Goal: Transaction & Acquisition: Purchase product/service

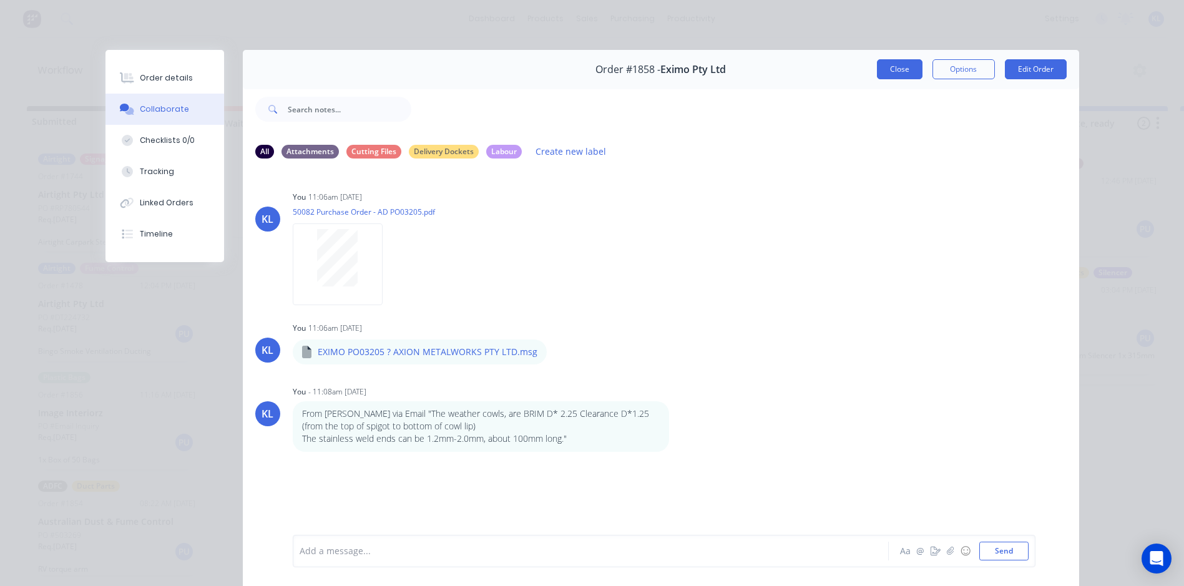
scroll to position [499, 0]
click at [887, 67] on button "Close" at bounding box center [900, 69] width 46 height 20
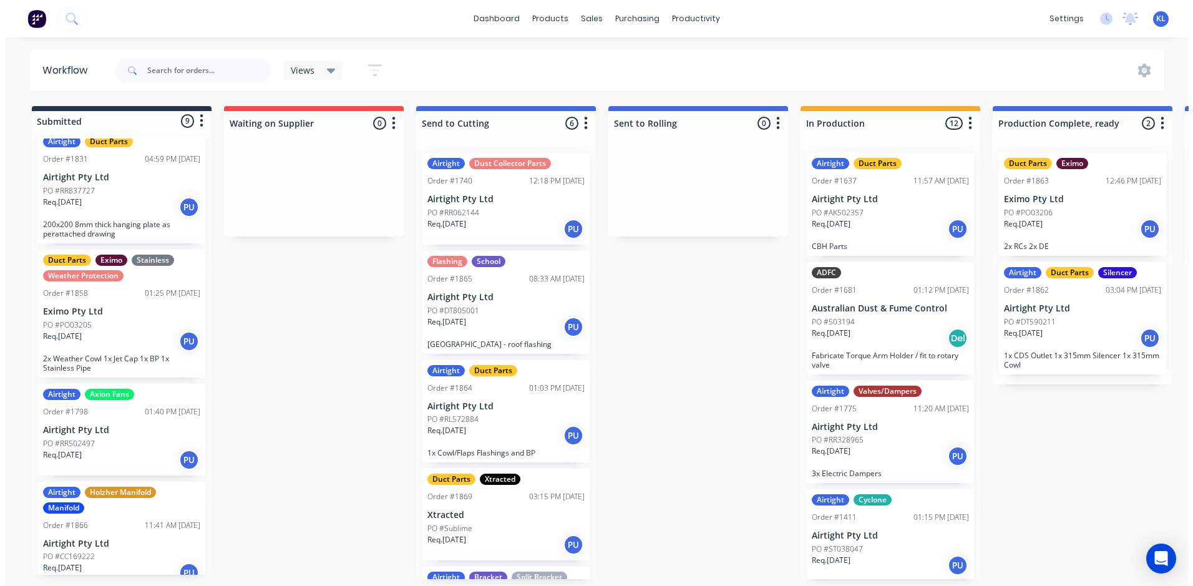
scroll to position [452, 0]
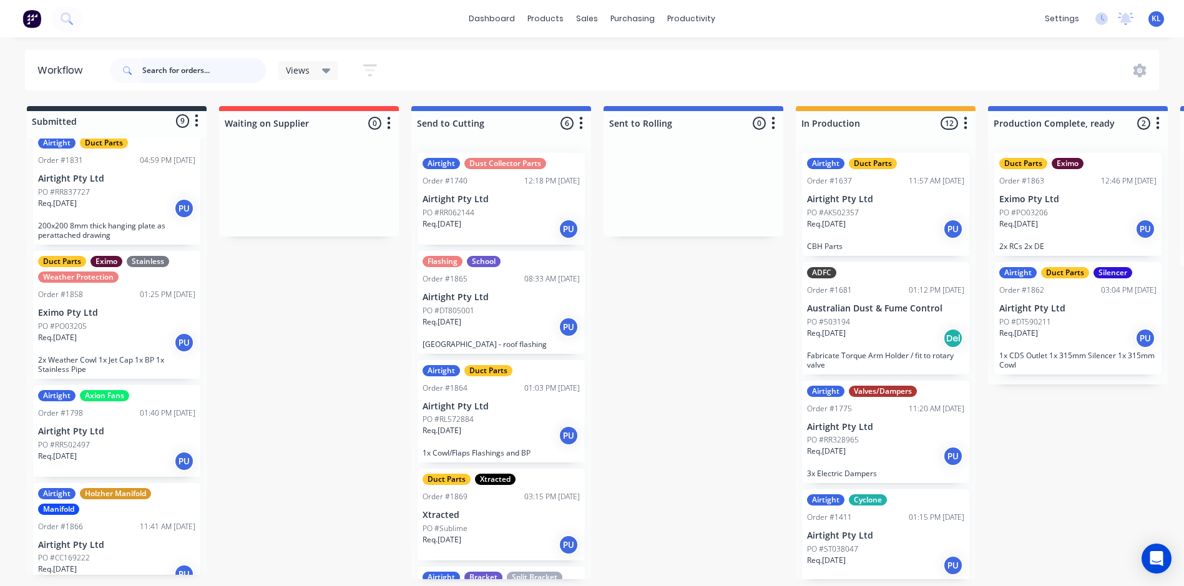
click at [164, 66] on input "text" at bounding box center [204, 70] width 124 height 25
type input "1858"
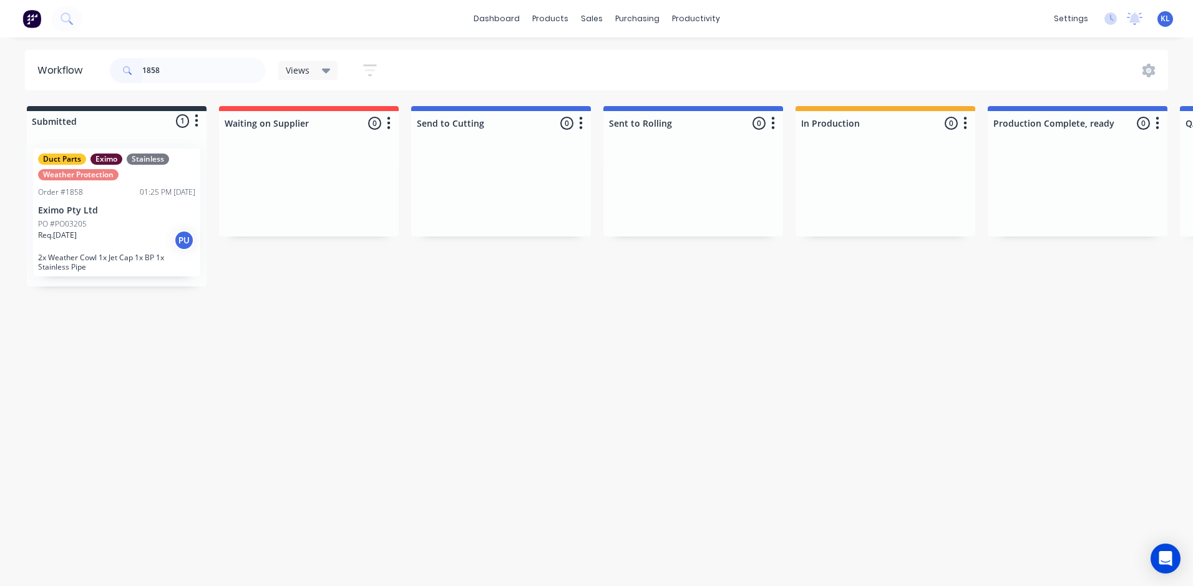
click at [124, 222] on div "PO #PO03205" at bounding box center [116, 223] width 157 height 11
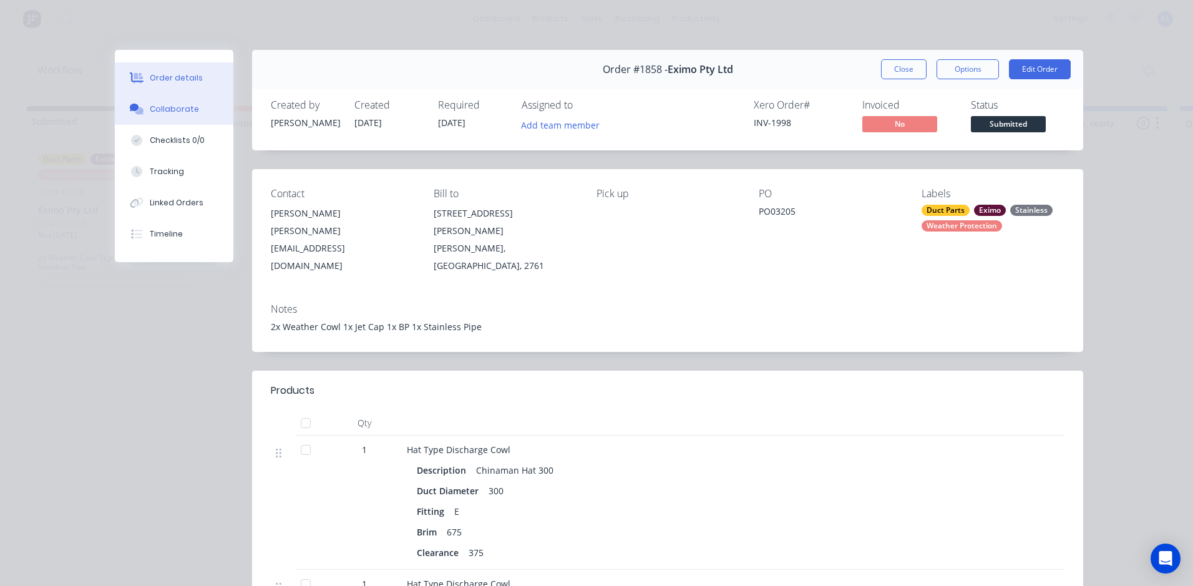
click at [163, 106] on div "Collaborate" at bounding box center [174, 109] width 49 height 11
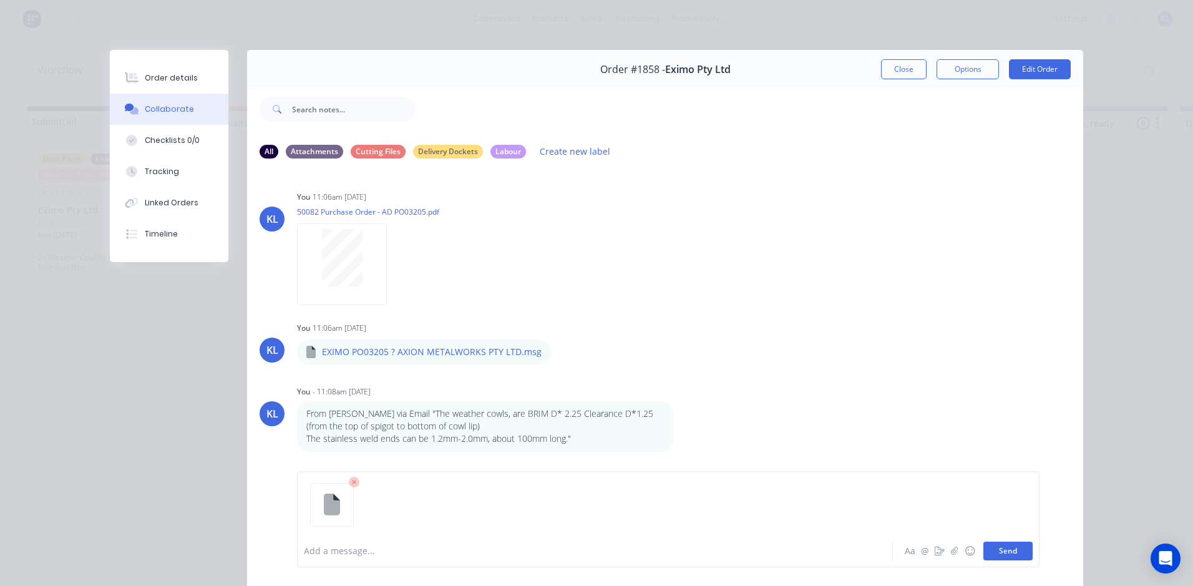
click at [994, 552] on button "Send" at bounding box center [1008, 551] width 49 height 19
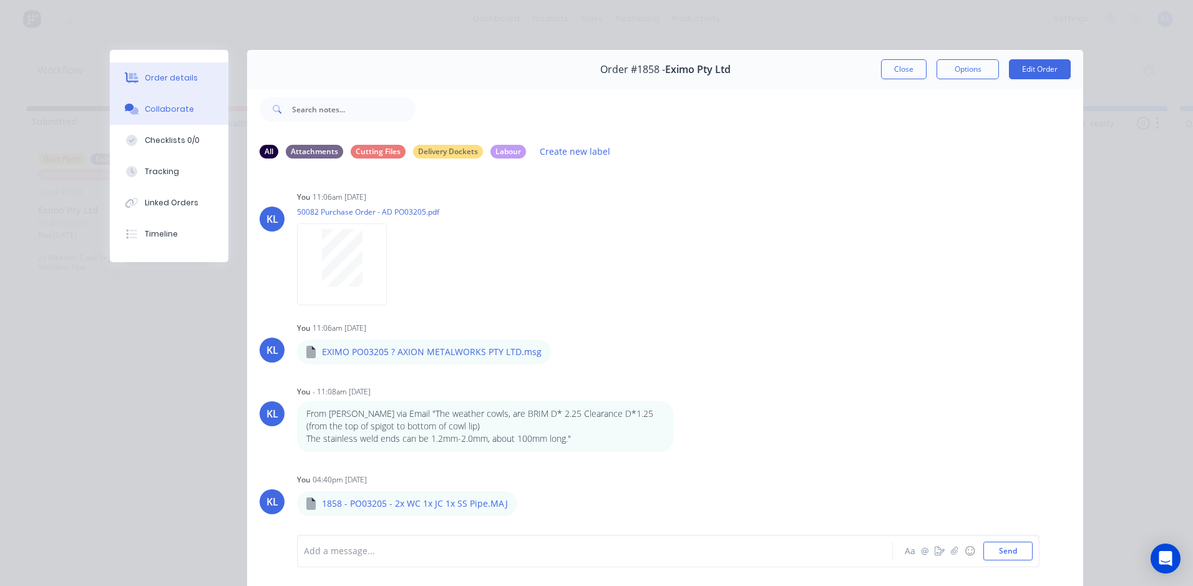
click at [178, 76] on div "Order details" at bounding box center [171, 77] width 53 height 11
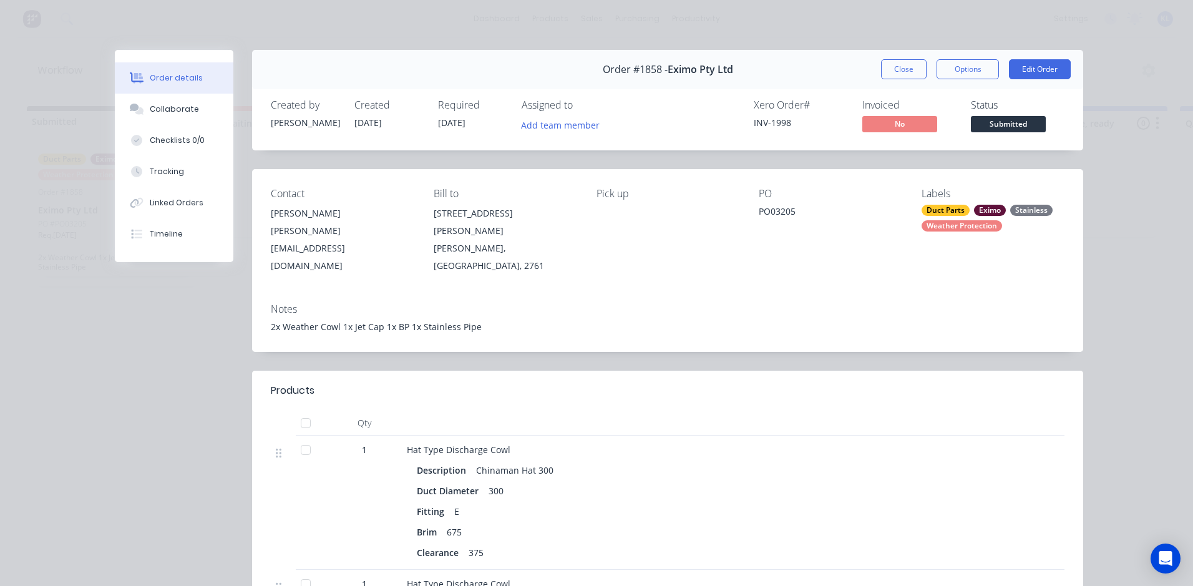
click at [975, 124] on span "Submitted" at bounding box center [1008, 124] width 75 height 16
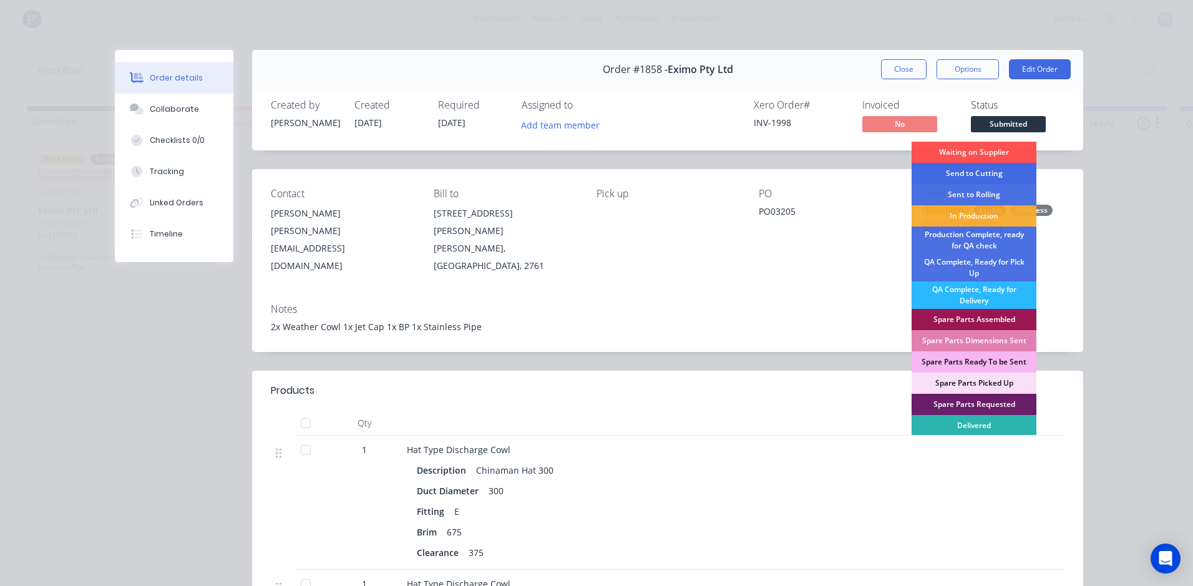
click at [968, 177] on div "Send to Cutting" at bounding box center [974, 173] width 125 height 21
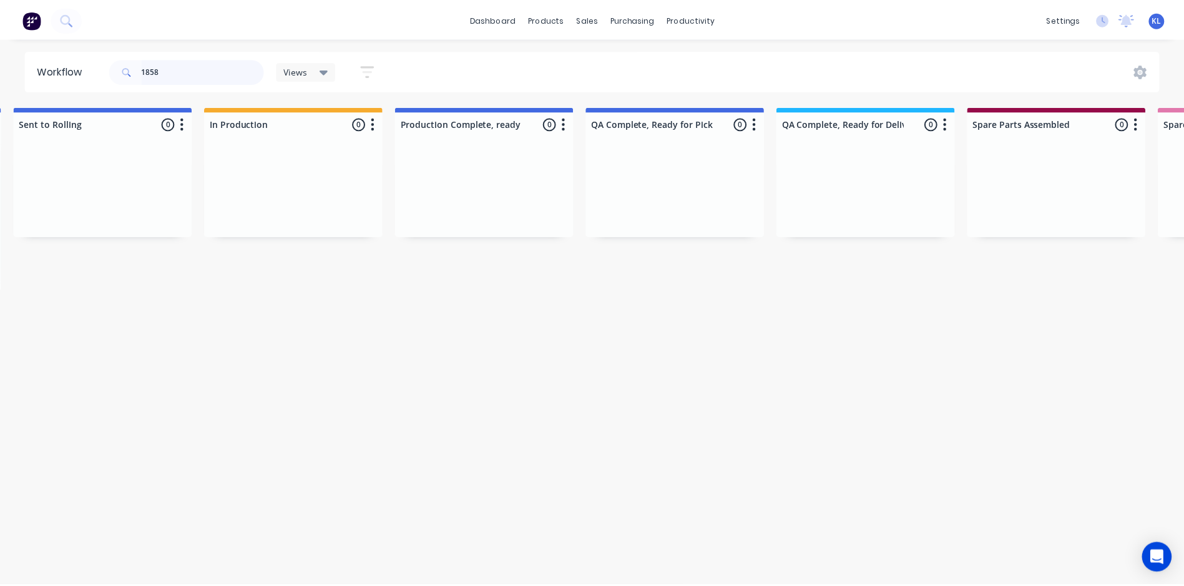
scroll to position [0, 0]
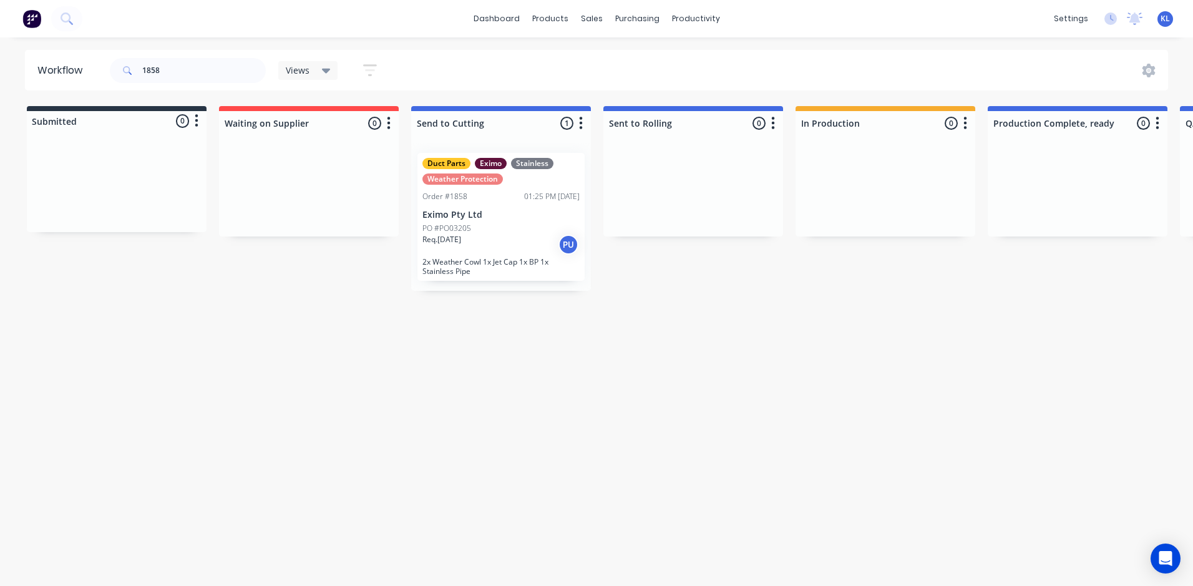
click at [547, 39] on div "dashboard products sales purchasing productivity dashboard products Product Cat…" at bounding box center [592, 255] width 1184 height 511
click at [587, 11] on div "sales" at bounding box center [592, 18] width 34 height 19
click at [620, 57] on div "Sales Orders" at bounding box center [637, 59] width 51 height 11
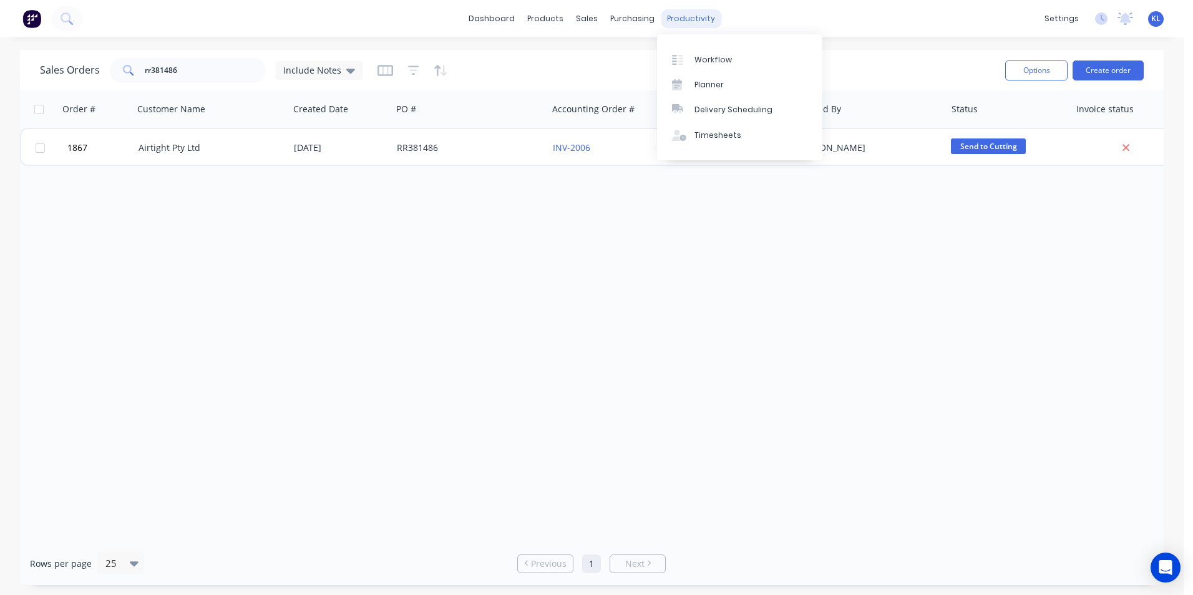
click at [685, 17] on div "productivity" at bounding box center [691, 18] width 61 height 19
click at [710, 59] on div "Workflow" at bounding box center [713, 59] width 37 height 11
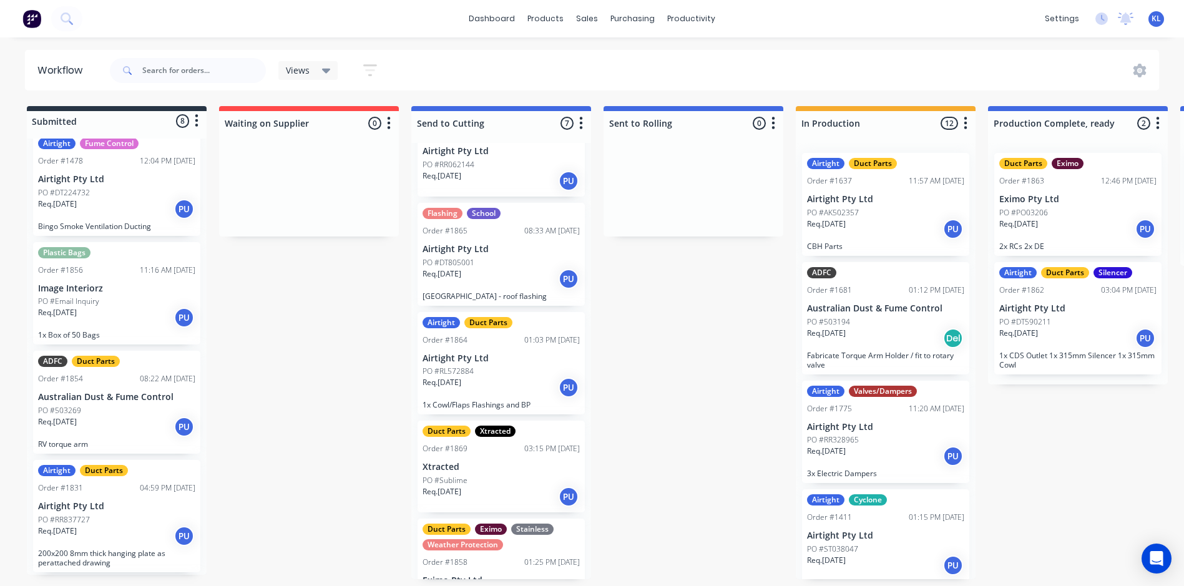
scroll to position [250, 0]
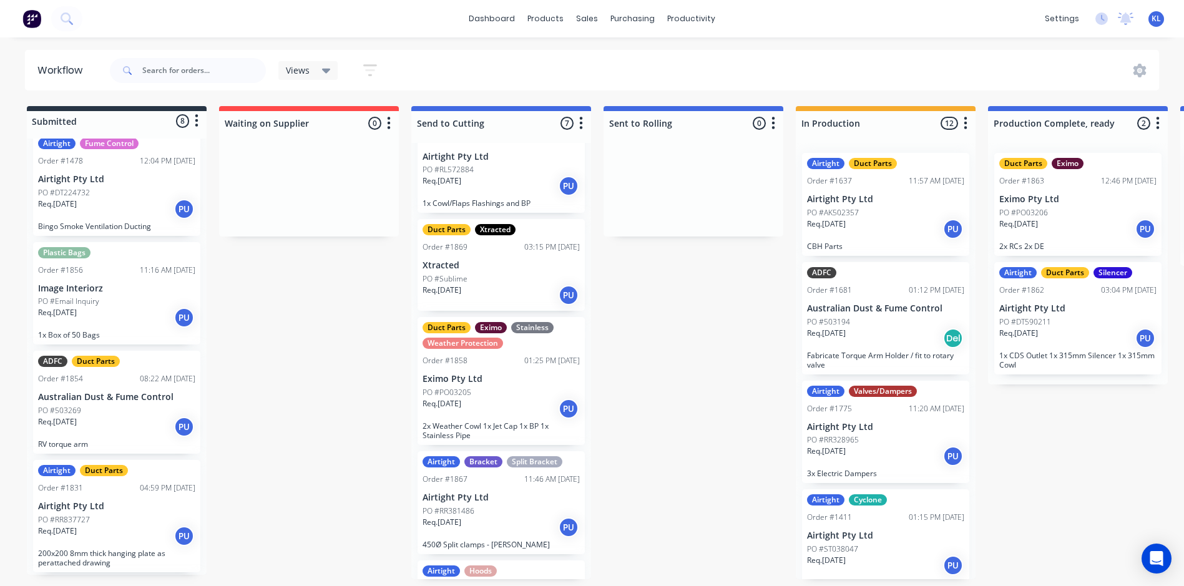
click at [515, 383] on p "Eximo Pty Ltd" at bounding box center [501, 379] width 157 height 11
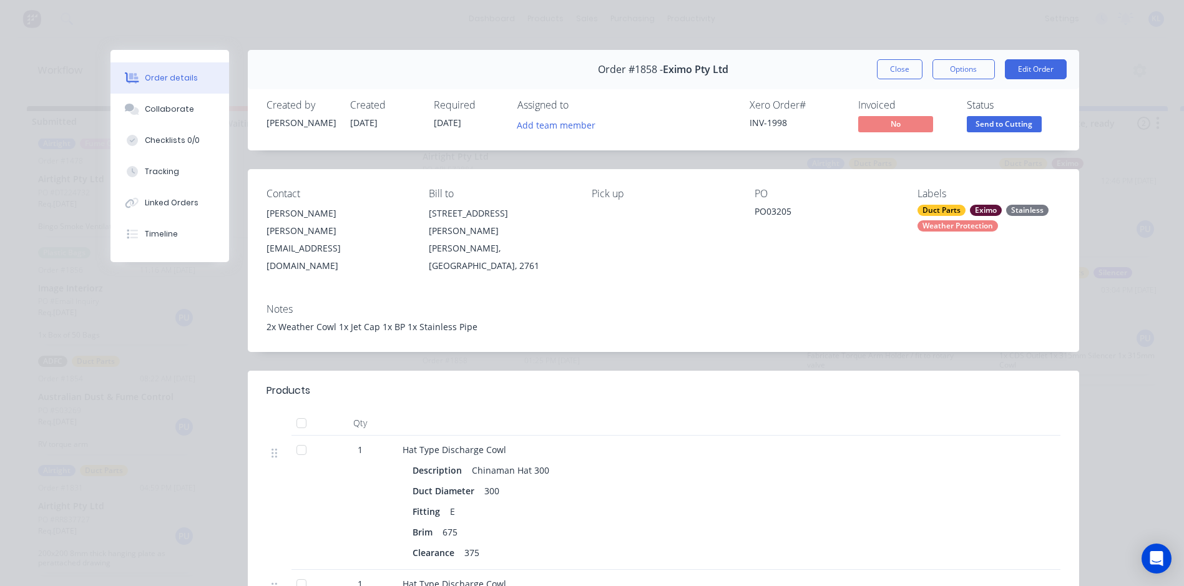
click at [999, 120] on span "Send to Cutting" at bounding box center [1004, 124] width 75 height 16
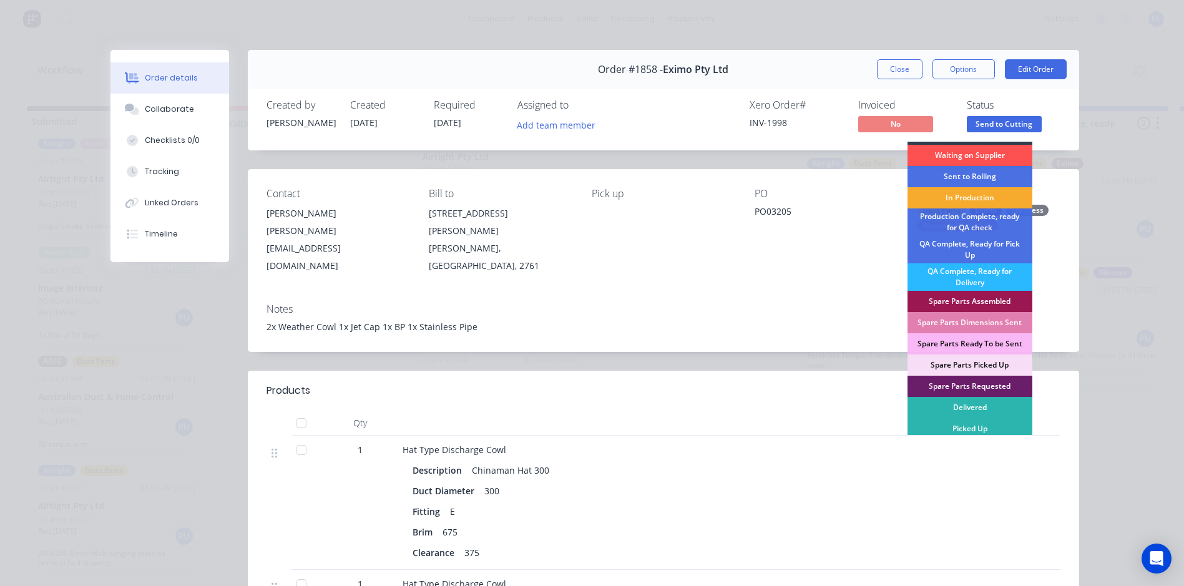
scroll to position [0, 0]
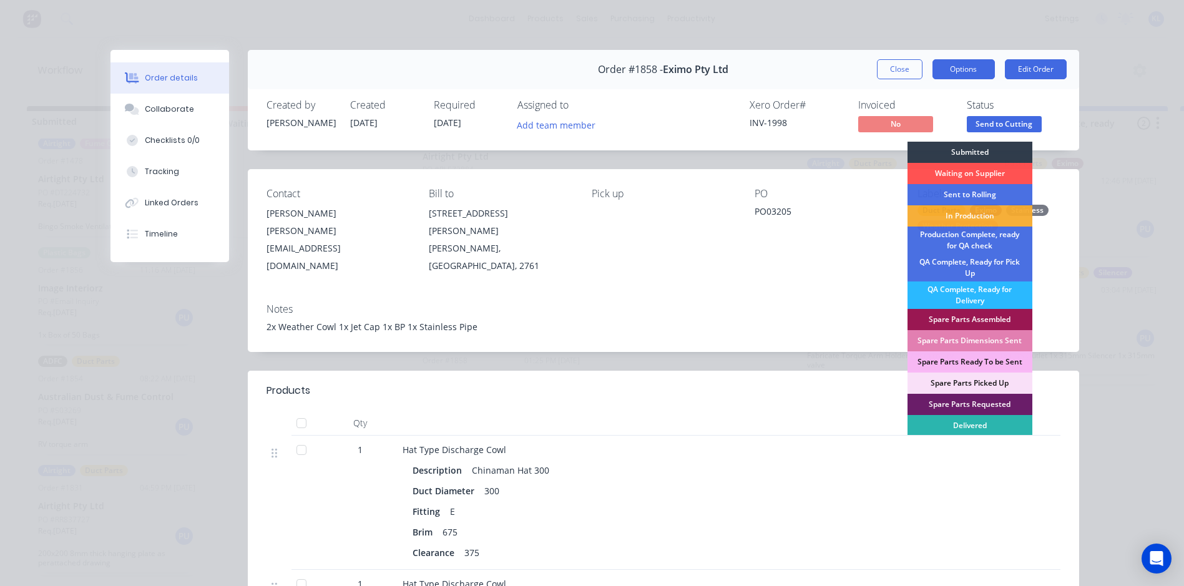
click at [952, 61] on button "Options" at bounding box center [963, 69] width 62 height 20
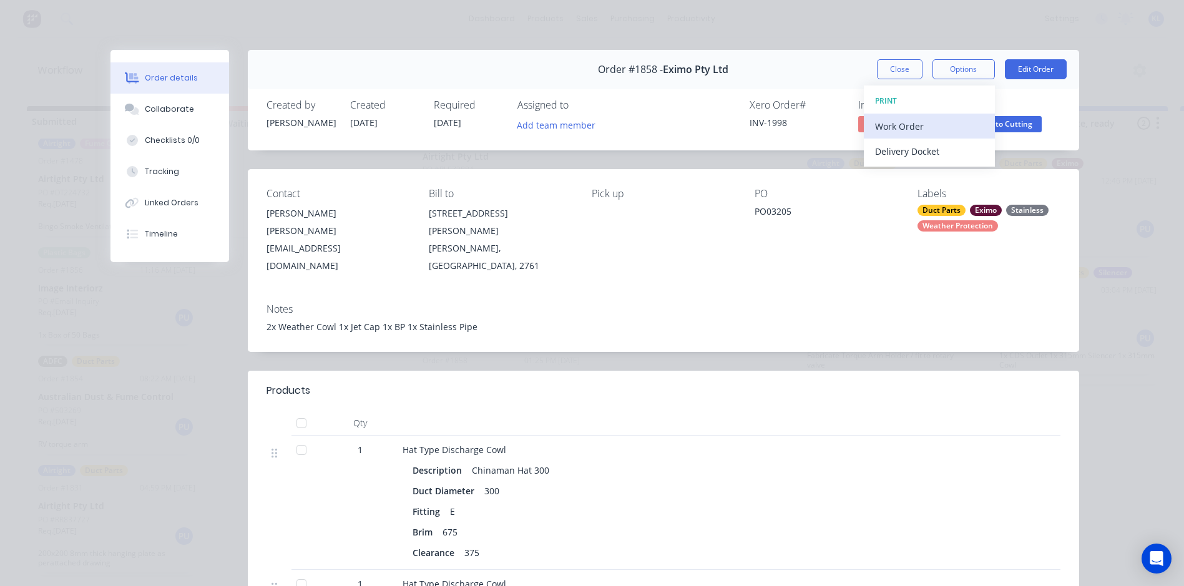
click at [912, 124] on div "Work Order" at bounding box center [929, 126] width 109 height 18
click at [894, 154] on div "Standard" at bounding box center [929, 151] width 109 height 18
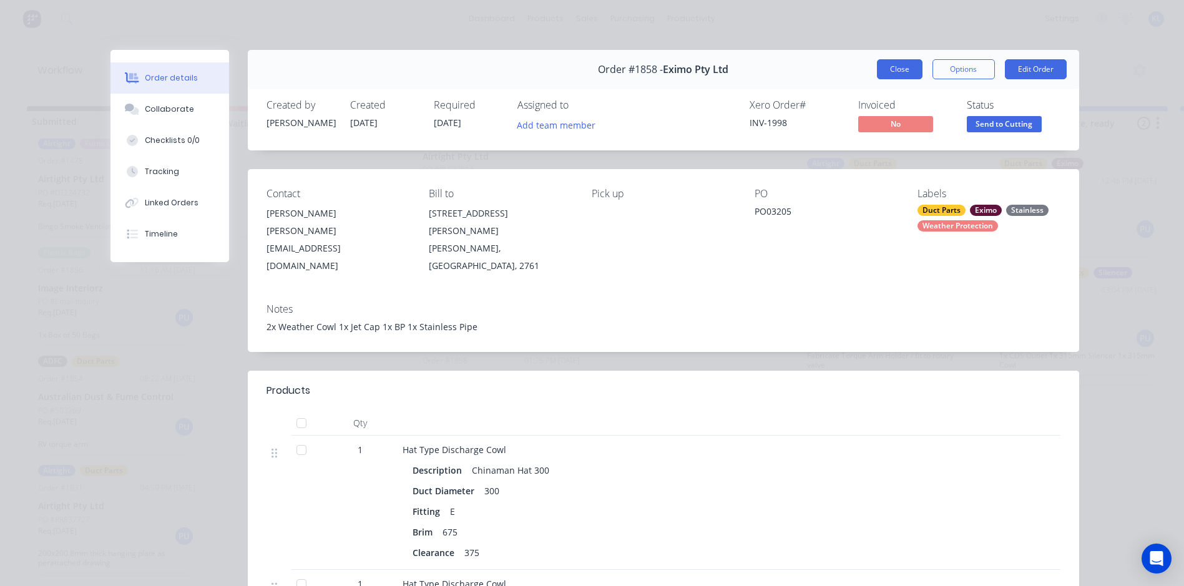
click at [884, 69] on button "Close" at bounding box center [900, 69] width 46 height 20
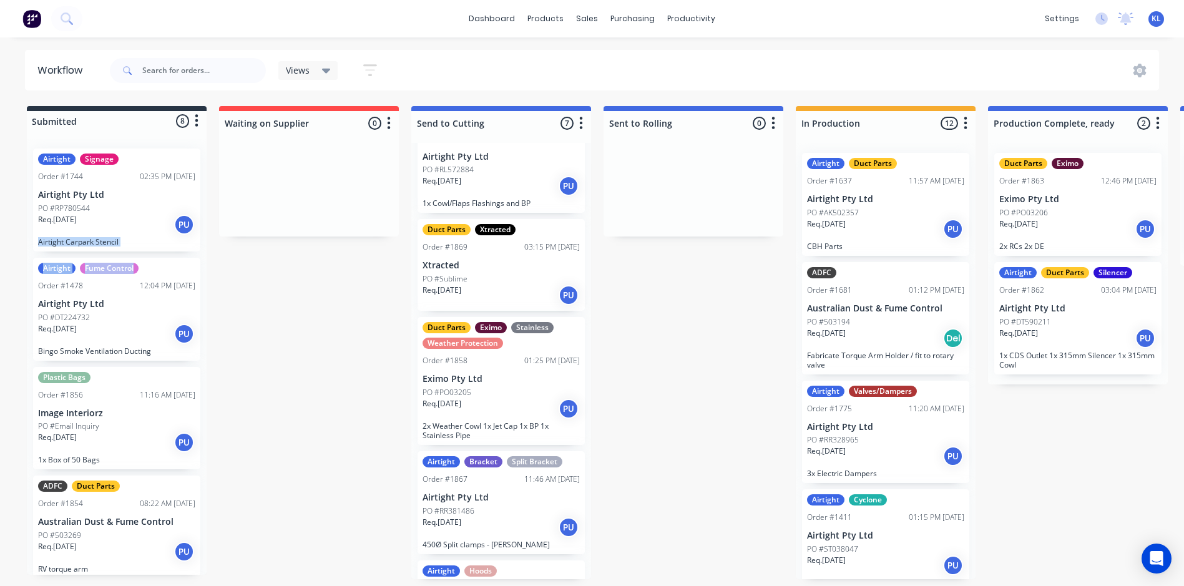
drag, startPoint x: 207, startPoint y: 214, endPoint x: 206, endPoint y: 255, distance: 41.2
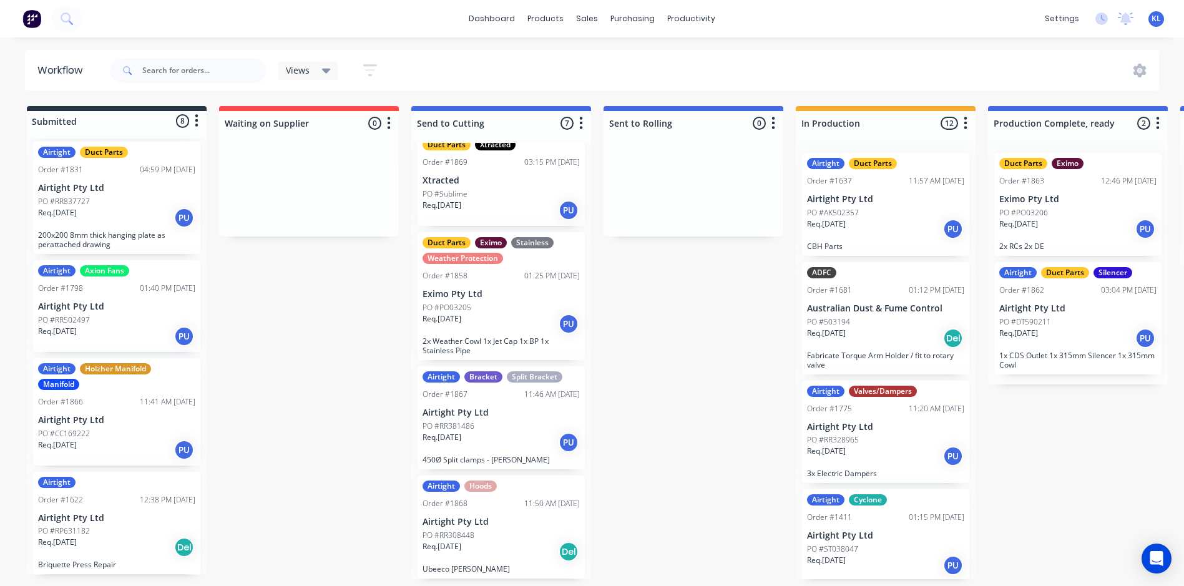
scroll to position [2, 0]
click at [111, 418] on p "Airtight Pty Ltd" at bounding box center [116, 420] width 157 height 11
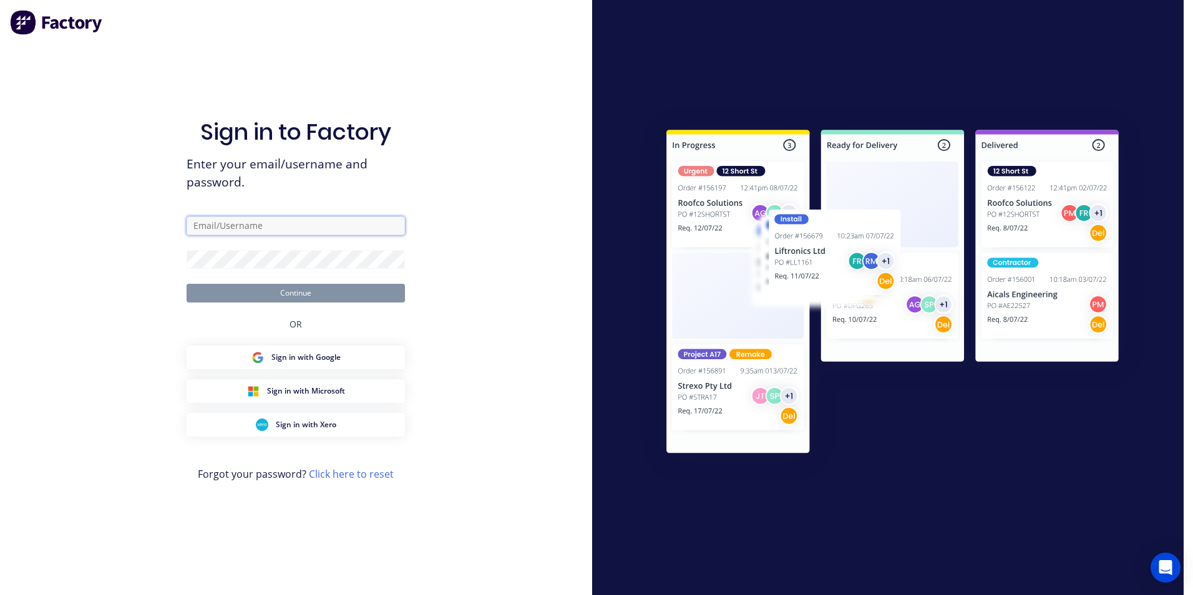
type input "Kyle@axionmetalworks.com.au"
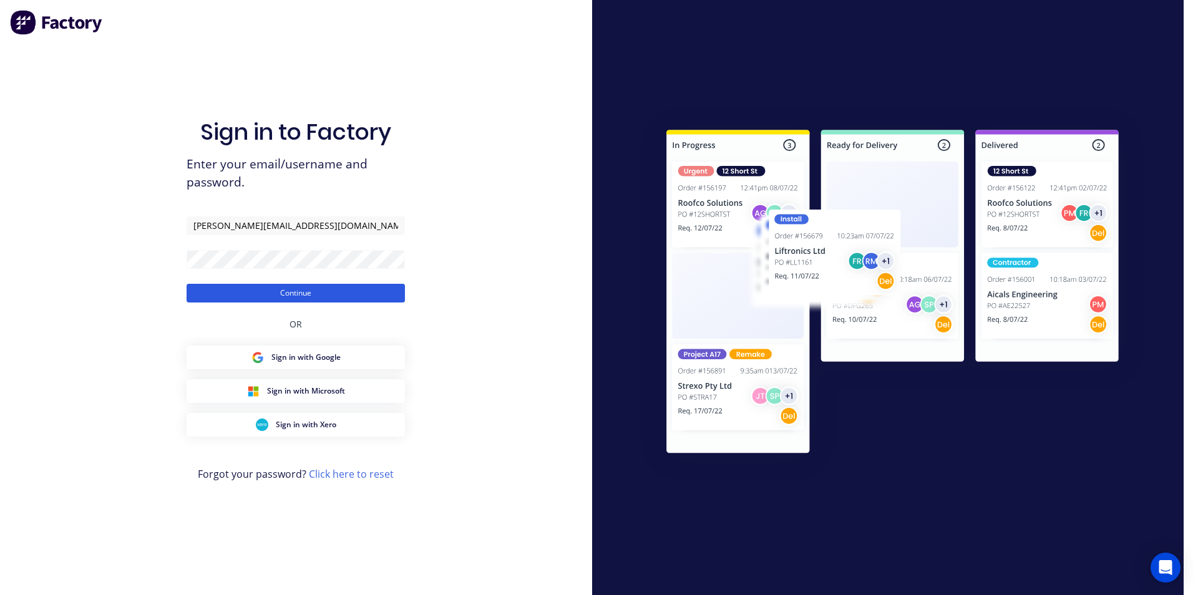
click at [293, 293] on button "Continue" at bounding box center [296, 293] width 218 height 19
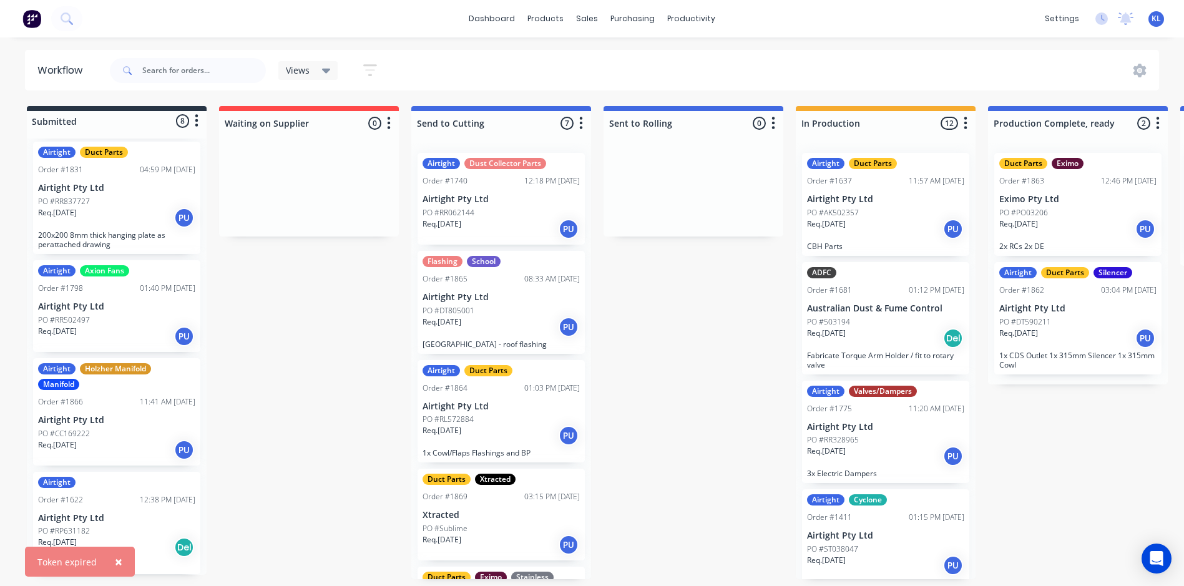
scroll to position [2, 0]
click at [106, 434] on div "PO #CC169222" at bounding box center [116, 433] width 157 height 11
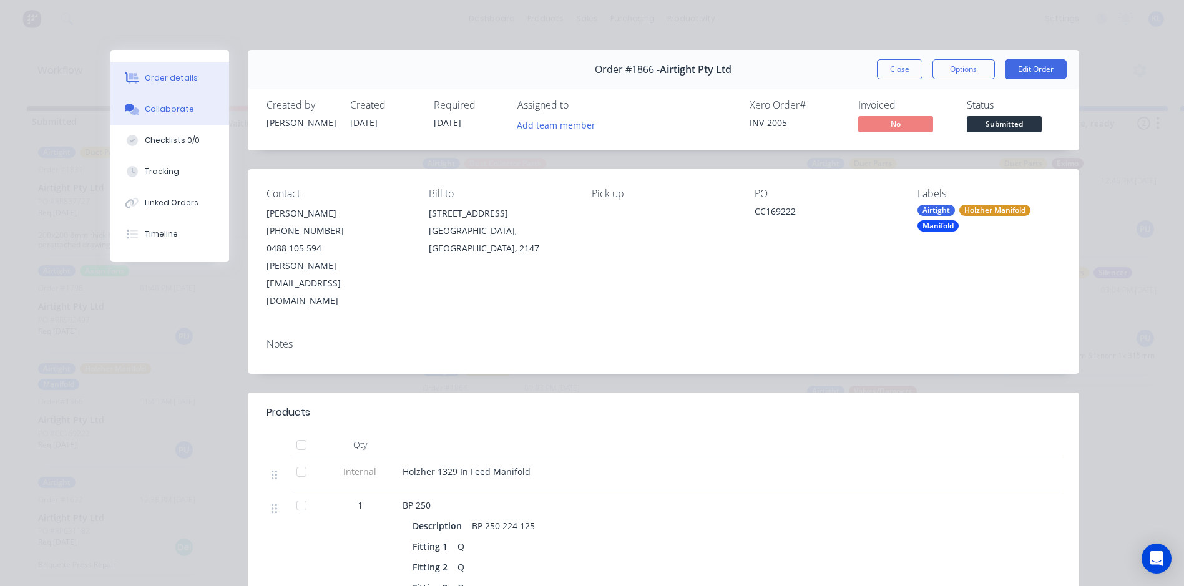
click at [172, 112] on div "Collaborate" at bounding box center [169, 109] width 49 height 11
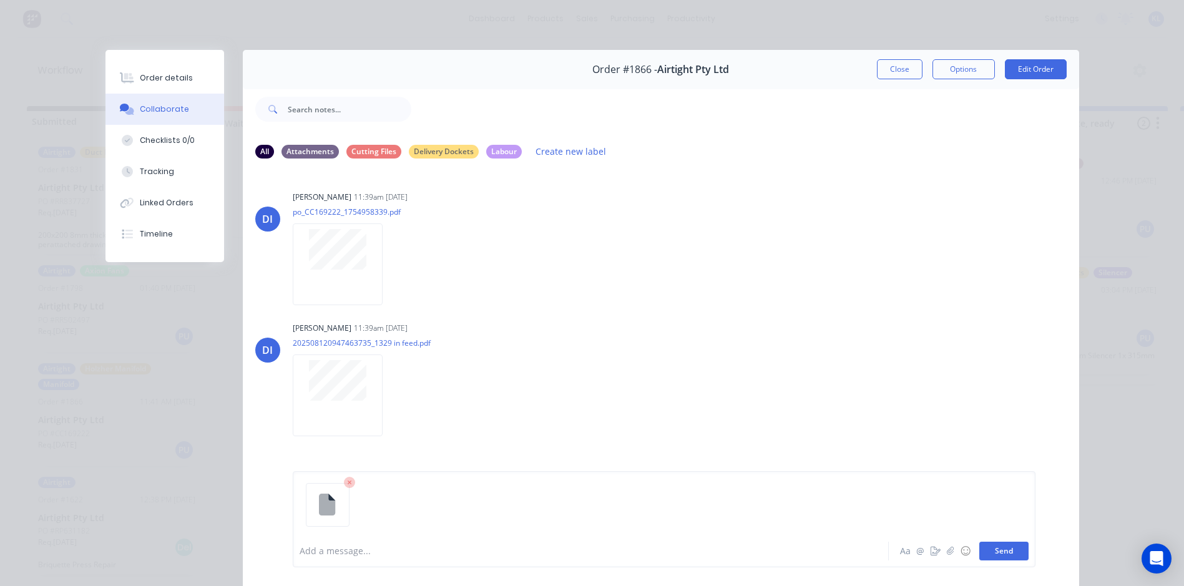
click at [985, 549] on button "Send" at bounding box center [1003, 551] width 49 height 19
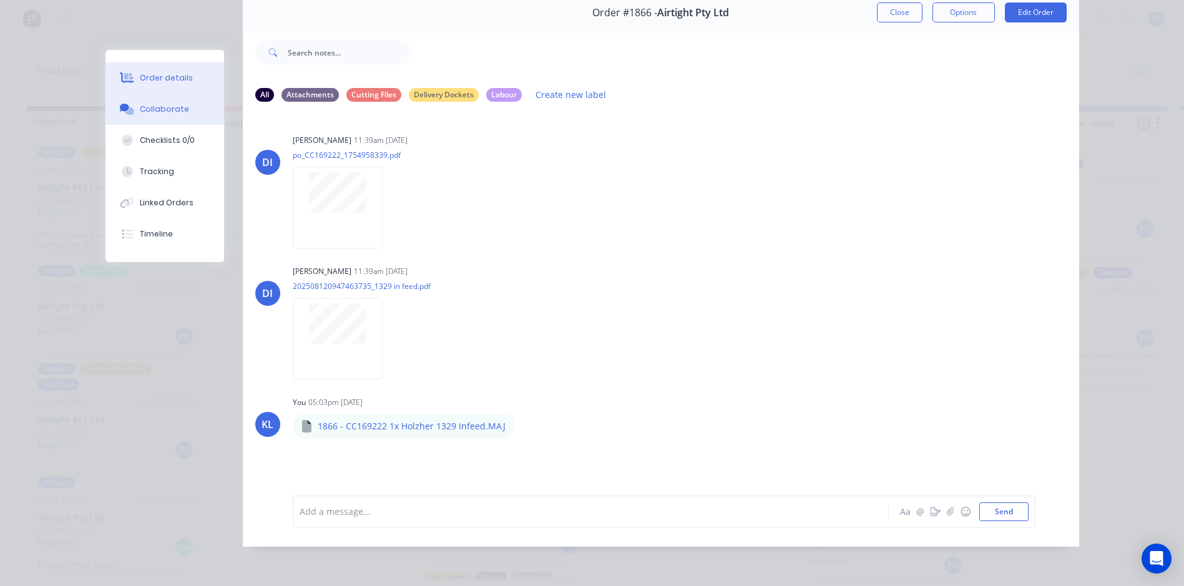
click at [157, 74] on div "Order details" at bounding box center [166, 77] width 53 height 11
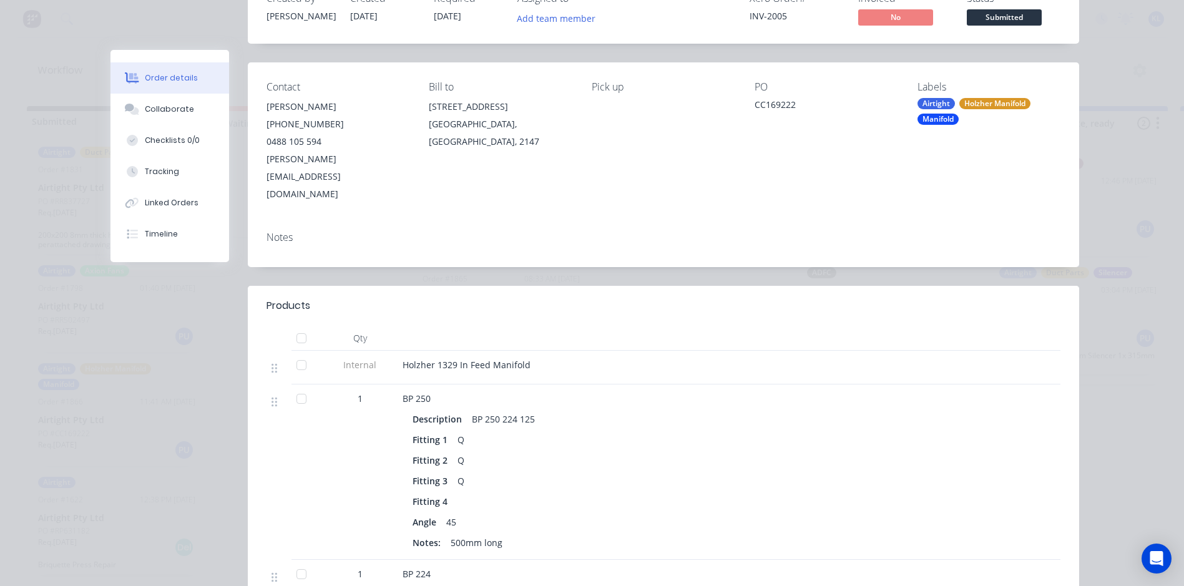
scroll to position [0, 0]
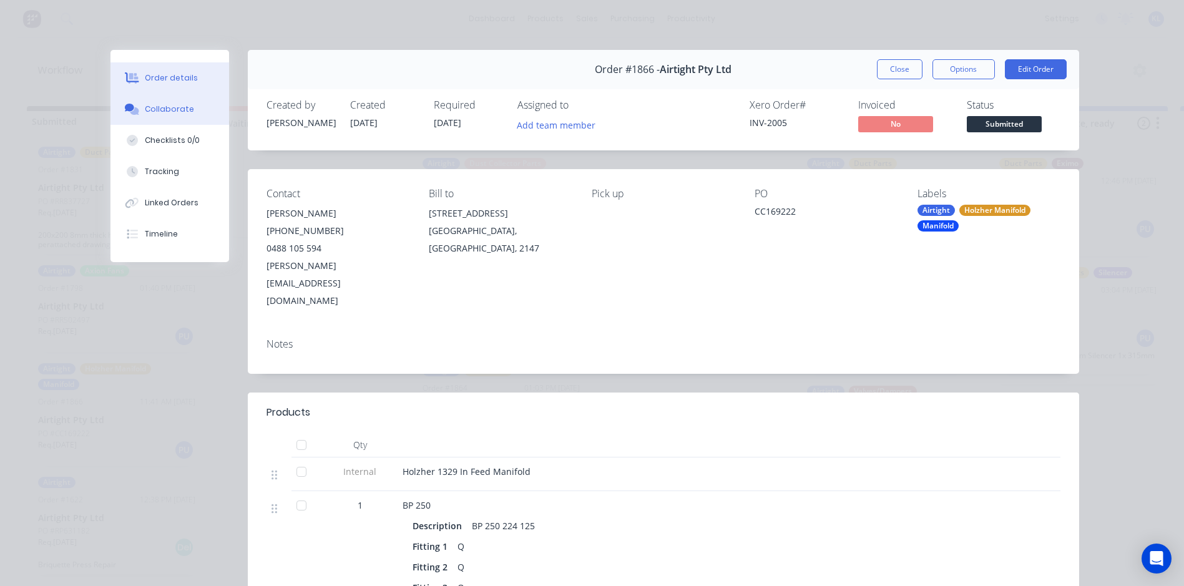
click at [162, 110] on div "Collaborate" at bounding box center [169, 109] width 49 height 11
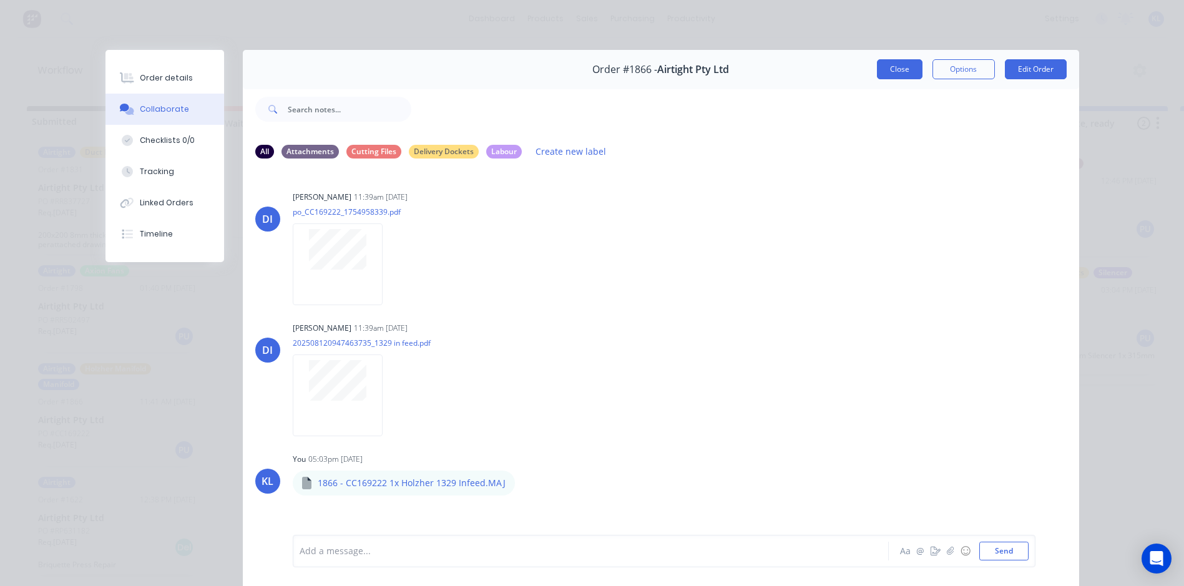
click at [894, 68] on button "Close" at bounding box center [900, 69] width 46 height 20
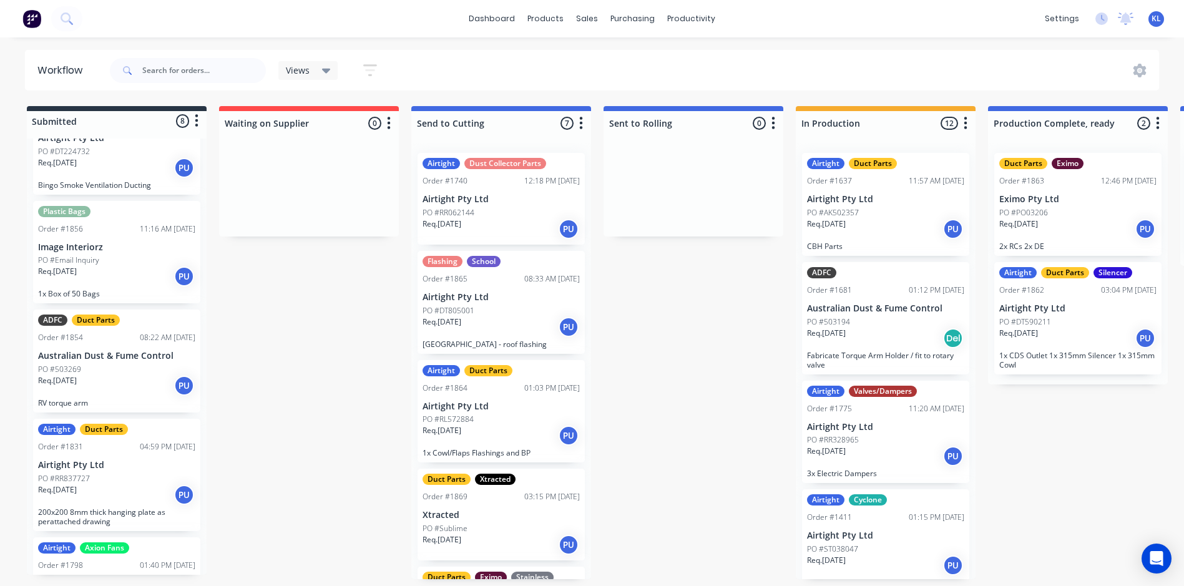
scroll to position [312, 0]
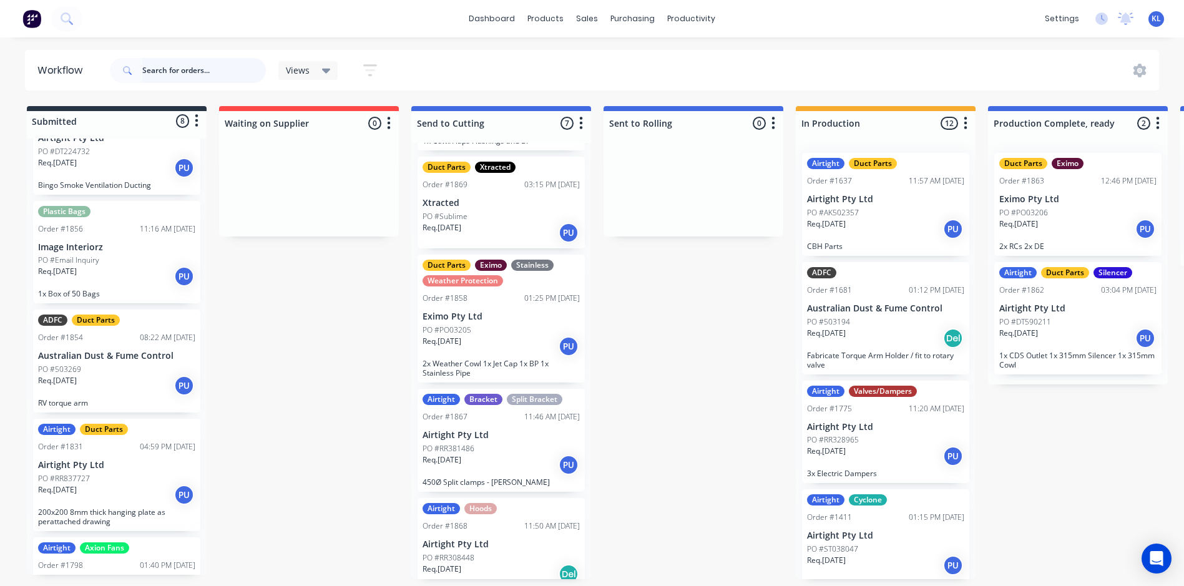
drag, startPoint x: 220, startPoint y: 72, endPoint x: 39, endPoint y: 40, distance: 183.1
click at [220, 72] on input "text" at bounding box center [204, 70] width 124 height 25
click at [158, 62] on input "text" at bounding box center [204, 70] width 124 height 25
paste input "CC953401"
type input "CC953401"
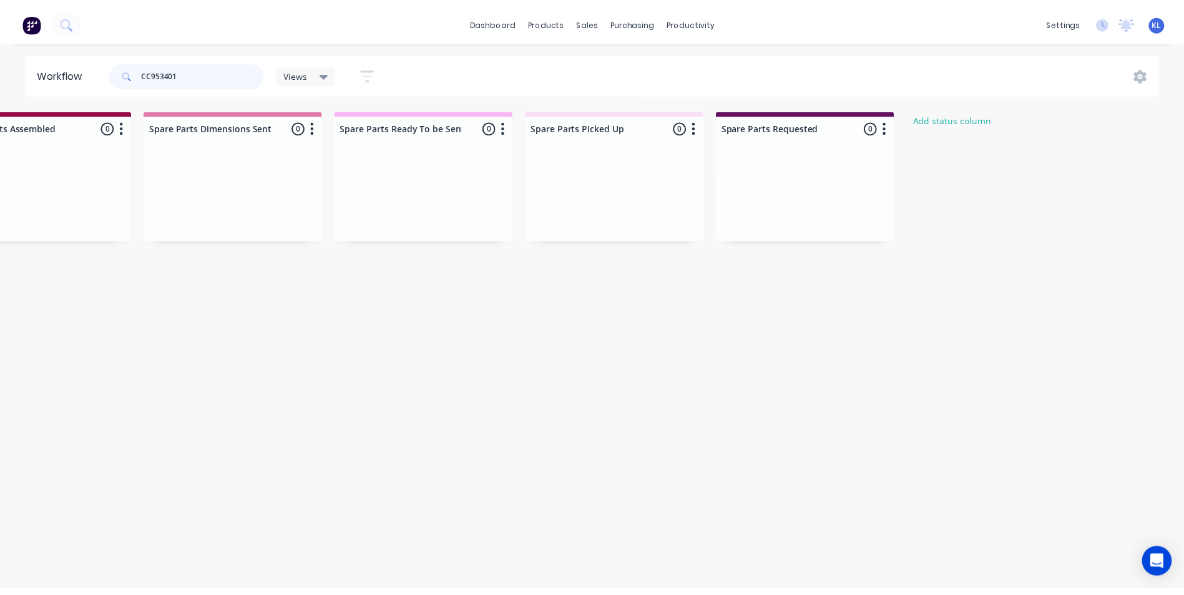
scroll to position [0, 0]
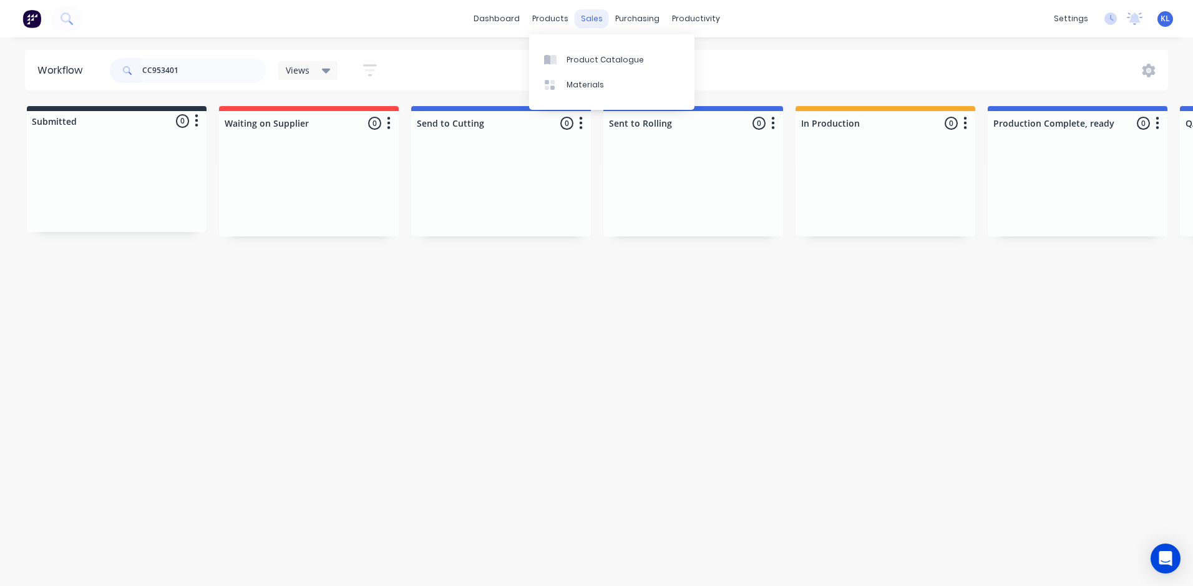
click at [591, 10] on div "sales" at bounding box center [592, 18] width 34 height 19
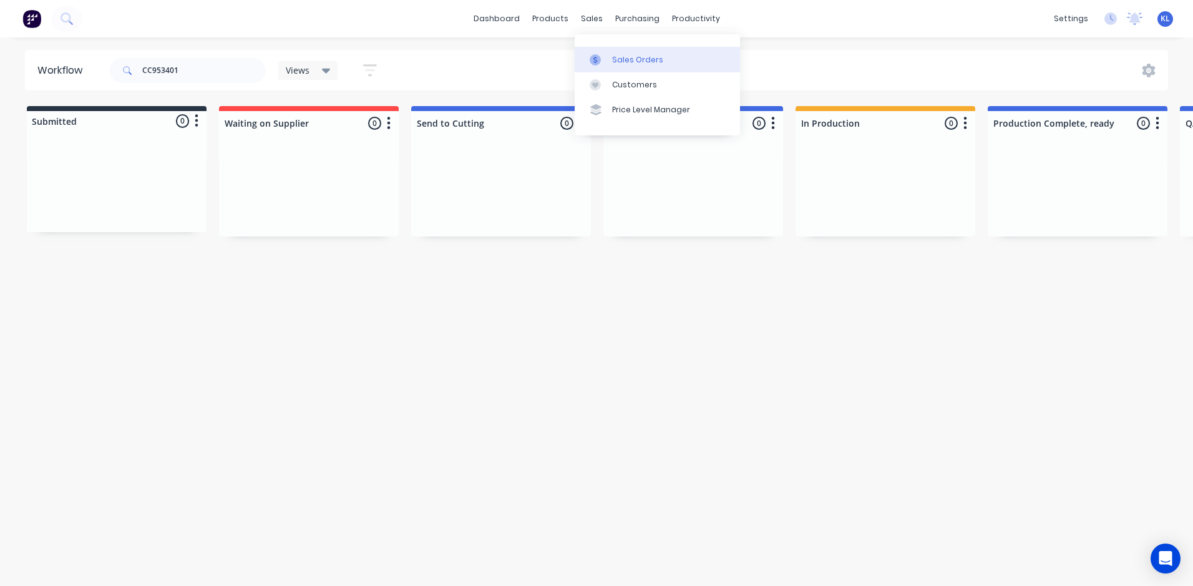
click at [605, 51] on link "Sales Orders" at bounding box center [657, 59] width 165 height 25
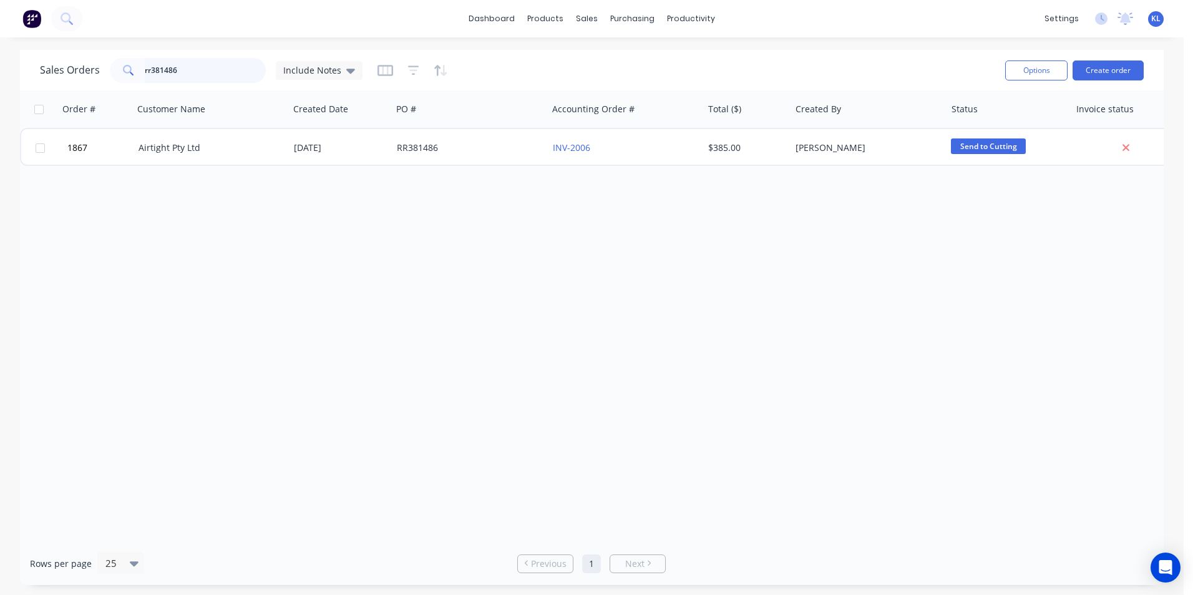
click at [212, 67] on input "rr381486" at bounding box center [206, 70] width 122 height 25
drag, startPoint x: 212, startPoint y: 67, endPoint x: 24, endPoint y: 69, distance: 187.9
click at [24, 69] on div "Sales Orders rr381486 Include Notes Options Create order" at bounding box center [592, 70] width 1144 height 41
paste input "CC953401"
type input "CC953401"
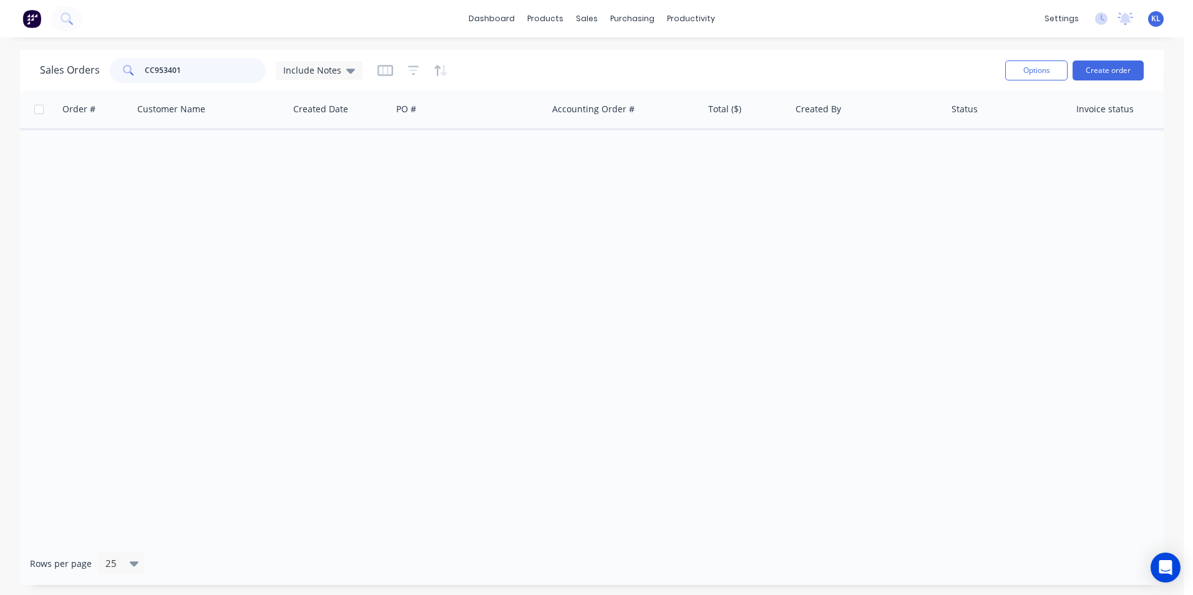
drag, startPoint x: 88, startPoint y: 78, endPoint x: 47, endPoint y: 80, distance: 40.6
click at [47, 80] on div "Sales Orders CC953401 Include Notes" at bounding box center [201, 70] width 323 height 25
click at [1119, 57] on div "Options Create order" at bounding box center [1072, 70] width 144 height 31
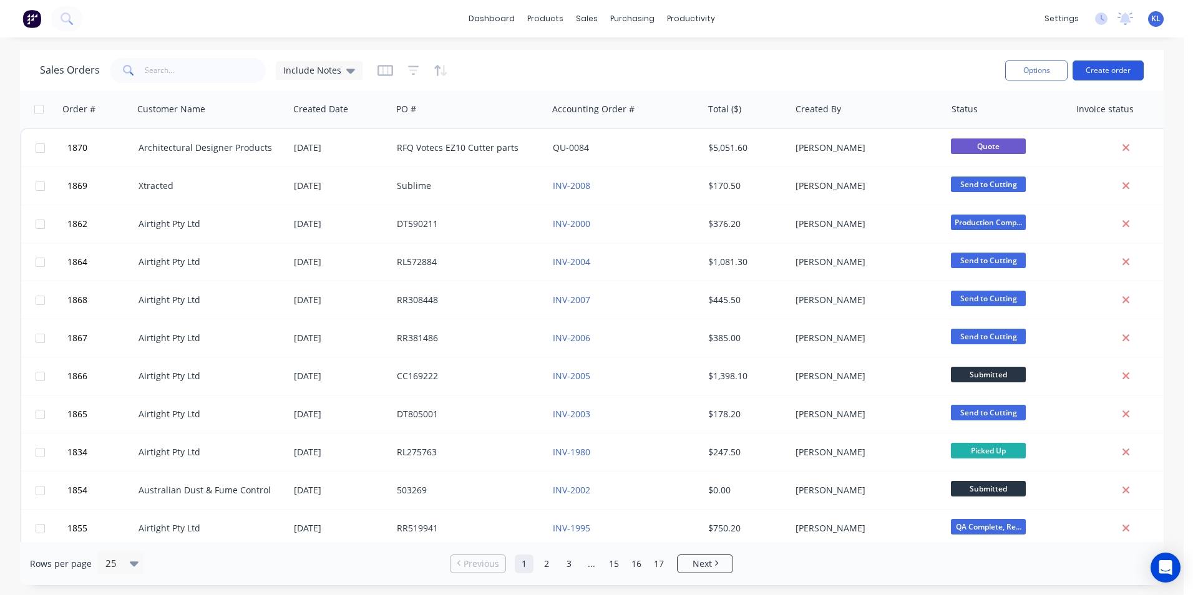
click at [1116, 69] on button "Create order" at bounding box center [1108, 71] width 71 height 20
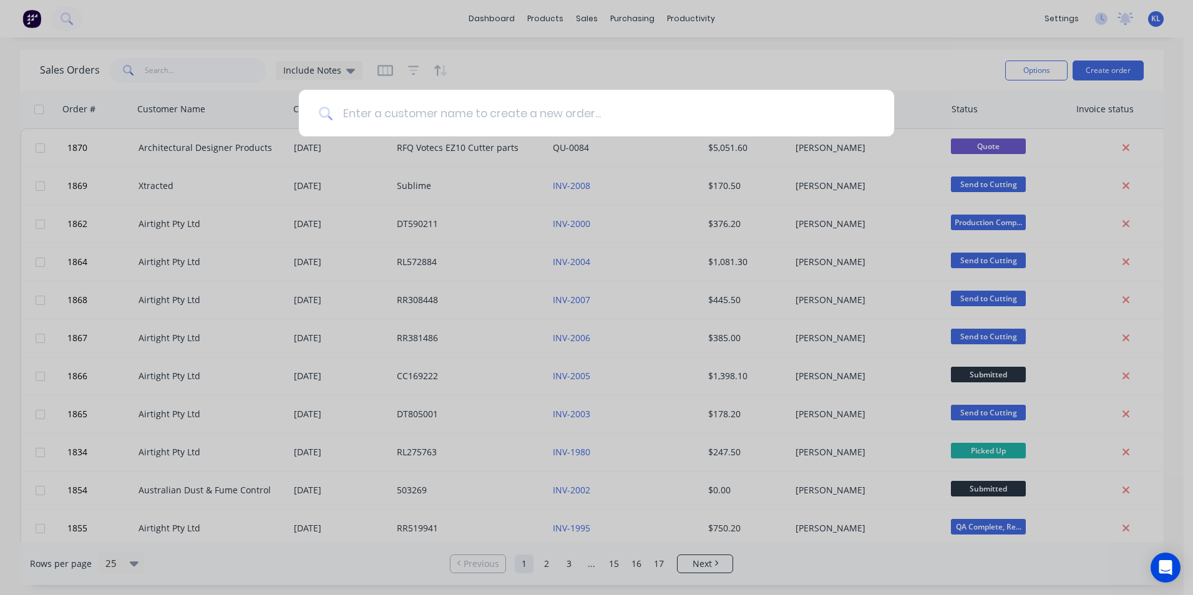
click at [501, 104] on input at bounding box center [604, 113] width 542 height 47
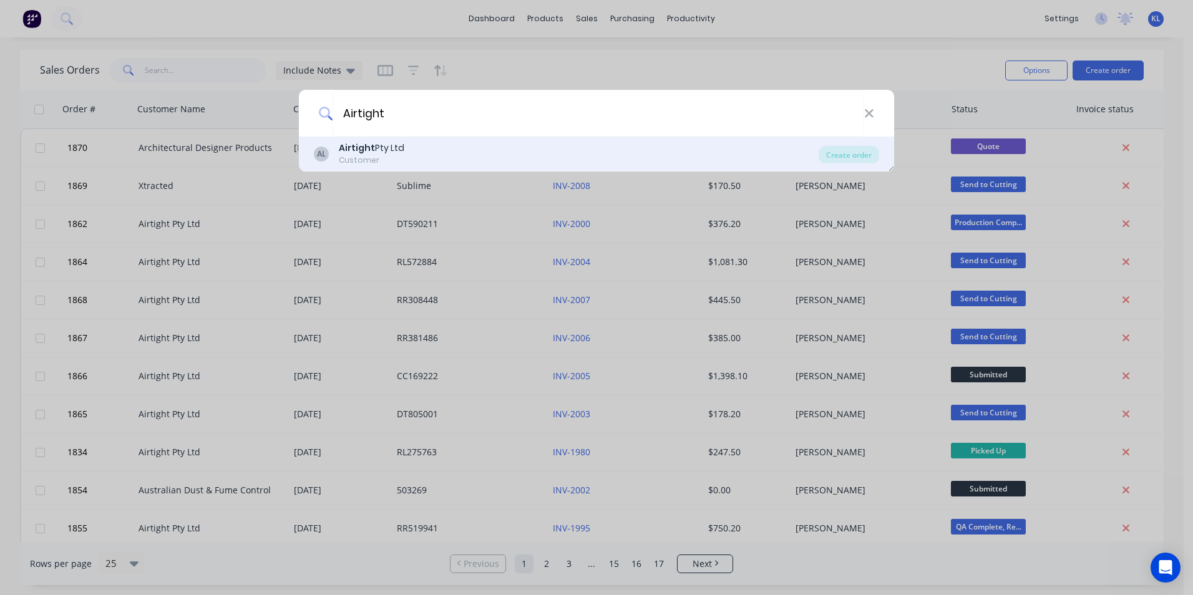
type input "Airtight"
click at [386, 146] on div "Airtight Pty Ltd" at bounding box center [372, 148] width 66 height 13
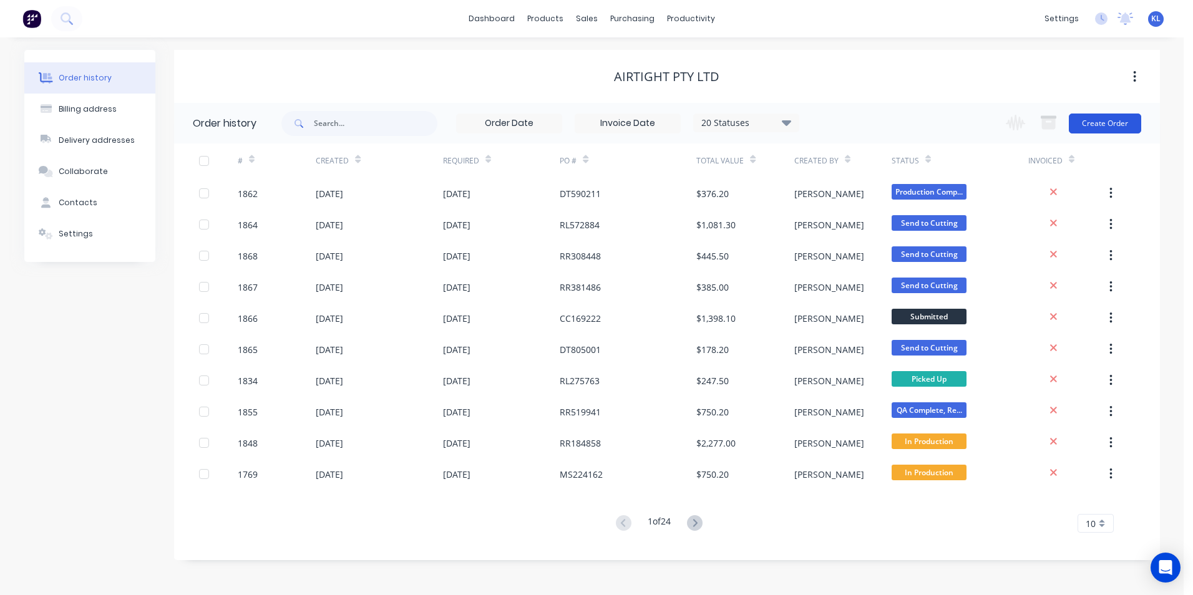
click at [1127, 125] on button "Create Order" at bounding box center [1105, 124] width 72 height 20
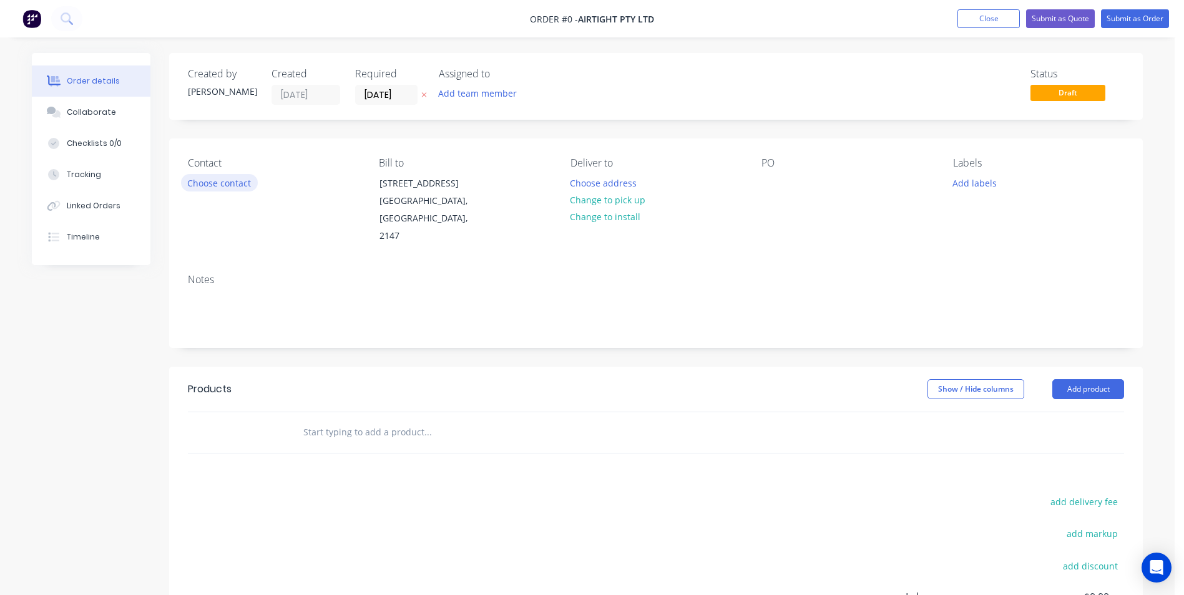
click at [222, 181] on button "Choose contact" at bounding box center [219, 182] width 77 height 17
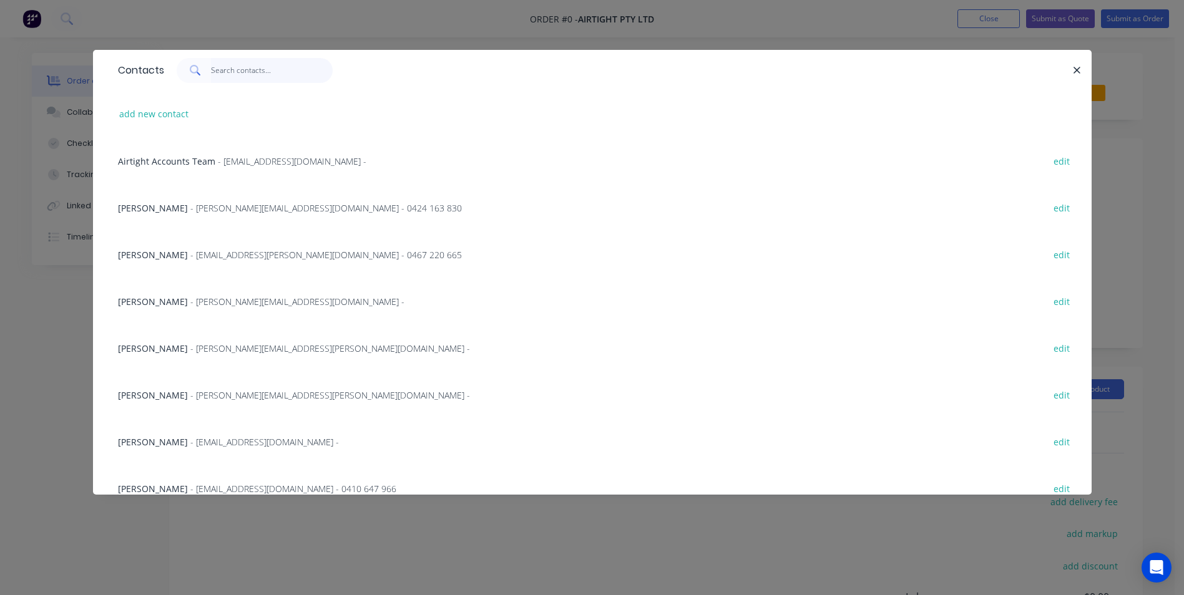
click at [240, 80] on input "text" at bounding box center [272, 70] width 122 height 25
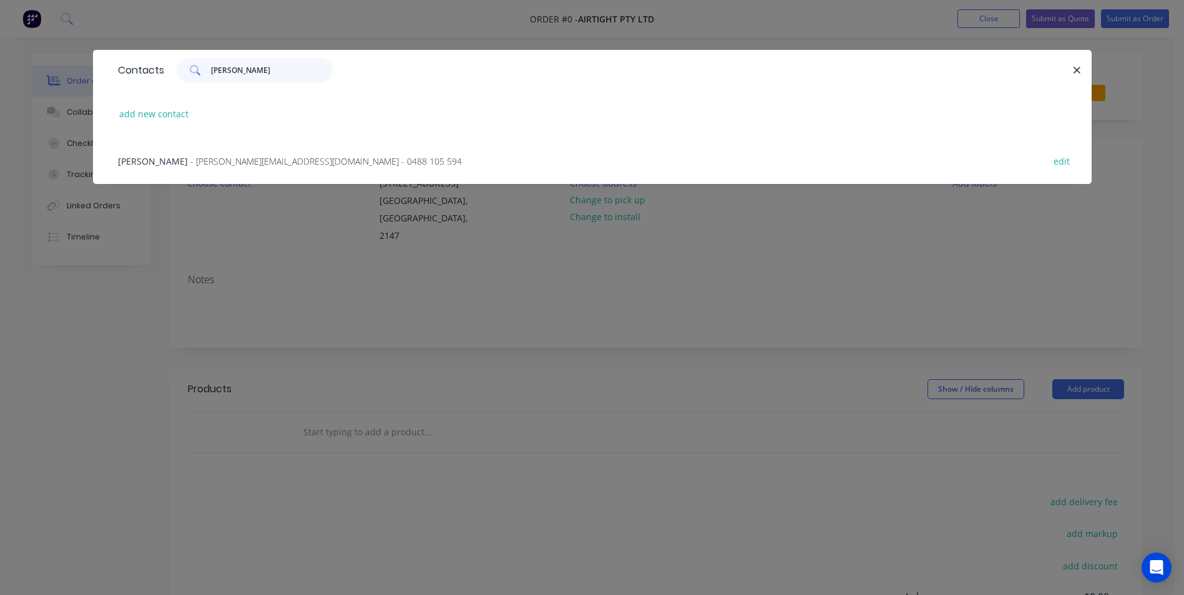
type input "Colin"
click at [183, 145] on div "Colin Conduit - Colin.Conduit@airtight.com.au - 0488 105 594 edit" at bounding box center [592, 160] width 961 height 47
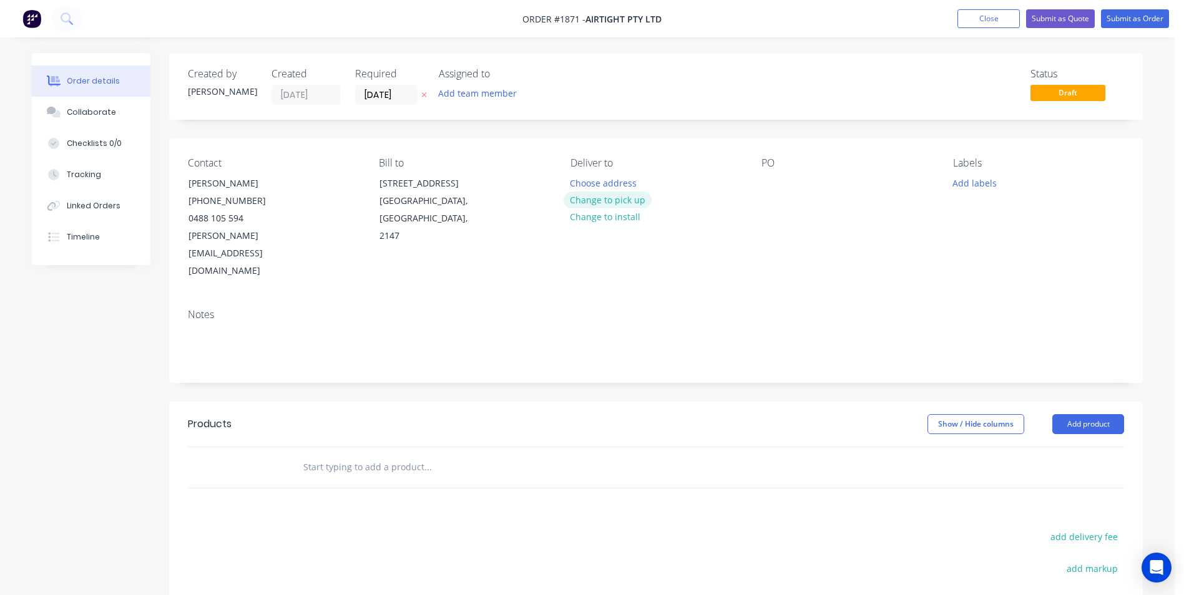
click at [608, 202] on button "Change to pick up" at bounding box center [608, 200] width 89 height 17
click at [772, 187] on div at bounding box center [771, 183] width 20 height 18
click at [778, 180] on div at bounding box center [771, 183] width 20 height 18
paste div
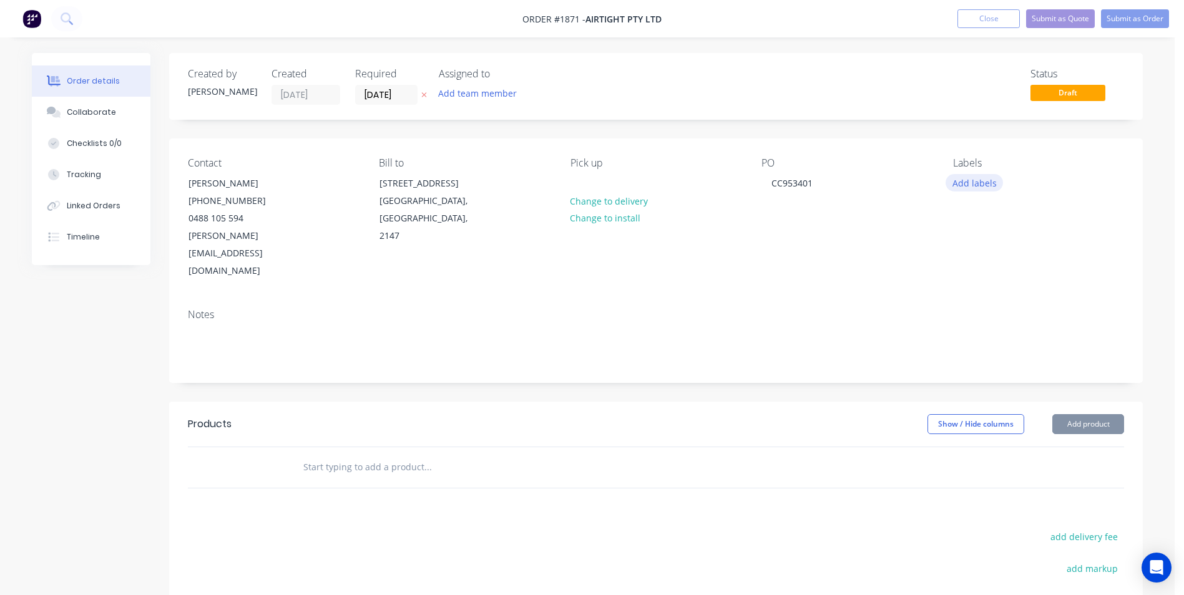
click at [977, 183] on button "Add labels" at bounding box center [973, 182] width 57 height 17
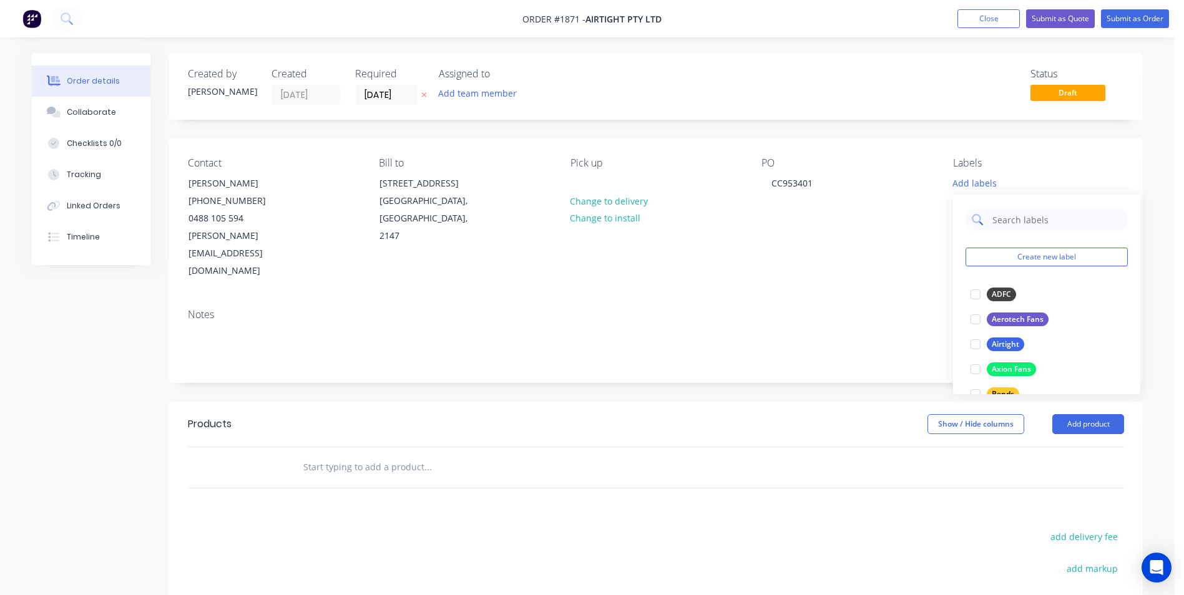
click at [1010, 213] on input "text" at bounding box center [1056, 219] width 130 height 25
click at [976, 300] on div at bounding box center [975, 294] width 25 height 25
click at [1040, 217] on input "Air" at bounding box center [1056, 213] width 130 height 25
type input "A"
click at [1038, 211] on input "Duct" at bounding box center [1056, 213] width 130 height 25
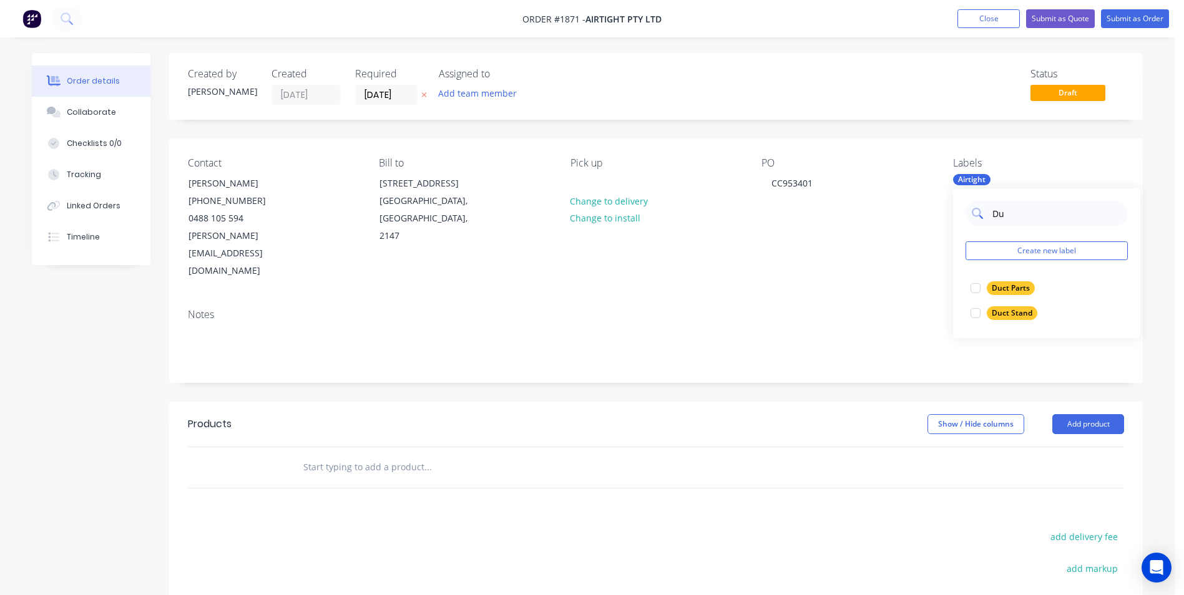
type input "D"
type input "Fan"
click at [976, 342] on div at bounding box center [975, 338] width 25 height 25
click at [730, 299] on div "Notes" at bounding box center [656, 341] width 974 height 84
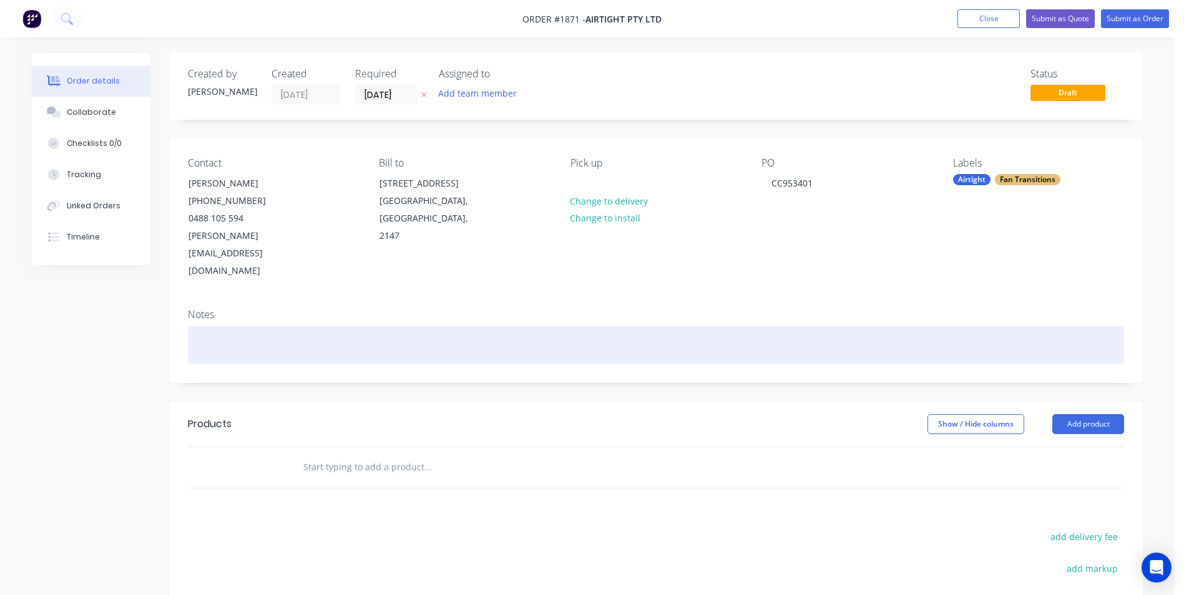
click at [233, 326] on div at bounding box center [656, 345] width 936 height 38
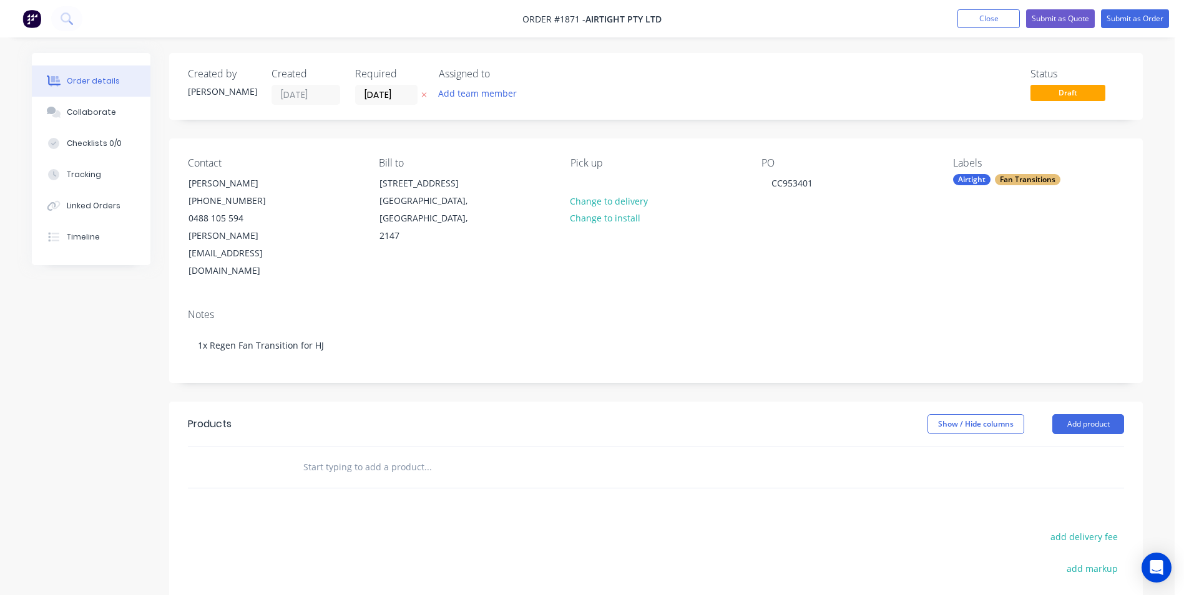
click at [389, 359] on div "Created by Kyle Created 12/08/25 Required 12/08/25 Assigned to Add team member …" at bounding box center [656, 420] width 974 height 735
click at [1093, 414] on button "Add product" at bounding box center [1088, 424] width 72 height 20
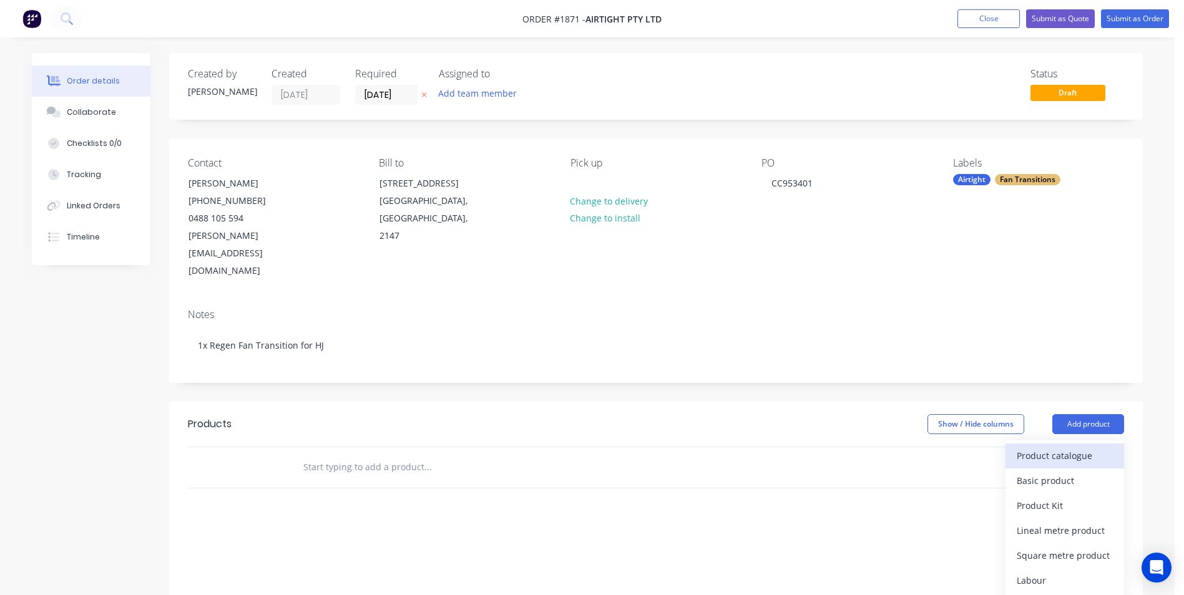
click at [1018, 447] on div "Product catalogue" at bounding box center [1065, 456] width 96 height 18
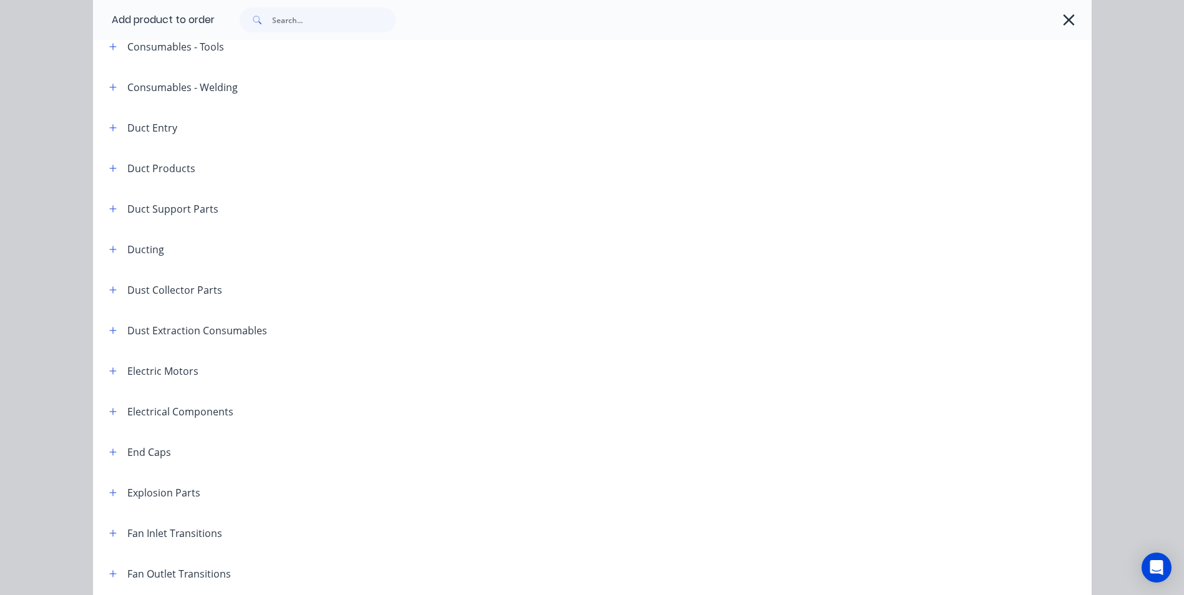
scroll to position [437, 0]
click at [112, 293] on button "button" at bounding box center [113, 288] width 16 height 16
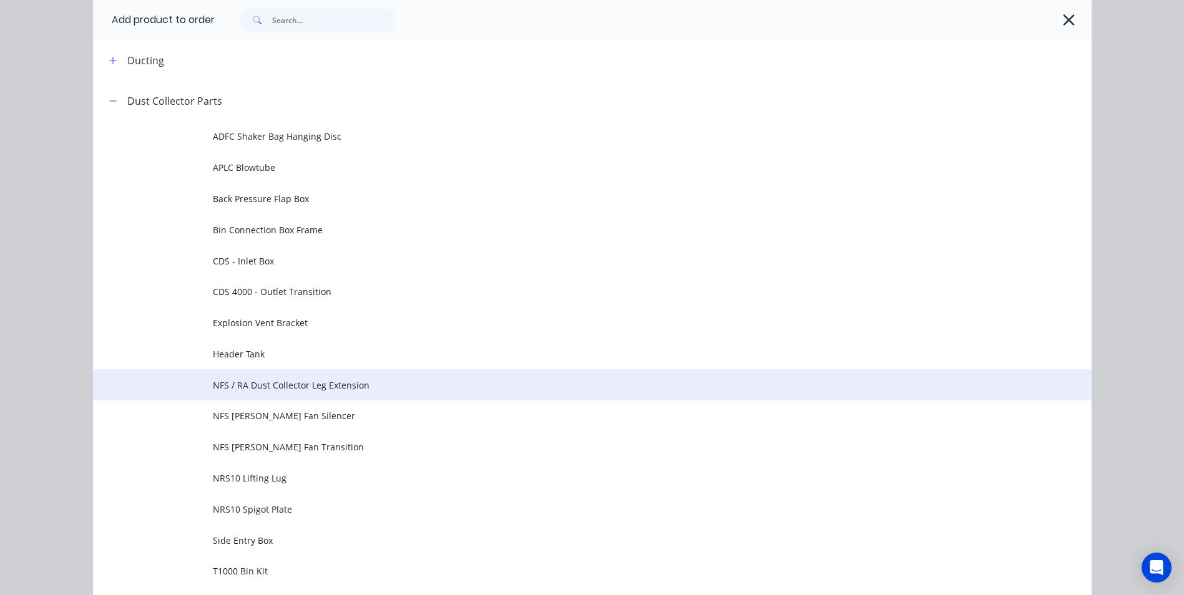
scroll to position [749, 0]
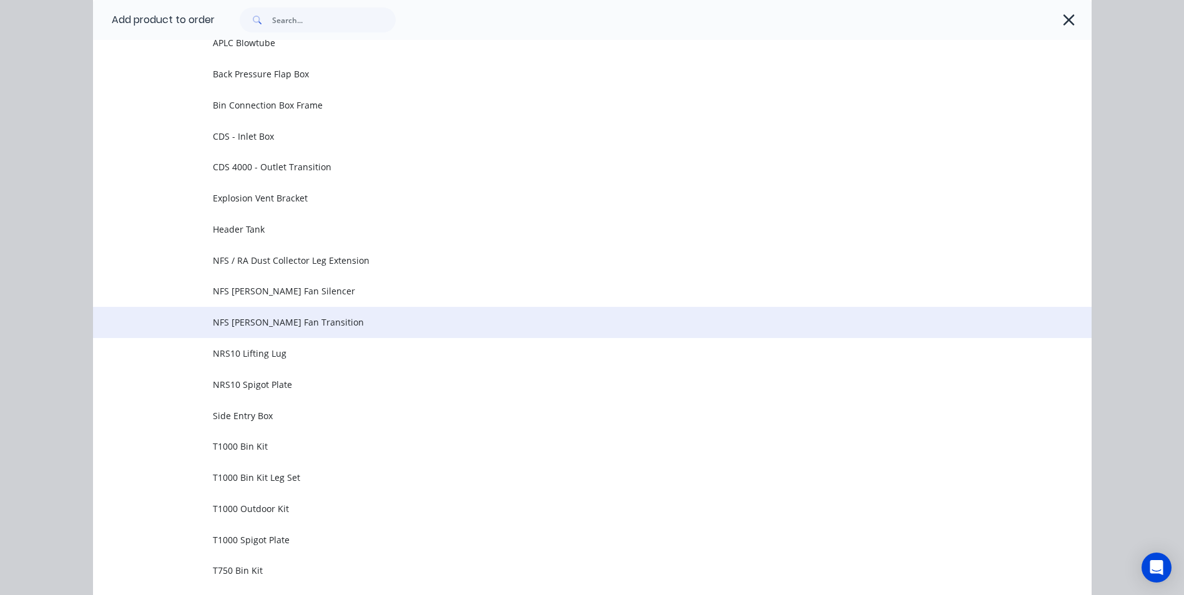
click at [300, 325] on span "NFS [PERSON_NAME] Fan Transition" at bounding box center [564, 322] width 703 height 13
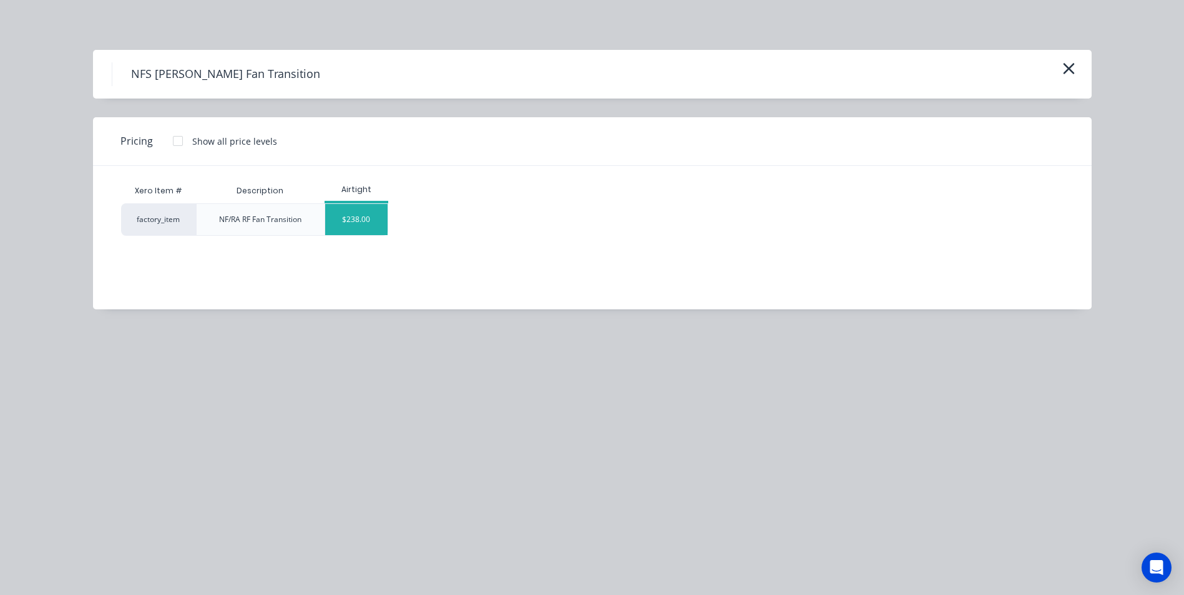
click at [340, 222] on div "$238.00" at bounding box center [356, 219] width 62 height 31
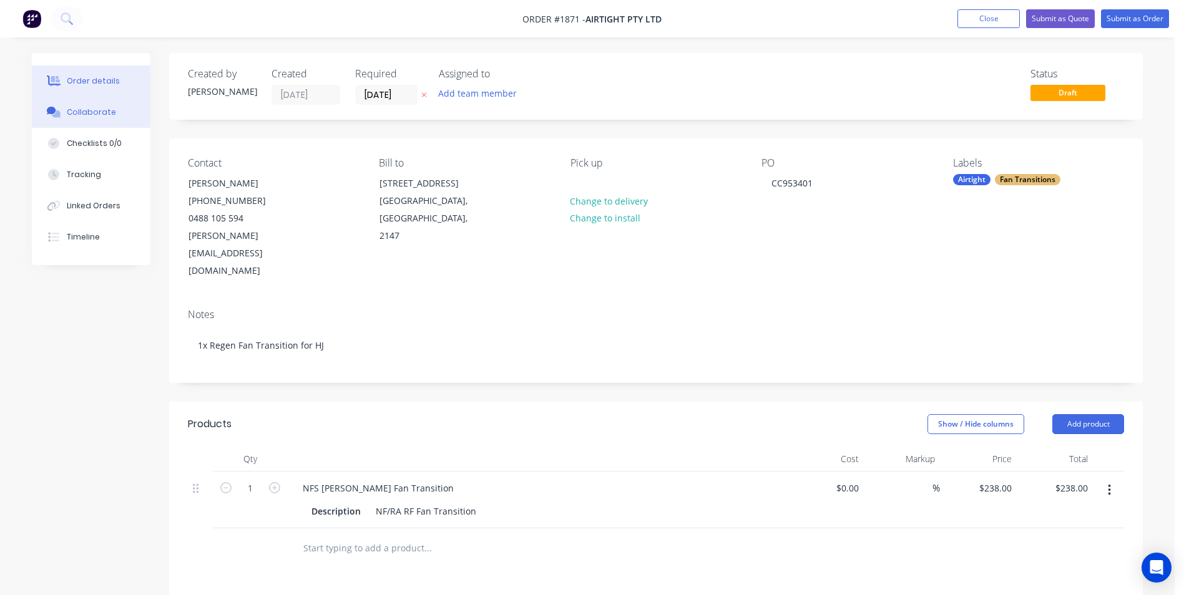
click at [85, 118] on button "Collaborate" at bounding box center [91, 112] width 119 height 31
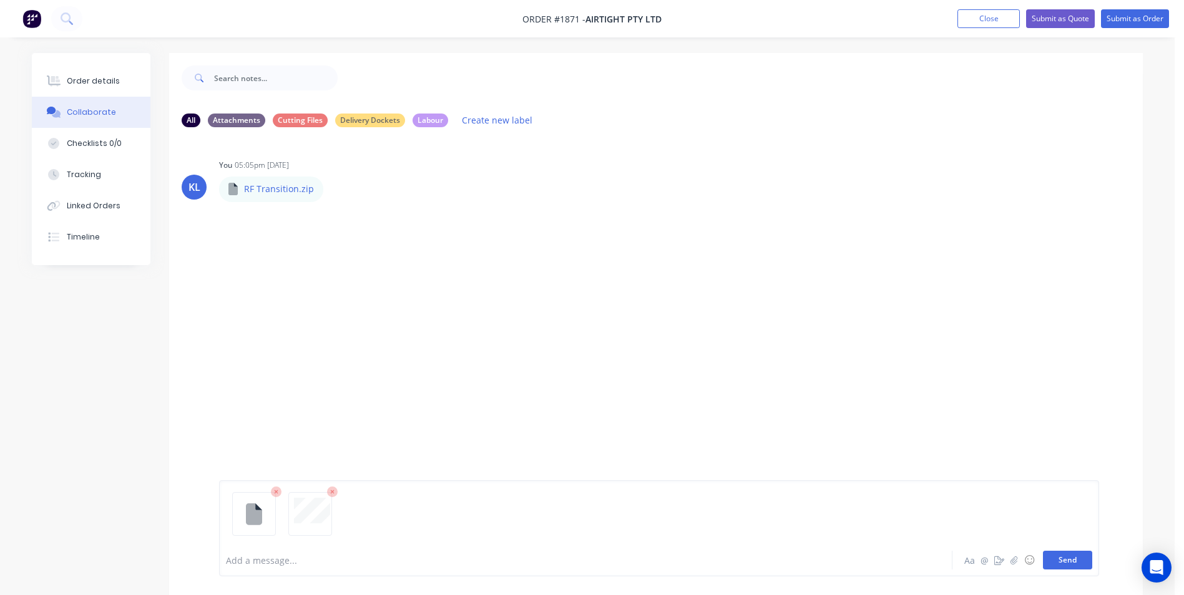
click at [1060, 561] on button "Send" at bounding box center [1067, 560] width 49 height 19
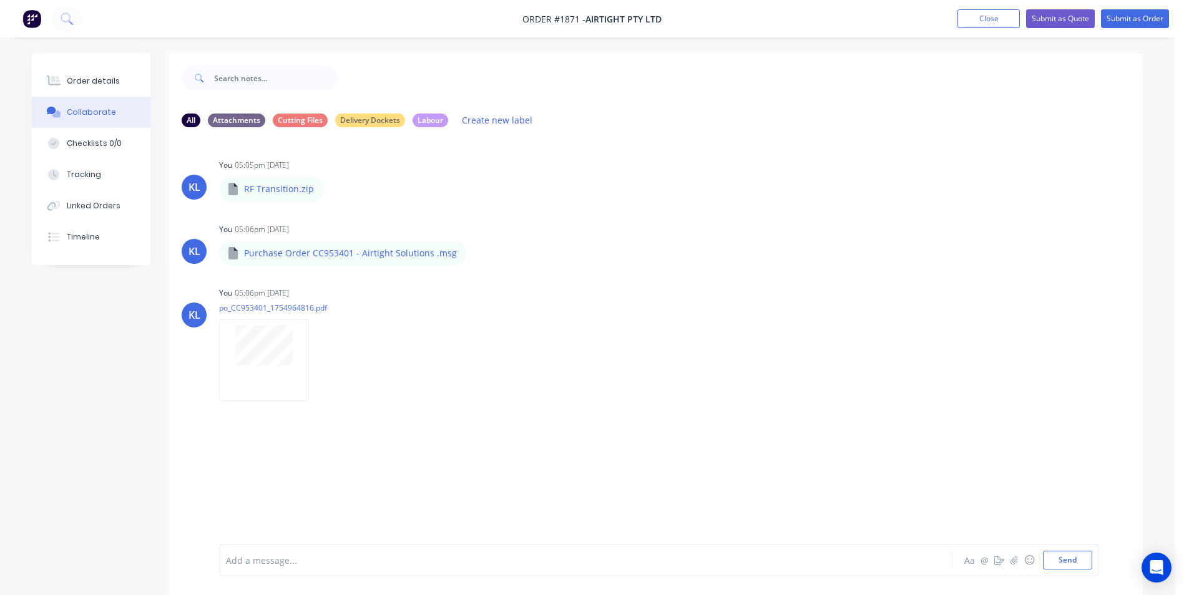
click at [293, 562] on div at bounding box center [551, 560] width 649 height 13
click at [659, 564] on div "This order was cut and currently being Fabricated along side 2x Off other RF Tr…" at bounding box center [551, 560] width 649 height 13
click at [1075, 560] on button "Send" at bounding box center [1067, 560] width 49 height 19
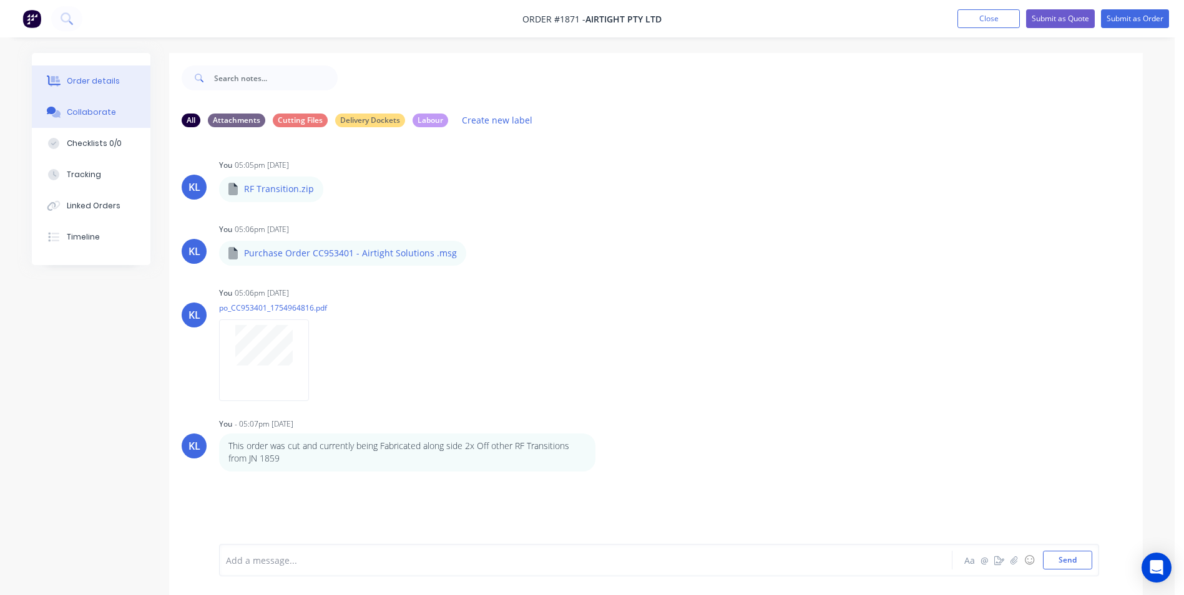
click at [109, 81] on div "Order details" at bounding box center [93, 81] width 53 height 11
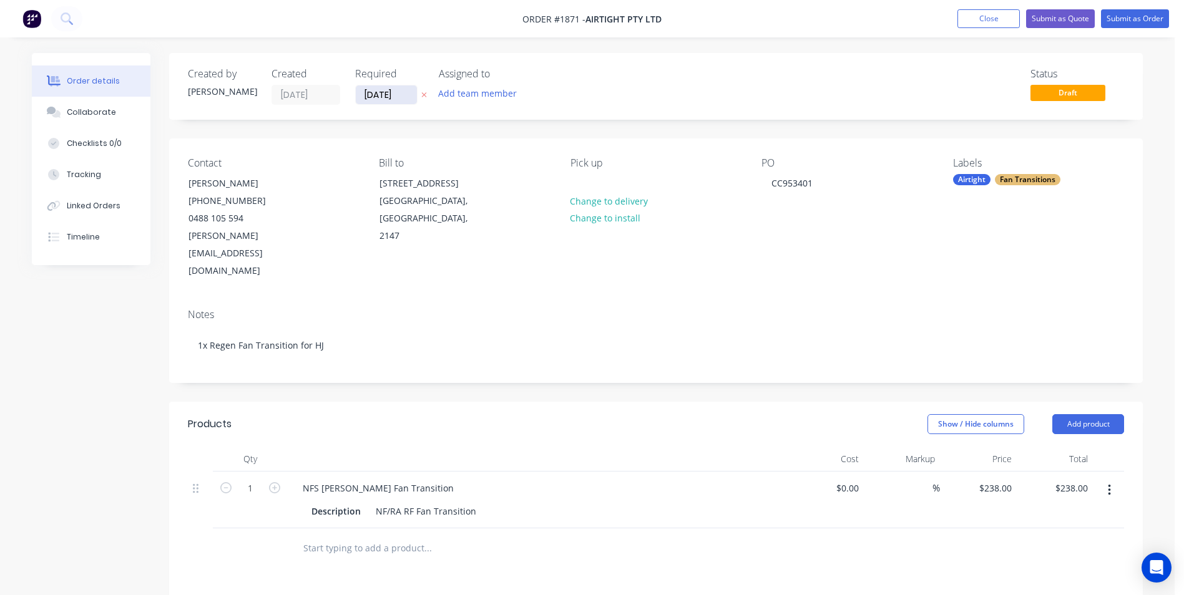
click at [371, 92] on input "[DATE]" at bounding box center [386, 94] width 61 height 19
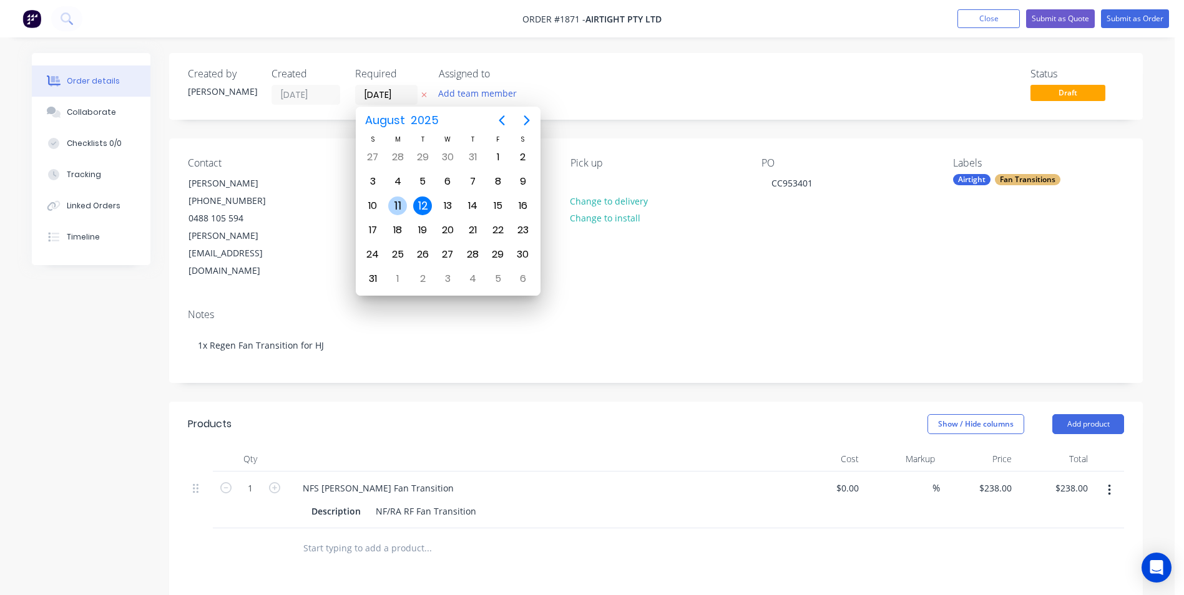
drag, startPoint x: 401, startPoint y: 205, endPoint x: 413, endPoint y: 172, distance: 34.6
click at [401, 205] on div "11" at bounding box center [397, 206] width 19 height 19
type input "[DATE]"
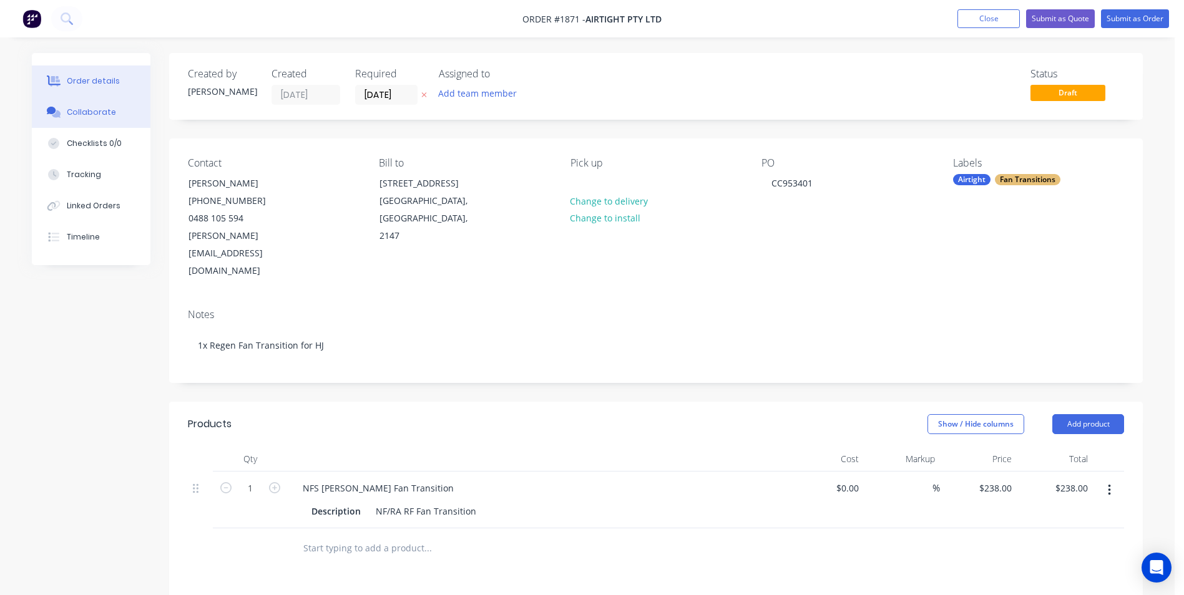
click at [76, 112] on div "Collaborate" at bounding box center [91, 112] width 49 height 11
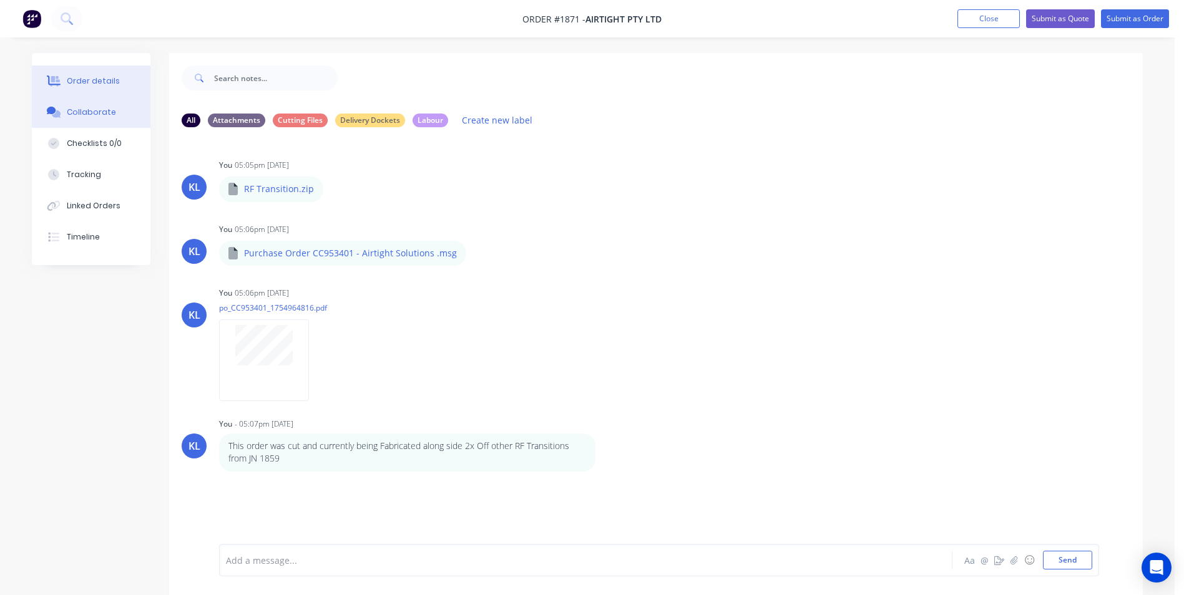
click at [105, 79] on div "Order details" at bounding box center [93, 81] width 53 height 11
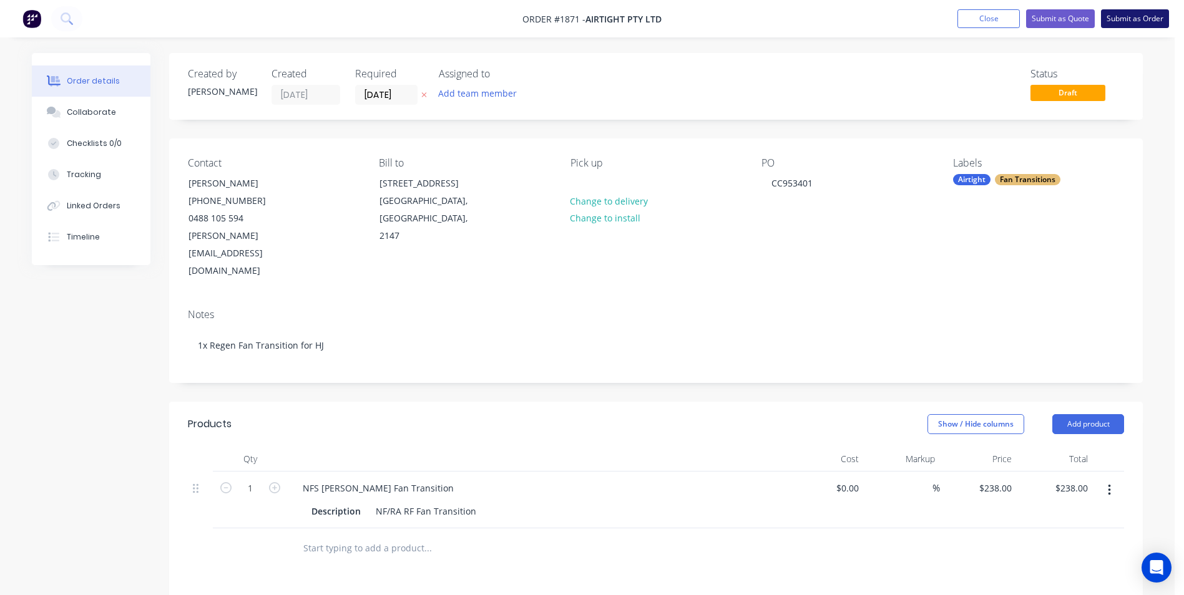
click at [1131, 24] on button "Submit as Order" at bounding box center [1135, 18] width 68 height 19
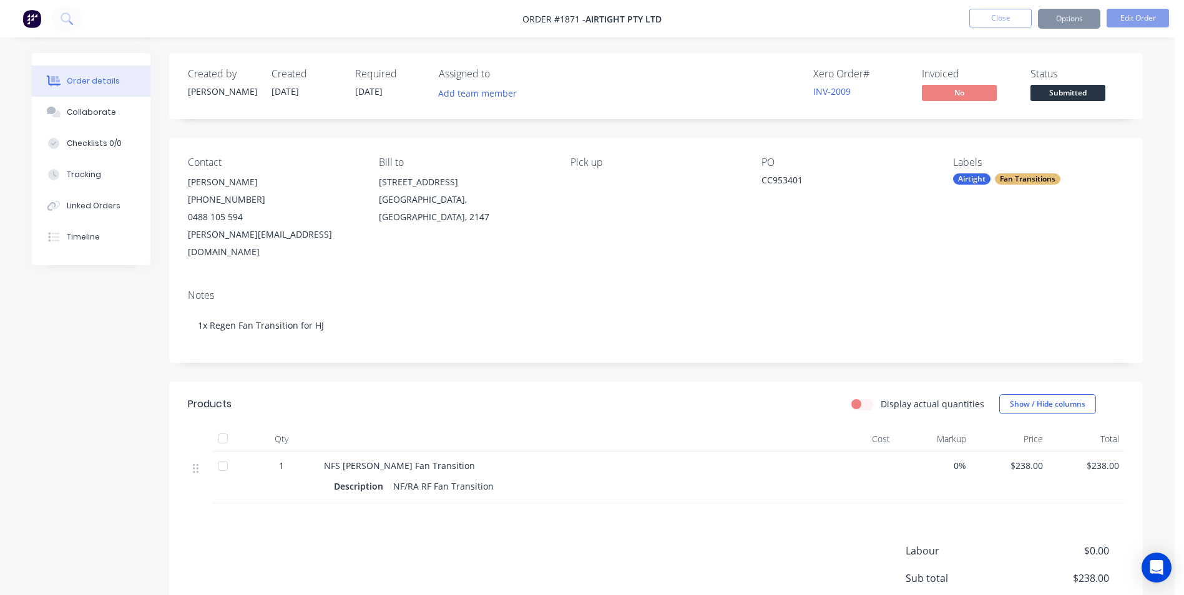
click at [1090, 92] on span "Submitted" at bounding box center [1067, 93] width 75 height 16
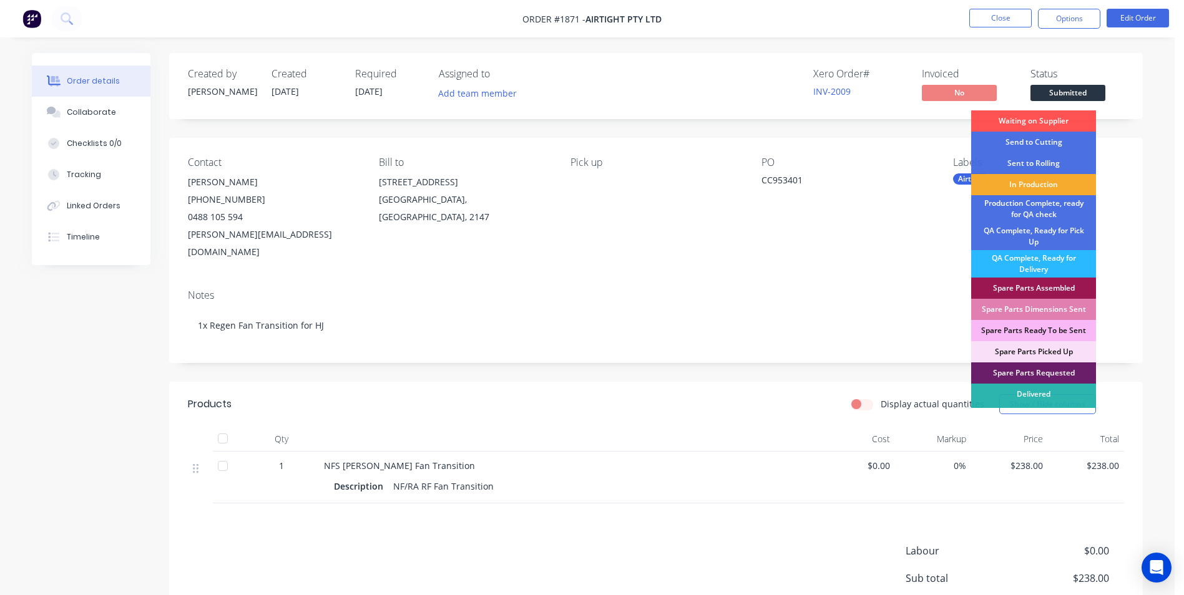
click at [1051, 182] on div "In Production" at bounding box center [1033, 184] width 125 height 21
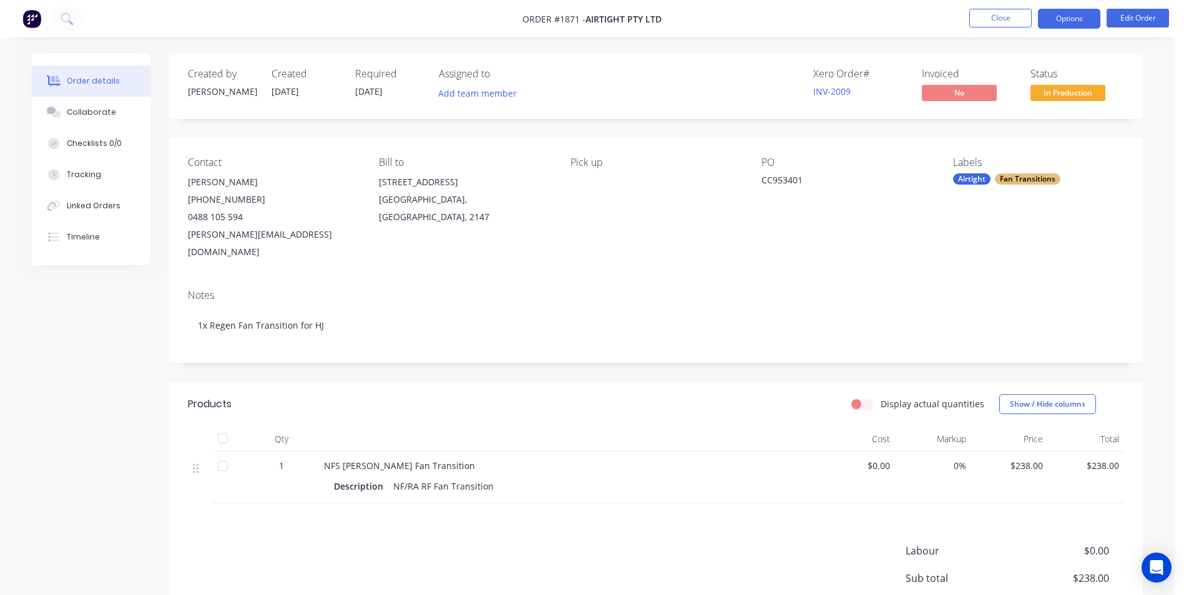
click at [1076, 27] on button "Options" at bounding box center [1069, 19] width 62 height 20
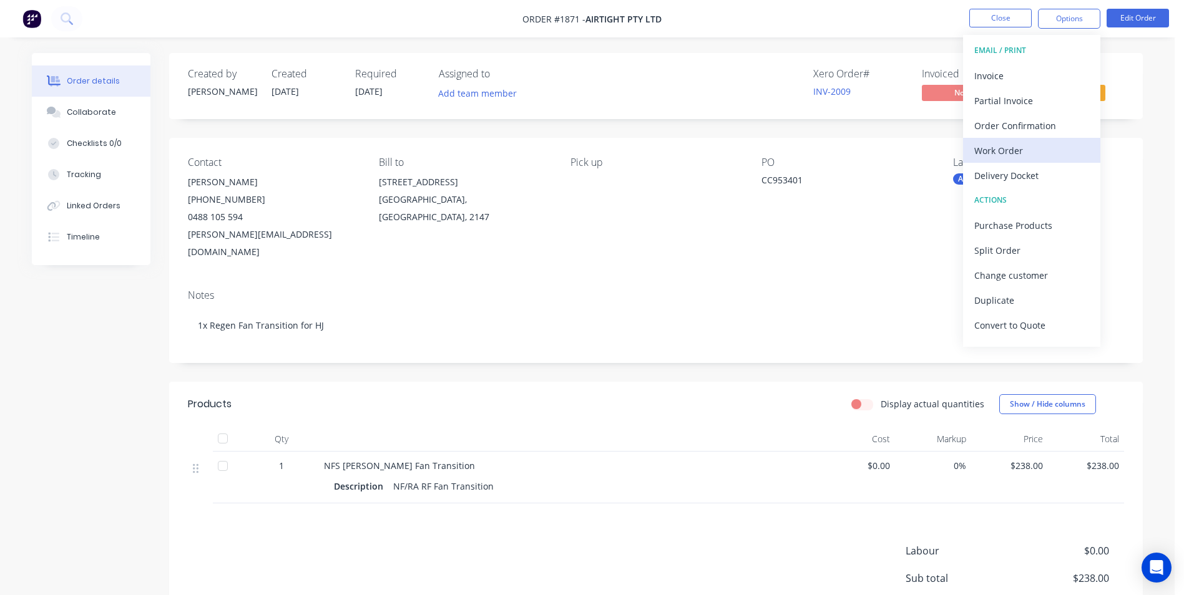
click at [1003, 150] on div "Work Order" at bounding box center [1031, 151] width 115 height 18
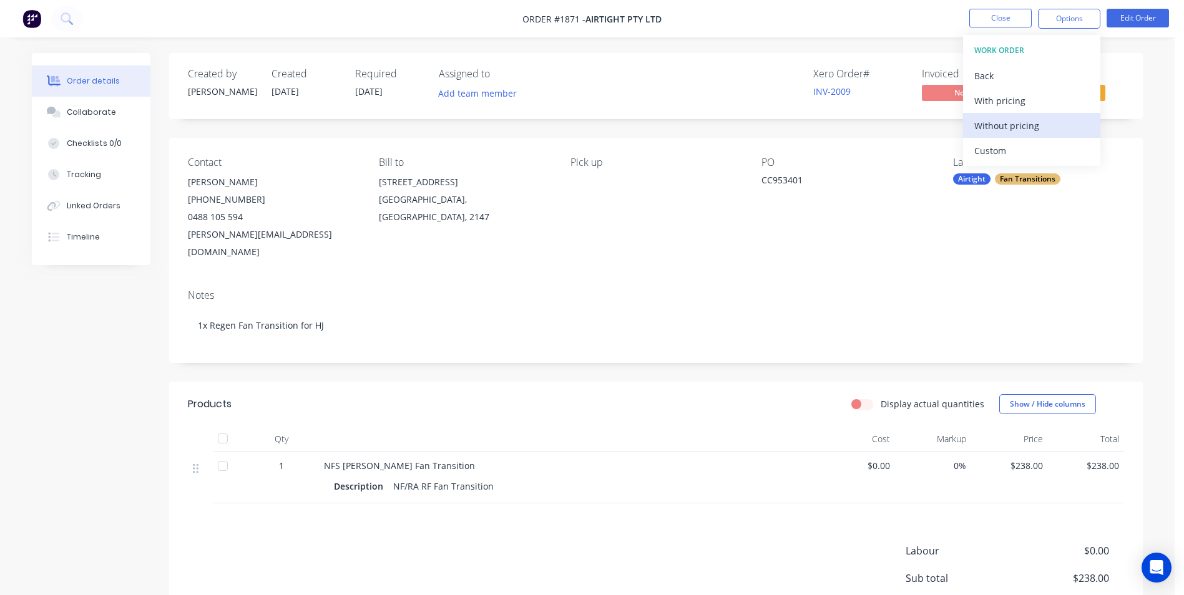
click at [1006, 120] on div "Without pricing" at bounding box center [1031, 126] width 115 height 18
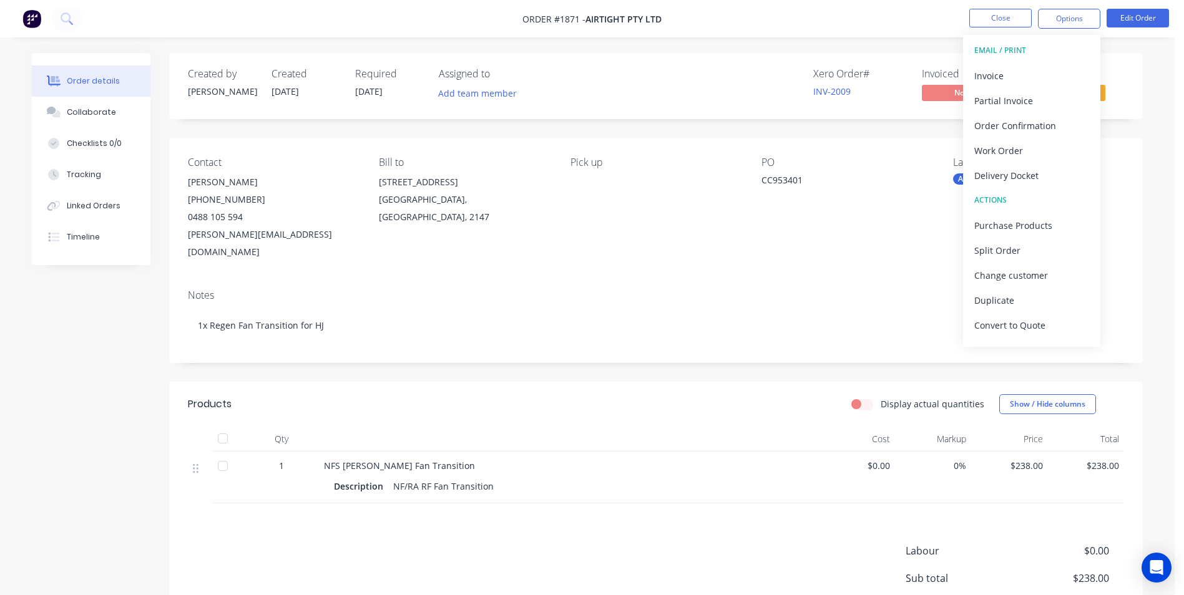
click at [116, 466] on div "Created by Kyle Created 12/08/25 Required 11/08/25 Assigned to Add team member …" at bounding box center [587, 389] width 1111 height 673
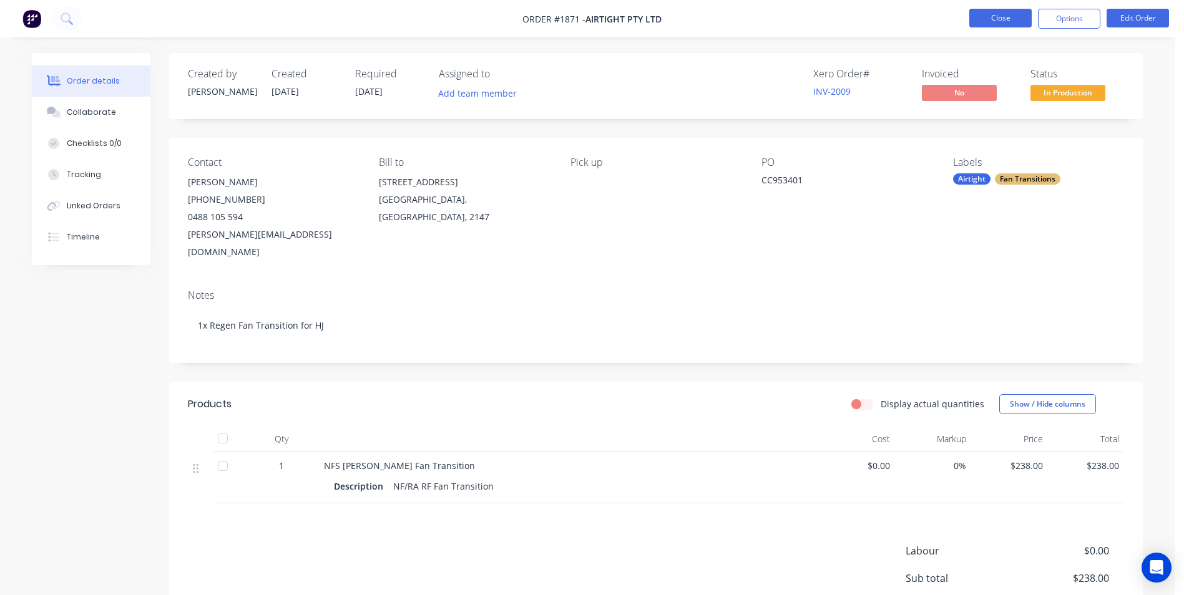
click at [974, 18] on button "Close" at bounding box center [1000, 18] width 62 height 19
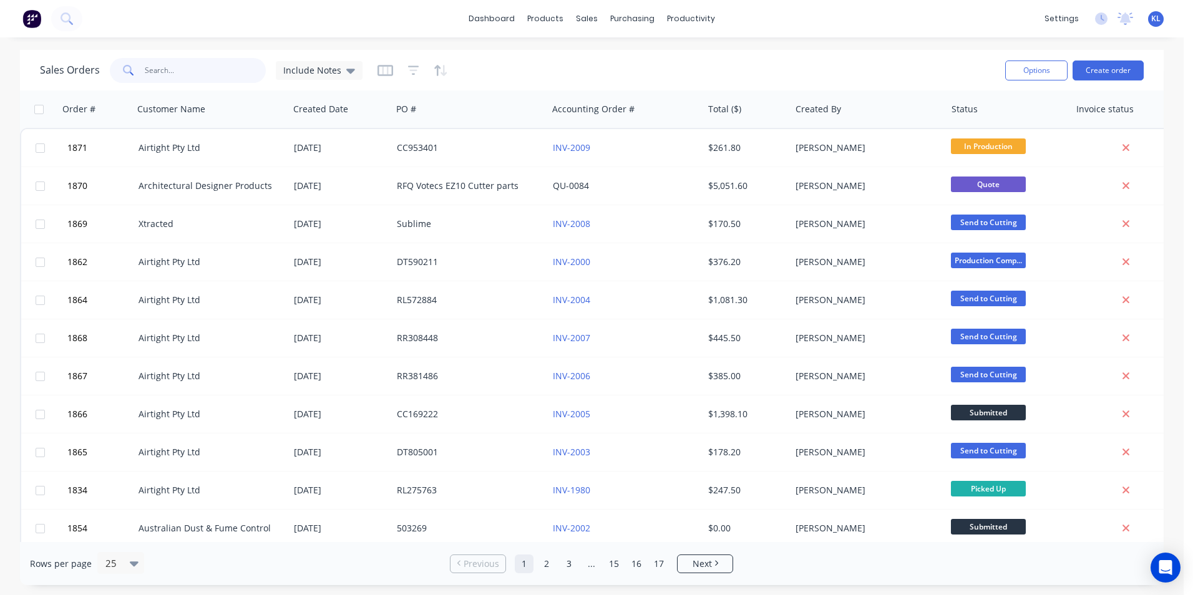
click at [209, 72] on input "text" at bounding box center [206, 70] width 122 height 25
drag, startPoint x: 177, startPoint y: 74, endPoint x: 0, endPoint y: 91, distance: 178.0
click at [177, 74] on input "text" at bounding box center [206, 70] width 122 height 25
click at [187, 82] on input "text" at bounding box center [206, 70] width 122 height 25
paste input "PO03207"
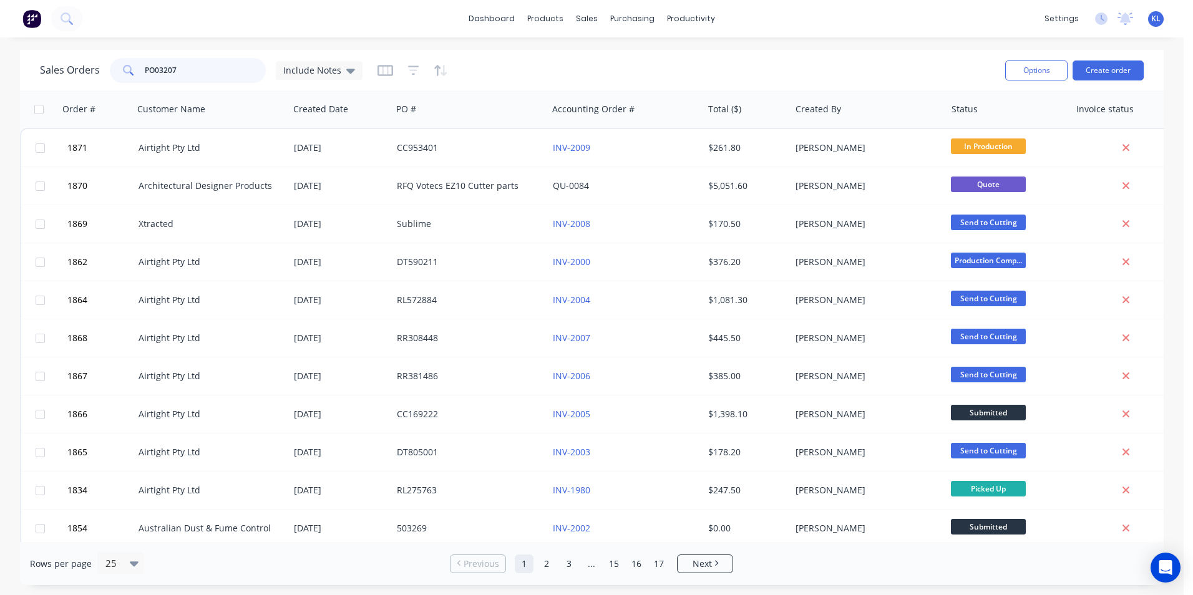
type input "PO03207"
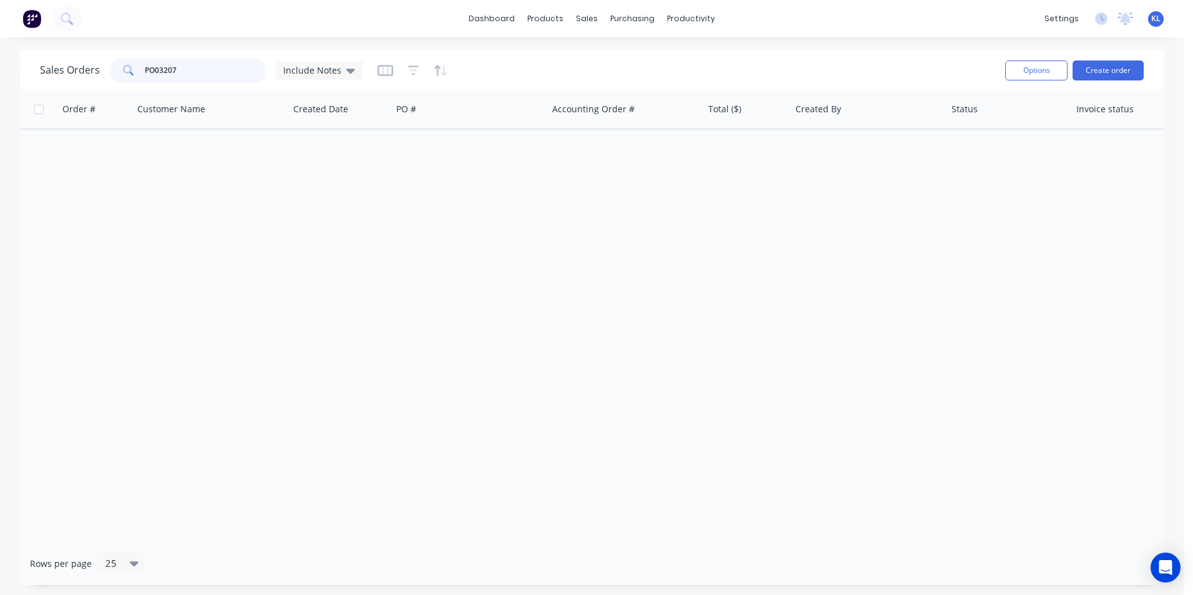
drag, startPoint x: 238, startPoint y: 70, endPoint x: -61, endPoint y: 67, distance: 299.0
click at [0, 67] on html "dashboard products sales purchasing productivity dashboard products Product Cat…" at bounding box center [596, 297] width 1193 height 595
click at [1118, 71] on button "Create order" at bounding box center [1108, 71] width 71 height 20
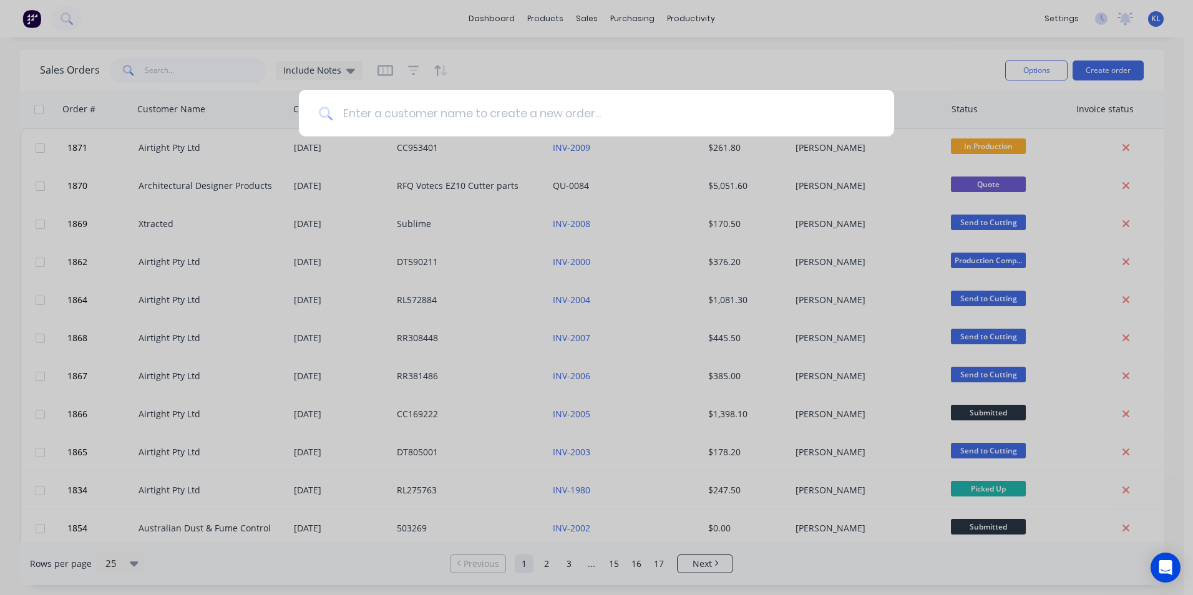
click at [389, 109] on input at bounding box center [604, 113] width 542 height 47
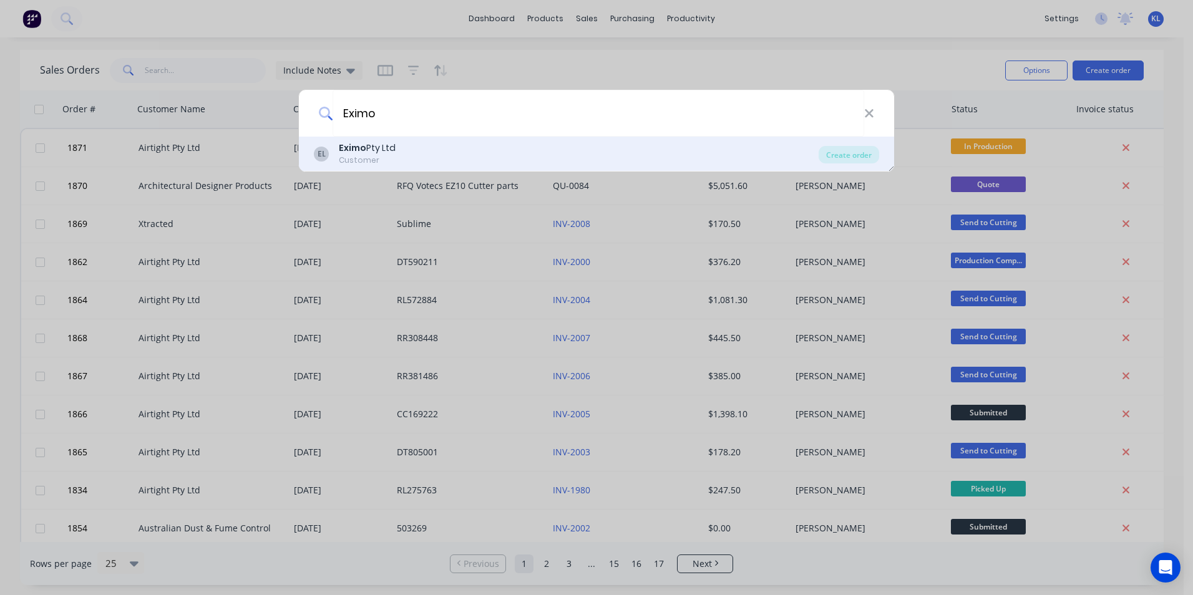
type input "Eximo"
click at [603, 140] on div "EL Eximo Pty Ltd Customer Create order" at bounding box center [596, 154] width 595 height 35
click at [454, 155] on div "EL Eximo Pty Ltd Customer" at bounding box center [566, 154] width 505 height 24
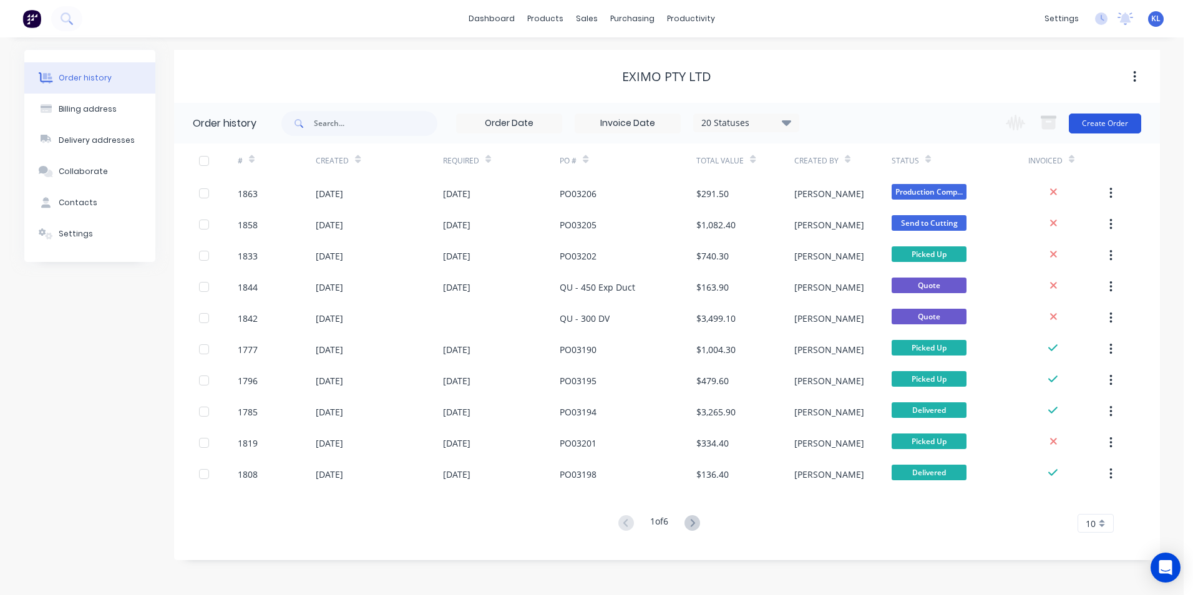
click at [1111, 129] on button "Create Order" at bounding box center [1105, 124] width 72 height 20
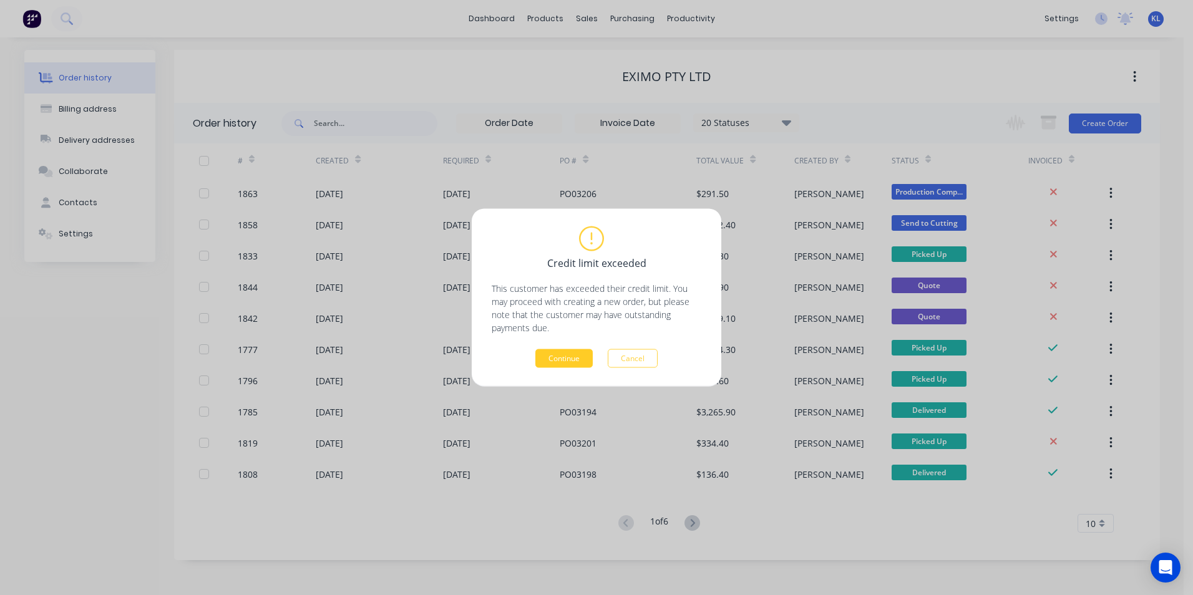
click at [547, 358] on button "Continue" at bounding box center [563, 358] width 57 height 19
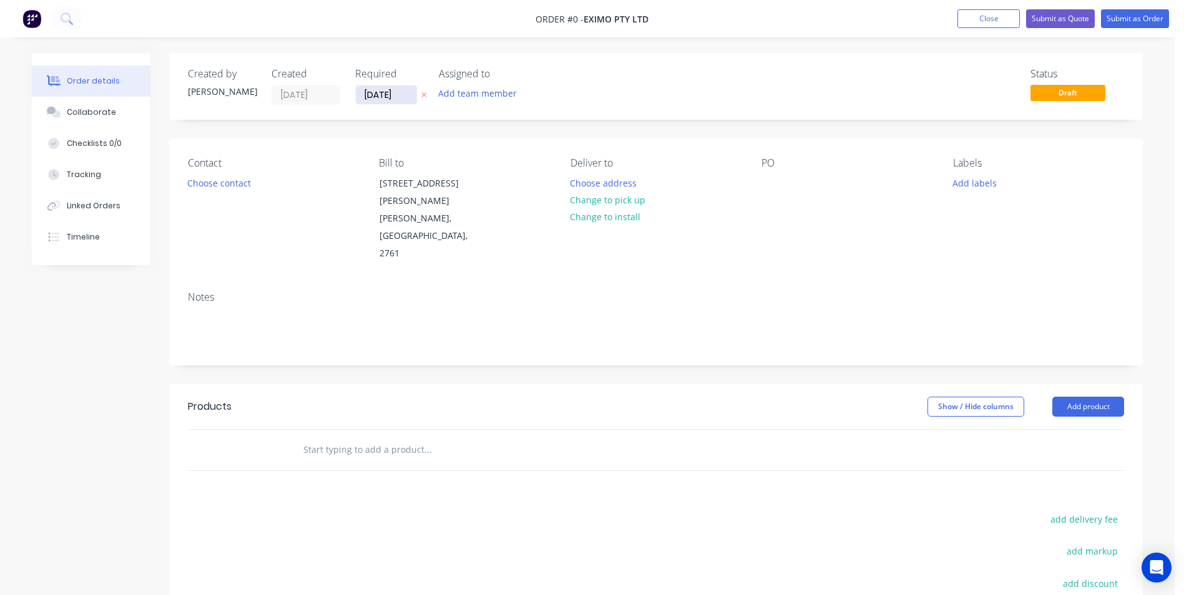
click at [371, 98] on input "[DATE]" at bounding box center [386, 94] width 61 height 19
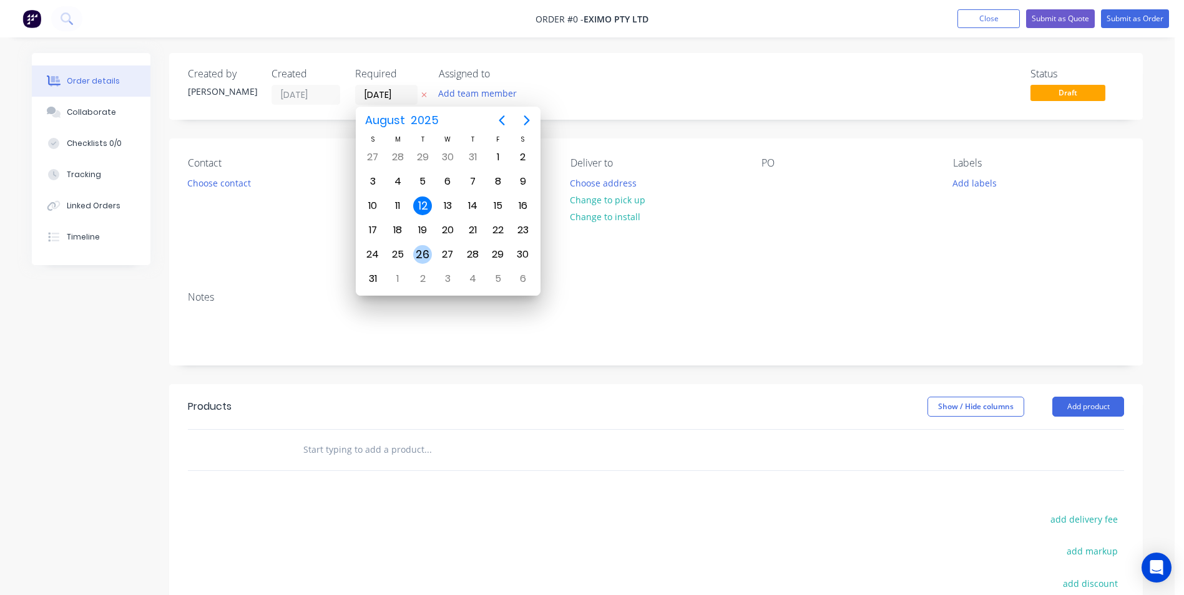
click at [418, 248] on div "26" at bounding box center [422, 254] width 19 height 19
type input "26/08/25"
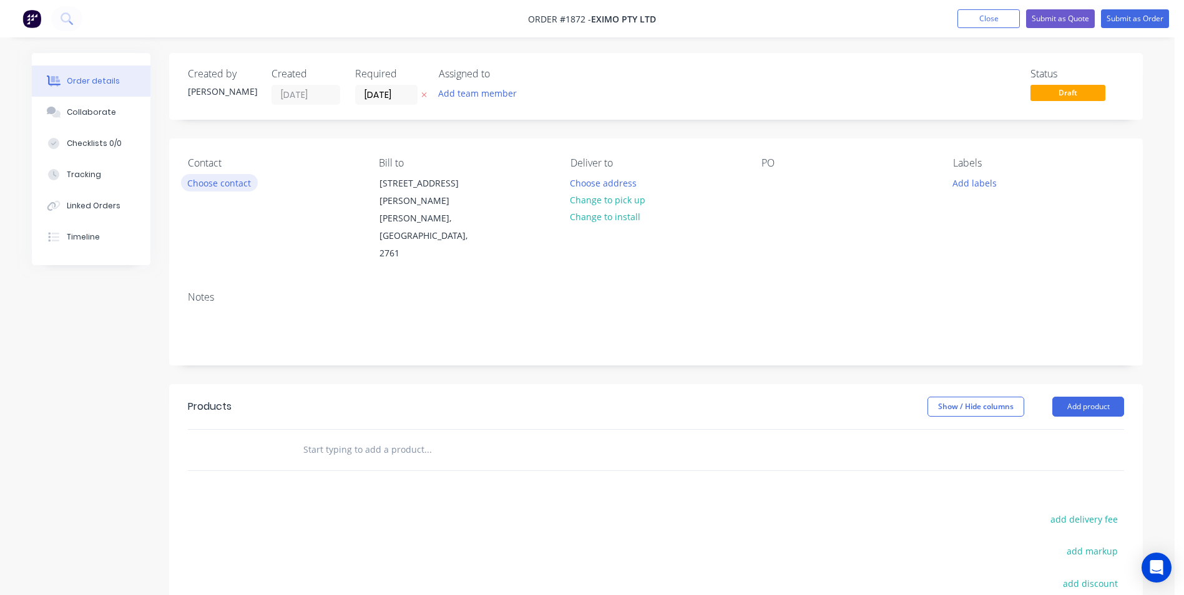
click at [239, 185] on button "Choose contact" at bounding box center [219, 182] width 77 height 17
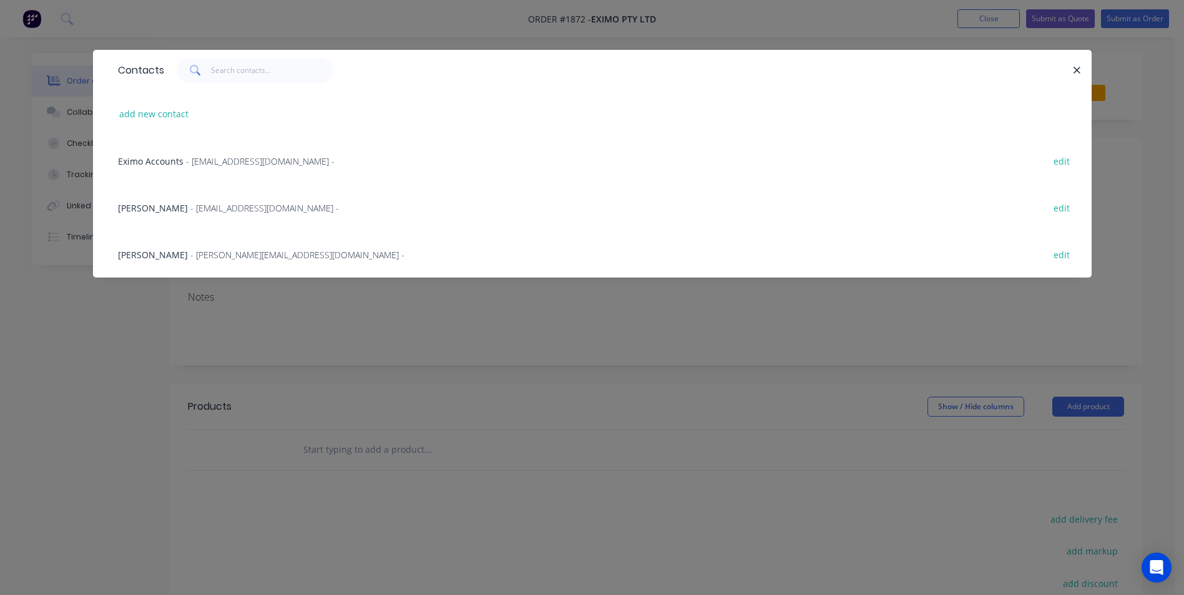
click at [177, 255] on span "Patrick Murphy" at bounding box center [153, 255] width 70 height 12
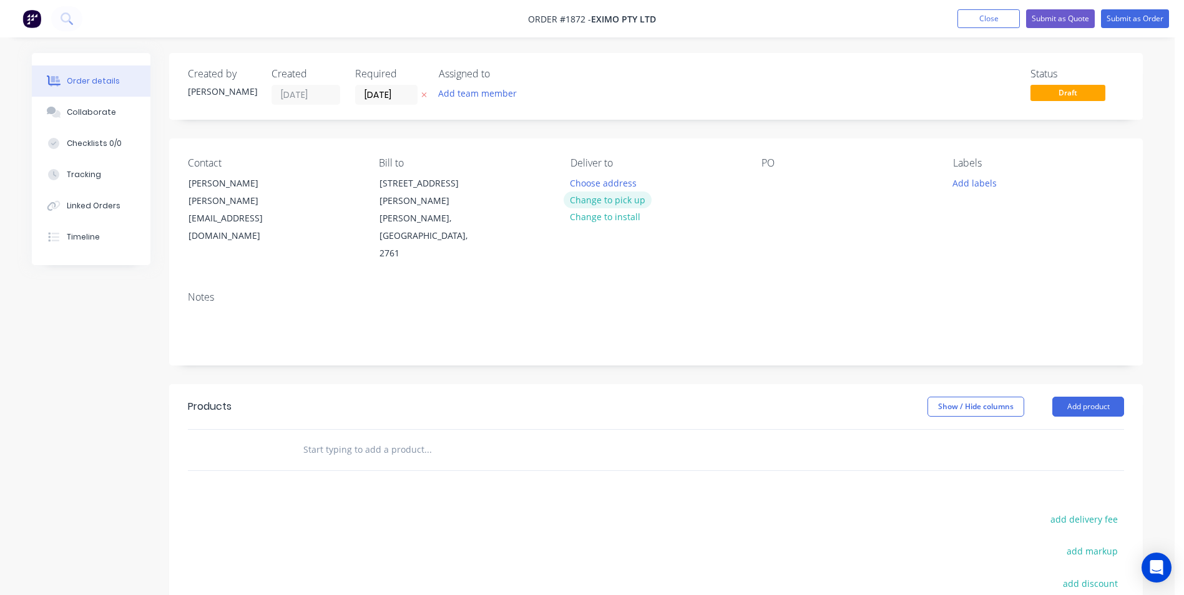
click at [617, 203] on button "Change to pick up" at bounding box center [608, 200] width 89 height 17
click at [766, 180] on div at bounding box center [771, 183] width 20 height 18
click at [779, 181] on div at bounding box center [771, 183] width 20 height 18
paste div
click at [967, 193] on div "Labels Add labels" at bounding box center [1038, 209] width 171 height 105
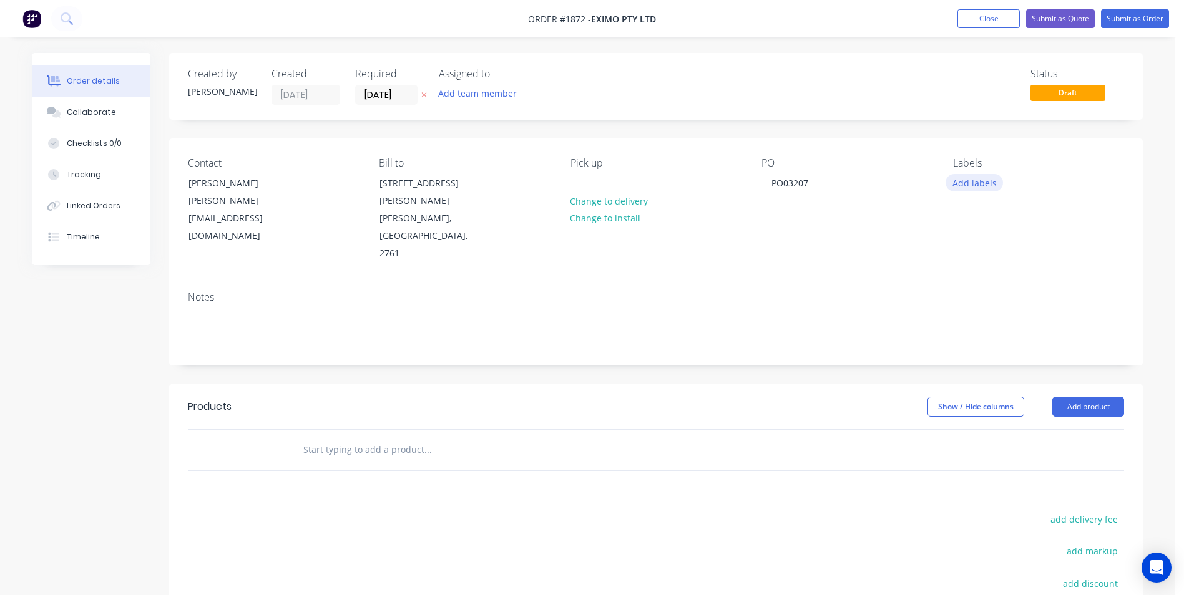
click at [969, 186] on button "Add labels" at bounding box center [973, 182] width 57 height 17
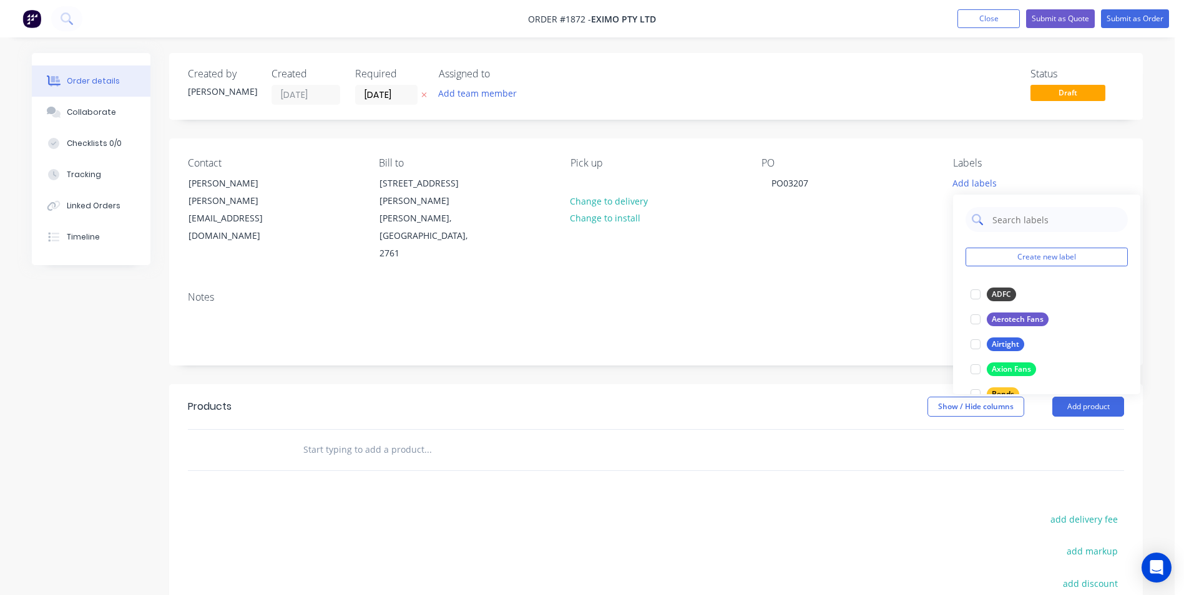
click at [1014, 220] on input "text" at bounding box center [1056, 219] width 130 height 25
click at [993, 300] on div "Eximo" at bounding box center [1003, 295] width 32 height 14
click at [1033, 215] on input "Eximo" at bounding box center [1056, 213] width 130 height 25
type input "E"
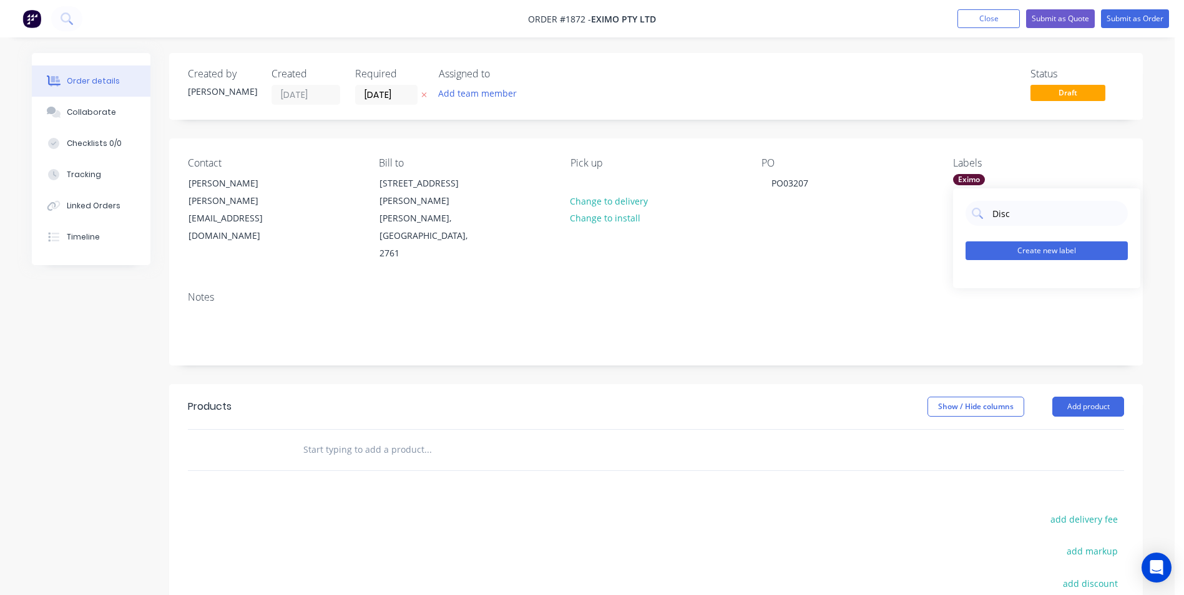
type input "Disc"
click at [1025, 248] on button "Create new label" at bounding box center [1046, 251] width 162 height 19
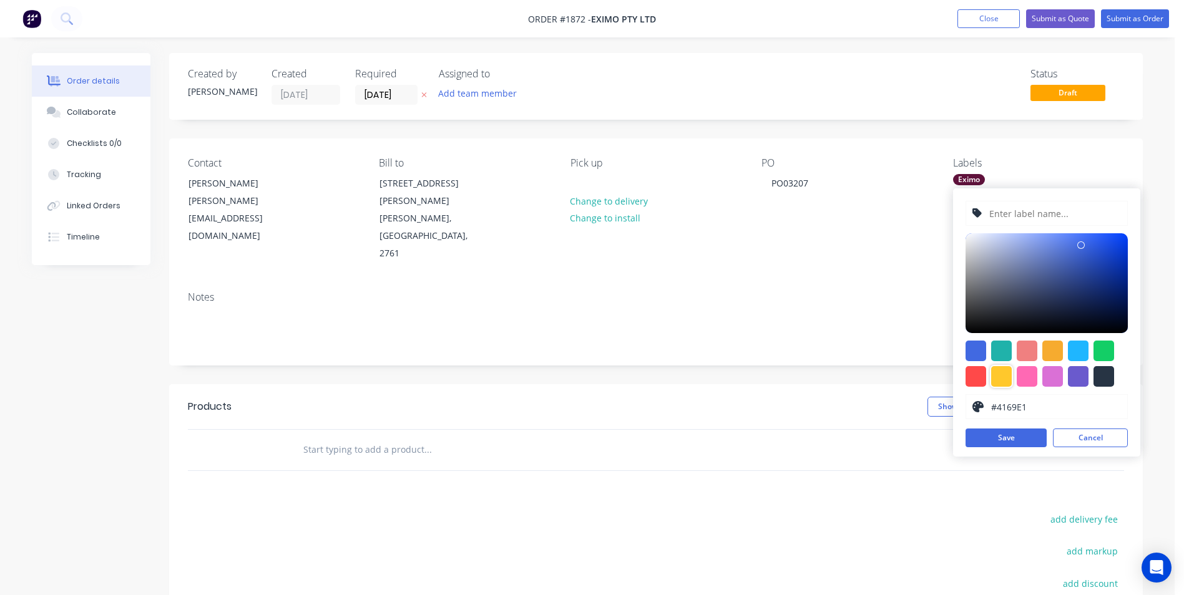
click at [999, 379] on div at bounding box center [1001, 376] width 21 height 21
type input "#FFC82C"
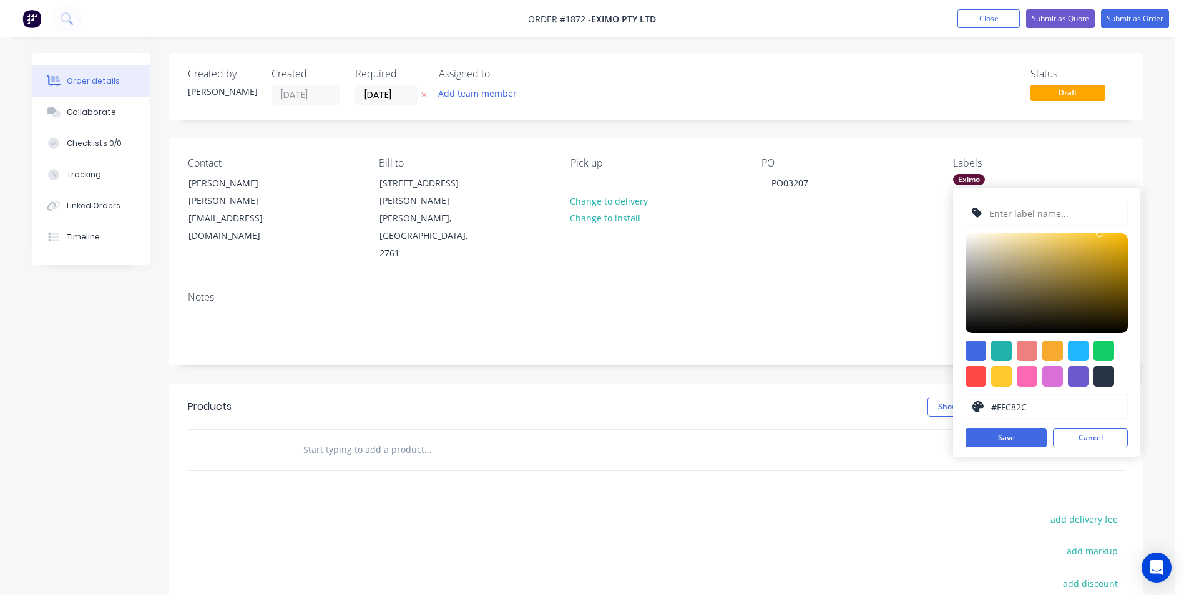
click at [1045, 218] on input "text" at bounding box center [1054, 214] width 133 height 24
type input "Discharge"
type input "#E1AD1F"
click at [1105, 245] on div at bounding box center [1046, 283] width 162 height 100
click at [1016, 434] on button "Save" at bounding box center [1005, 438] width 81 height 19
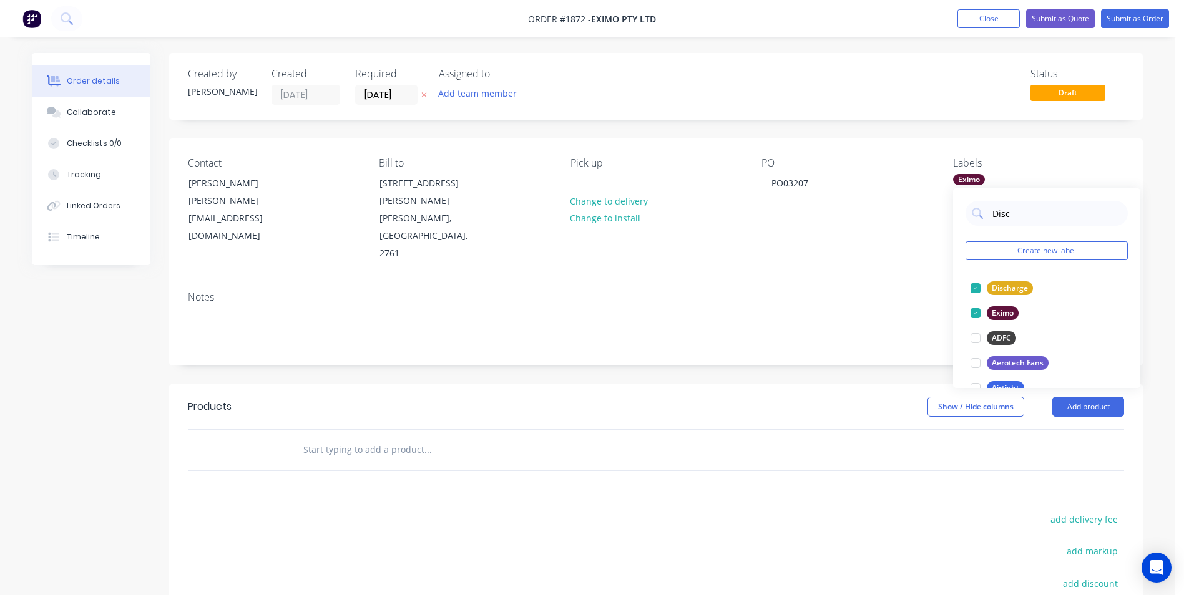
click at [854, 281] on div "Notes" at bounding box center [656, 323] width 974 height 84
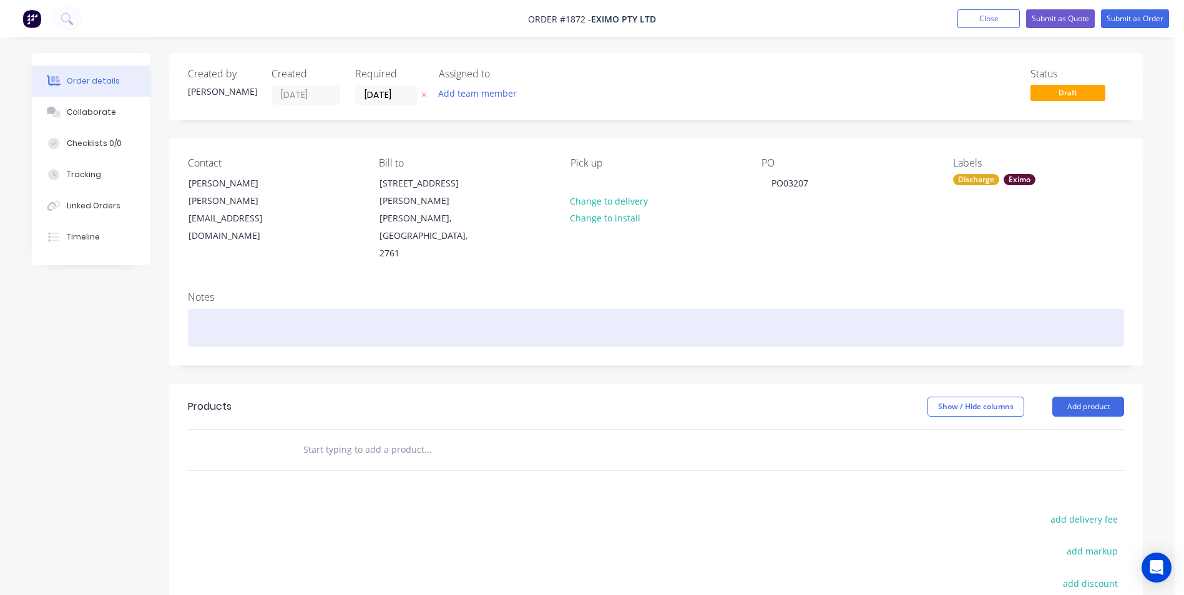
click at [250, 309] on div at bounding box center [656, 328] width 936 height 38
click at [268, 309] on div at bounding box center [656, 328] width 936 height 38
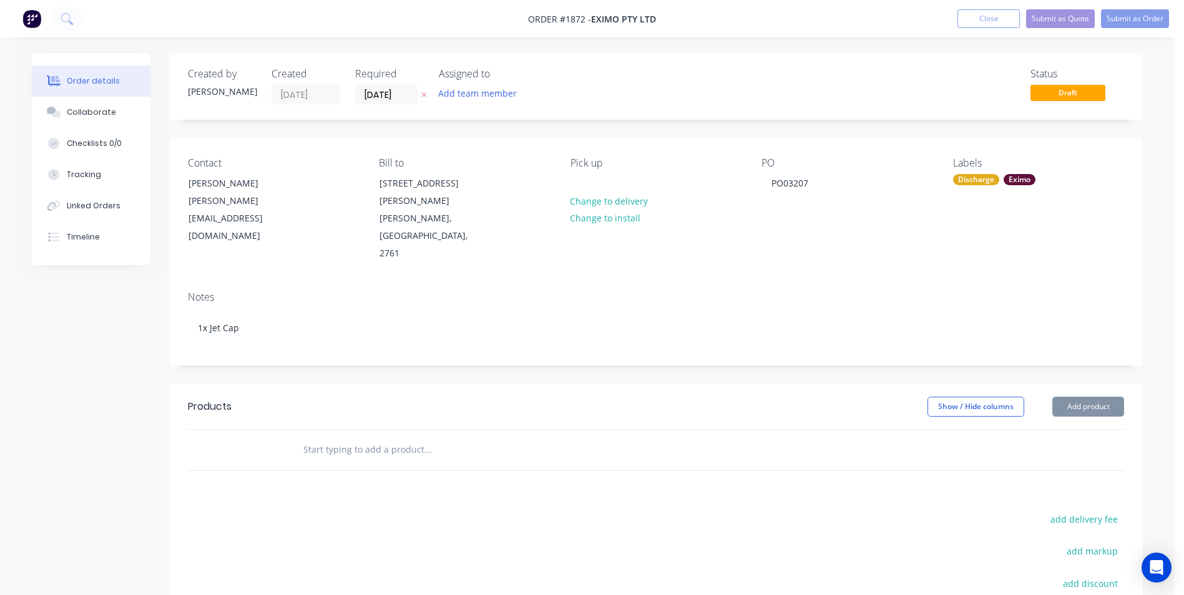
click at [282, 430] on div at bounding box center [250, 450] width 75 height 41
click at [434, 437] on input "text" at bounding box center [428, 449] width 250 height 25
click at [1111, 397] on button "Add product" at bounding box center [1088, 407] width 72 height 20
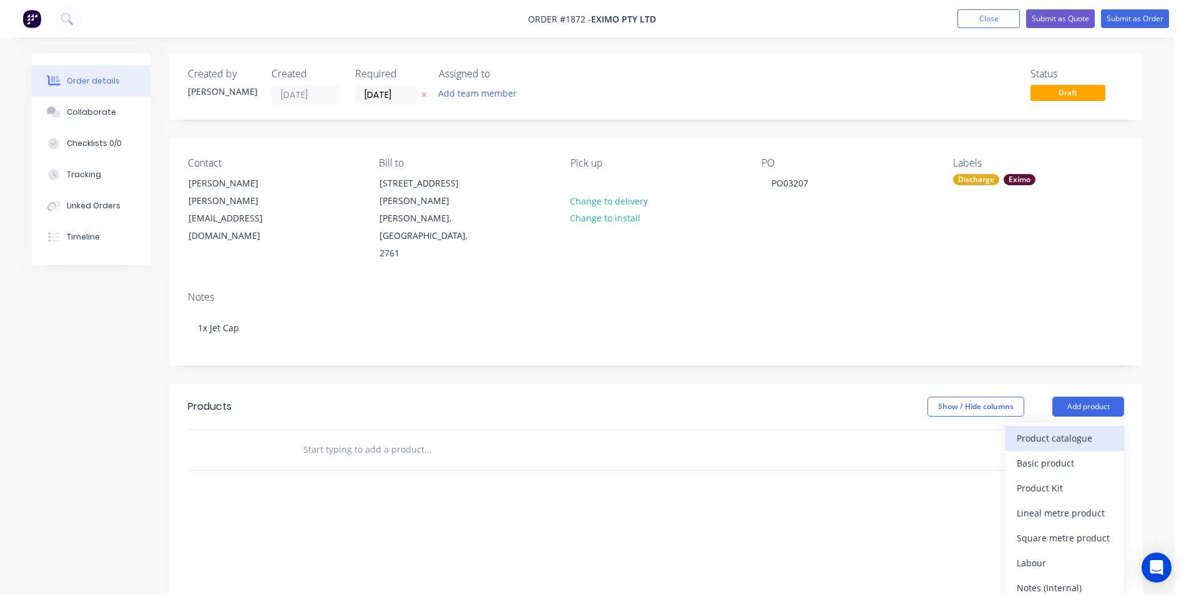
click at [1030, 429] on div "Product catalogue" at bounding box center [1065, 438] width 96 height 18
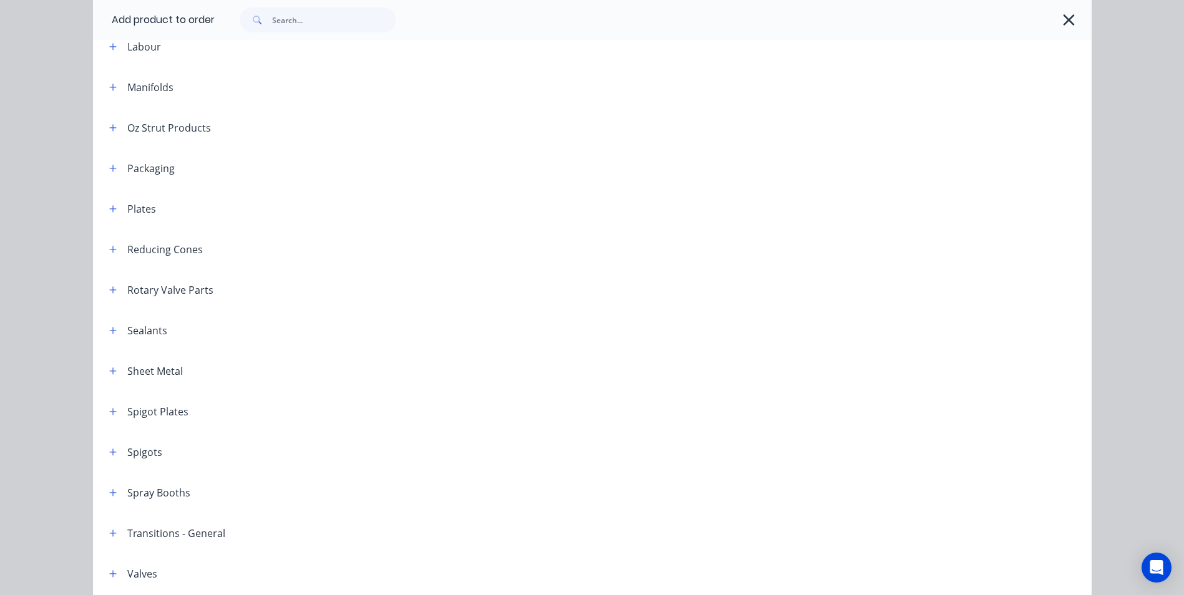
scroll to position [1341, 0]
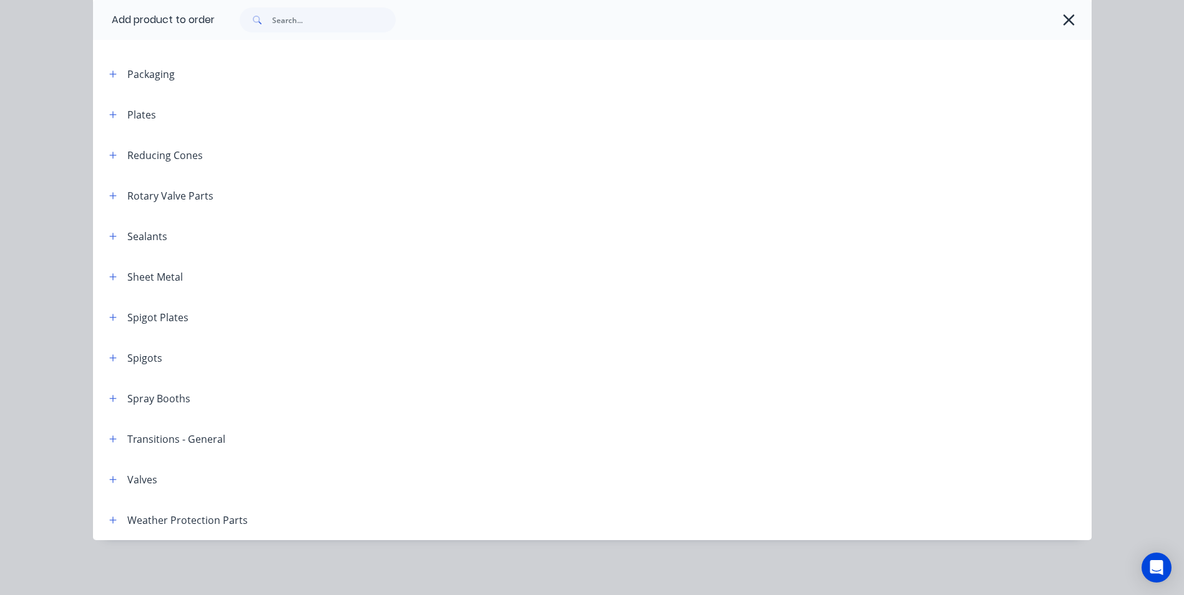
click at [109, 533] on header "Weather Protection Parts" at bounding box center [592, 520] width 999 height 41
click at [107, 527] on button "button" at bounding box center [113, 520] width 16 height 16
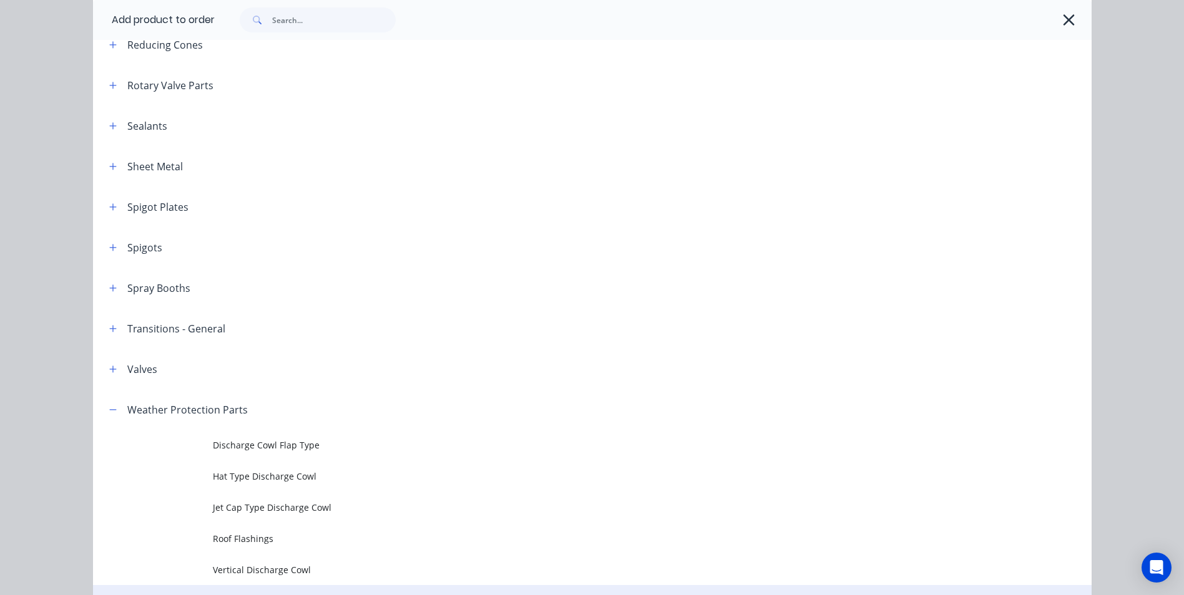
scroll to position [1589, 0]
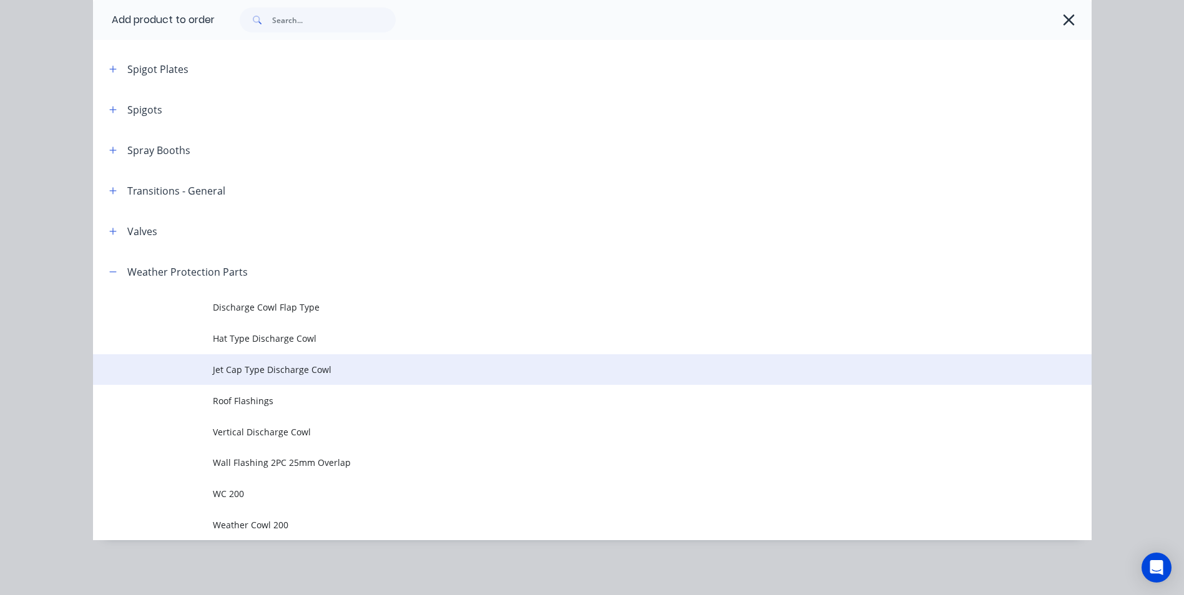
click at [303, 363] on span "Jet Cap Type Discharge Cowl" at bounding box center [564, 369] width 703 height 13
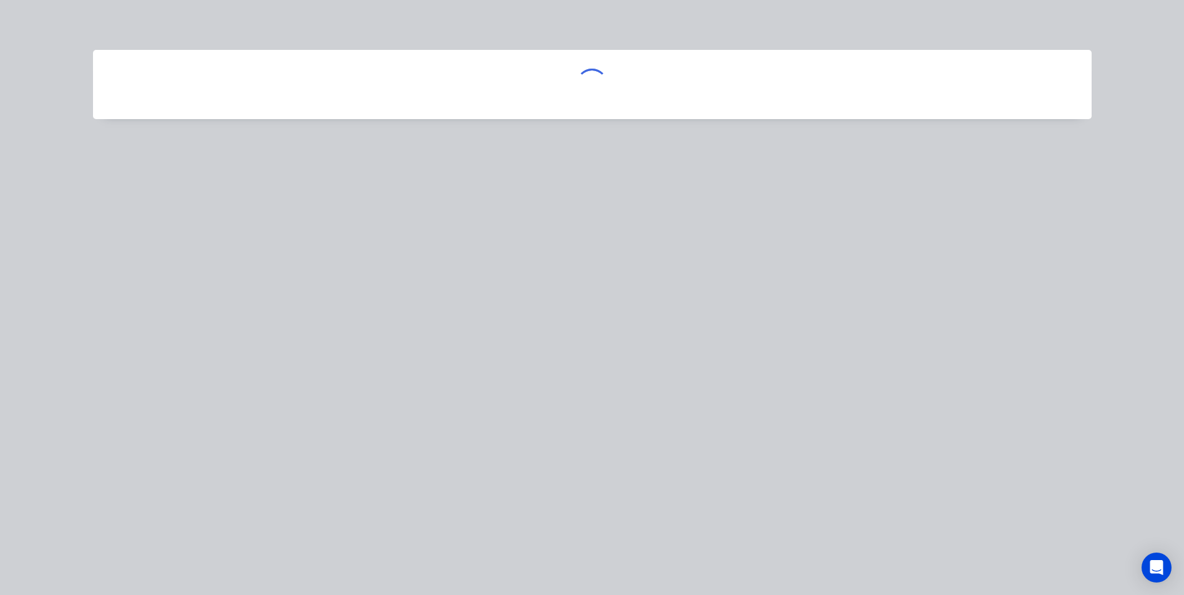
scroll to position [0, 0]
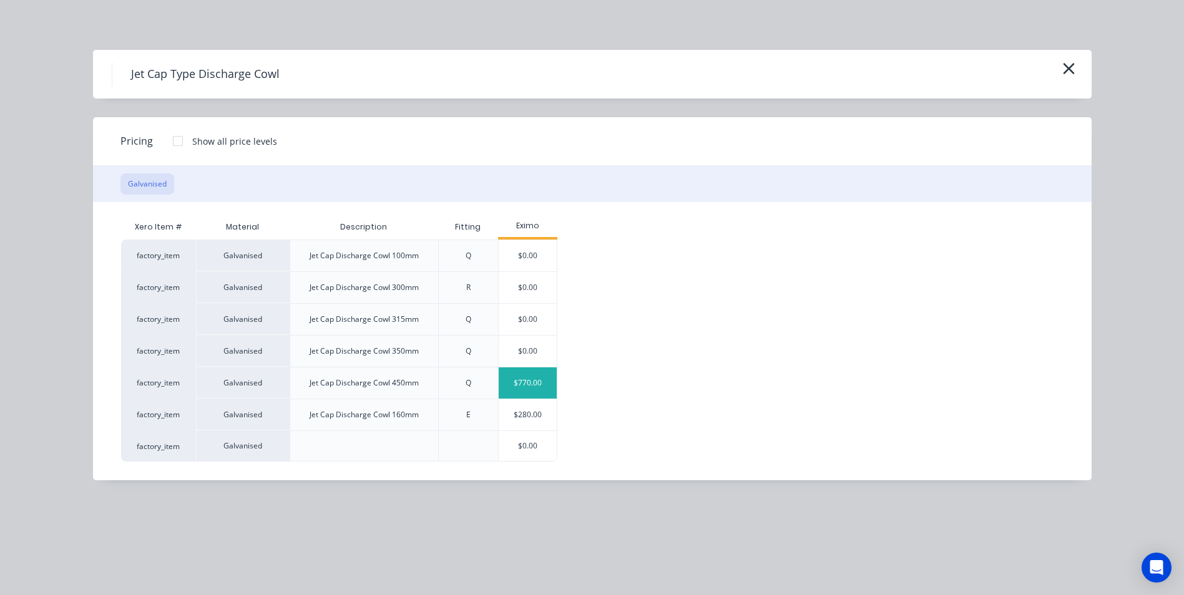
click at [514, 380] on div "$770.00" at bounding box center [528, 383] width 59 height 31
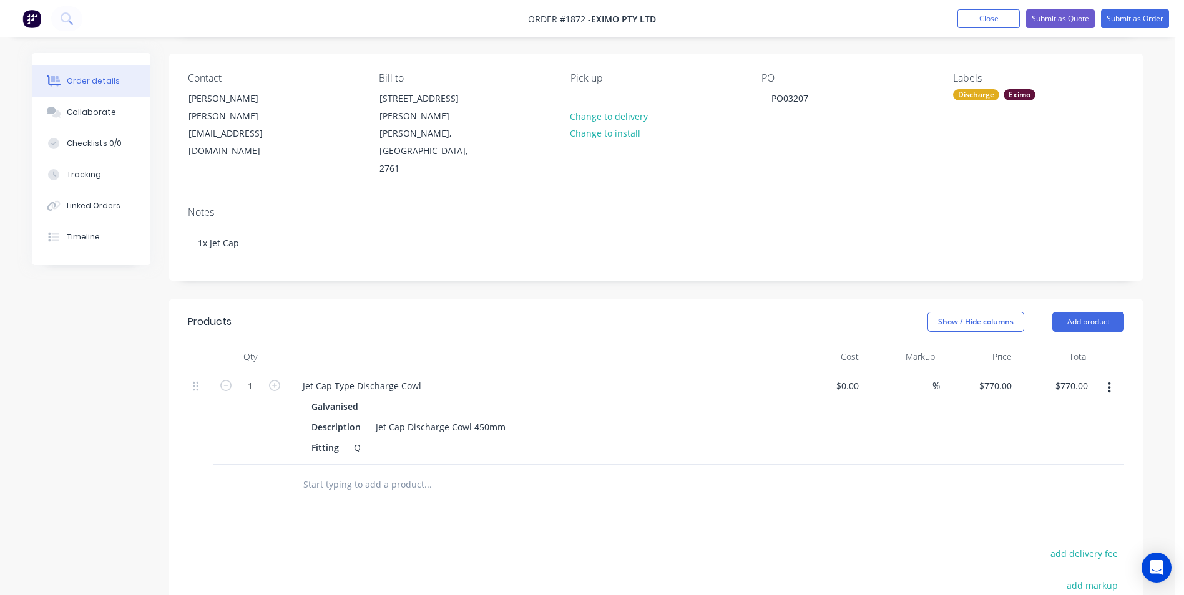
scroll to position [250, 0]
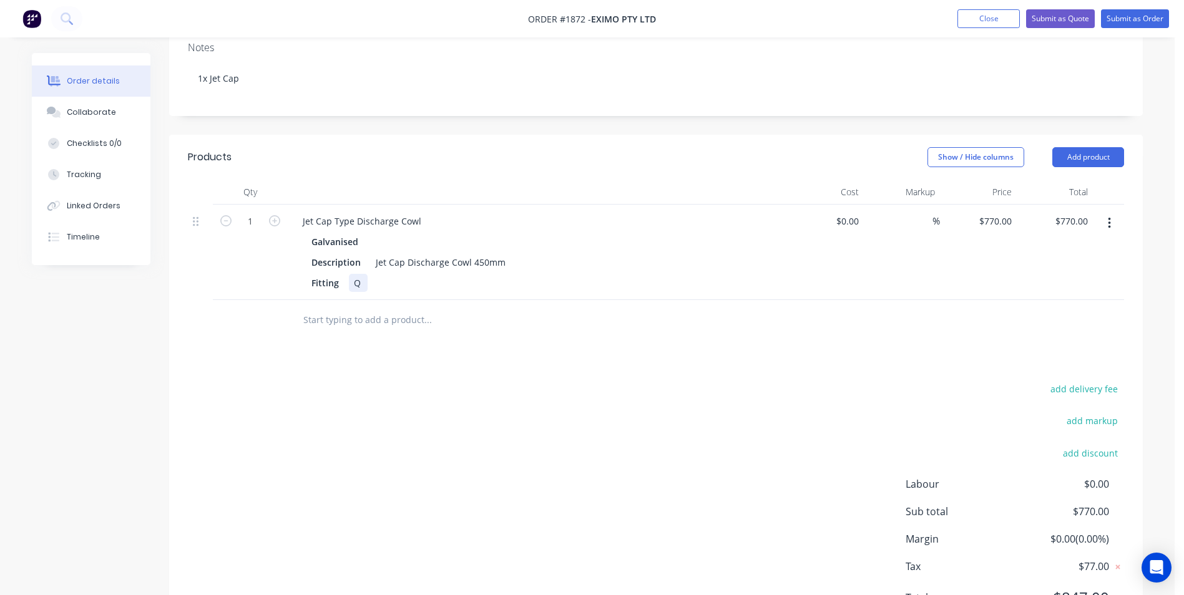
click at [359, 274] on div "Q" at bounding box center [358, 283] width 19 height 18
click at [394, 315] on div "Products Show / Hide columns Add product Qty Cost Markup Price Total 1 Jet Cap …" at bounding box center [656, 388] width 974 height 506
click at [1067, 147] on button "Add product" at bounding box center [1088, 157] width 72 height 20
click at [437, 338] on div "Products Show / Hide columns Add product Product catalogue Basic product Produc…" at bounding box center [656, 388] width 974 height 506
click at [97, 121] on button "Collaborate" at bounding box center [91, 112] width 119 height 31
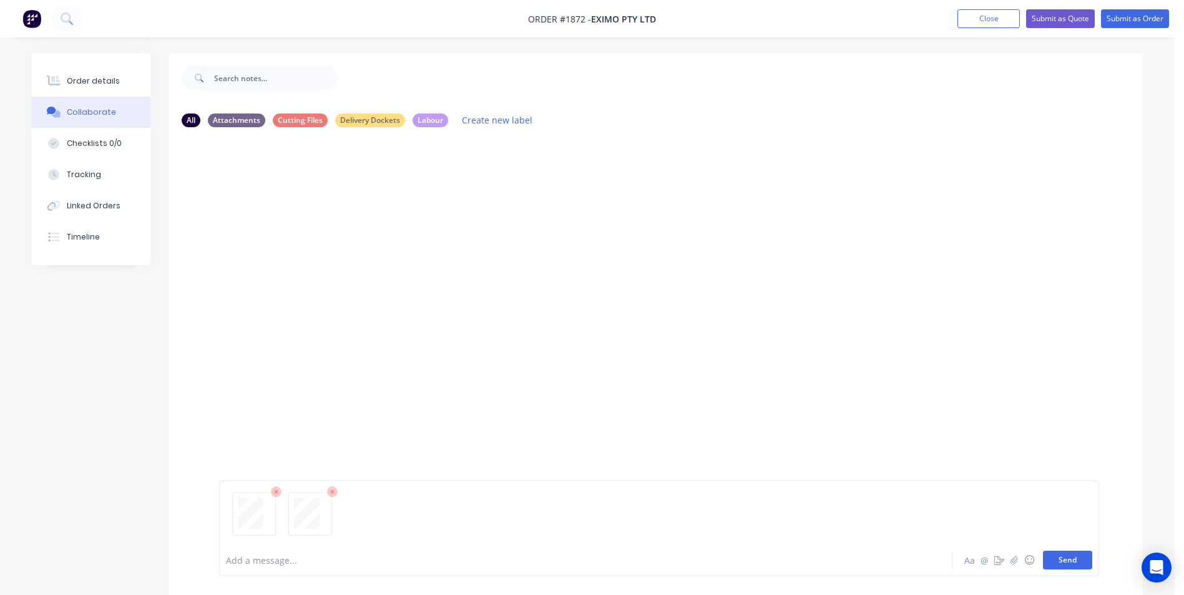
click at [1054, 552] on button "Send" at bounding box center [1067, 560] width 49 height 19
click at [290, 562] on div at bounding box center [551, 560] width 649 height 13
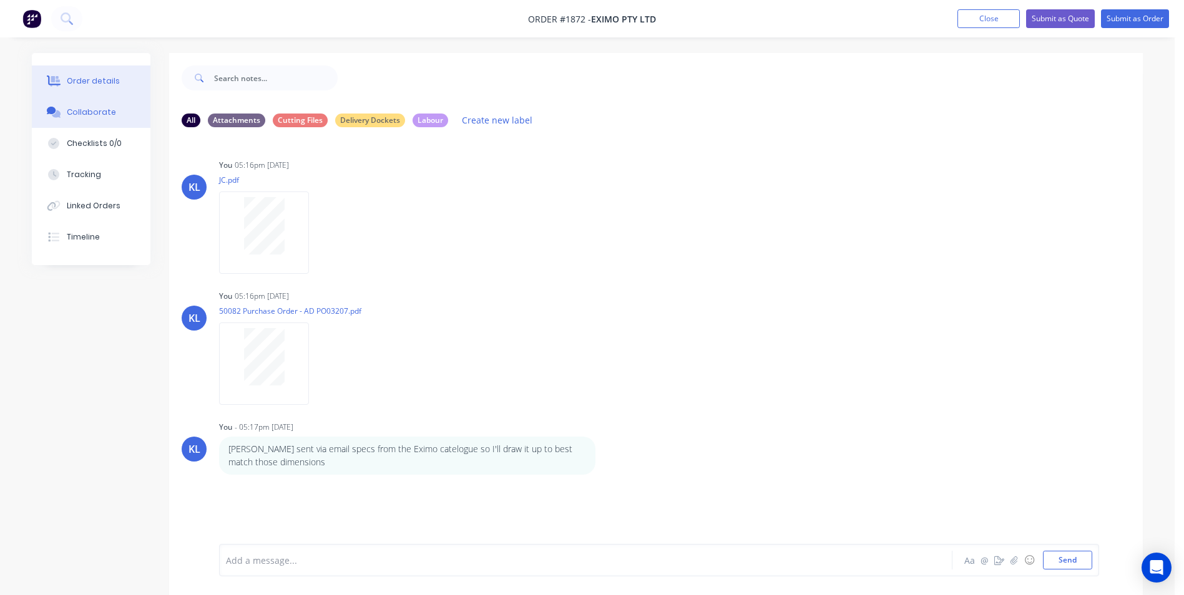
click at [116, 92] on button "Order details" at bounding box center [91, 81] width 119 height 31
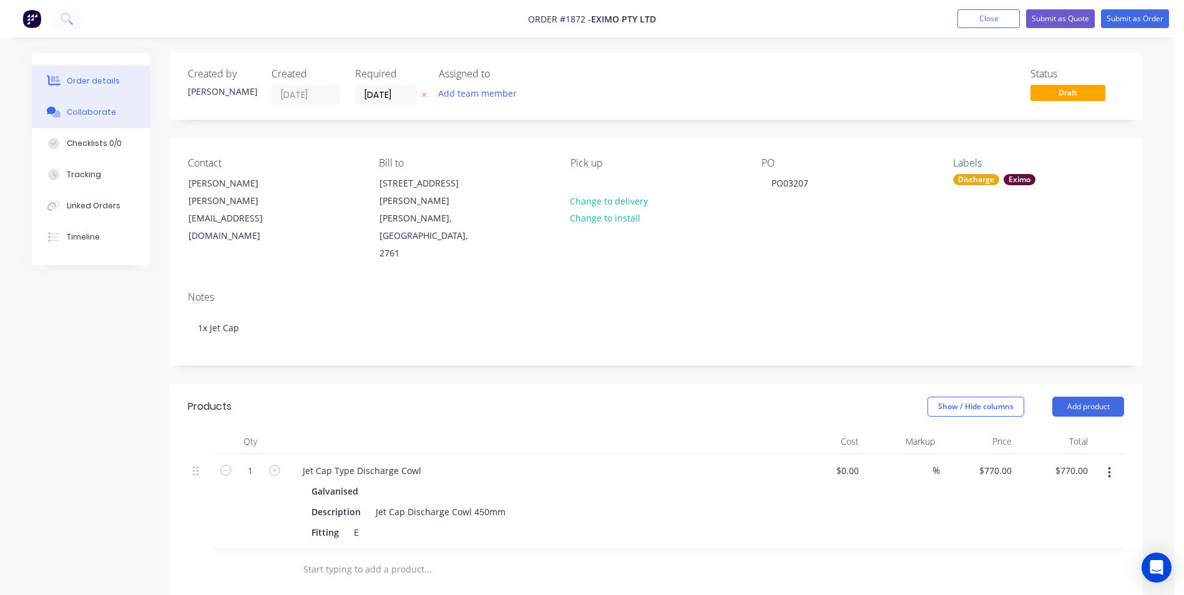
click at [80, 115] on div "Collaborate" at bounding box center [91, 112] width 49 height 11
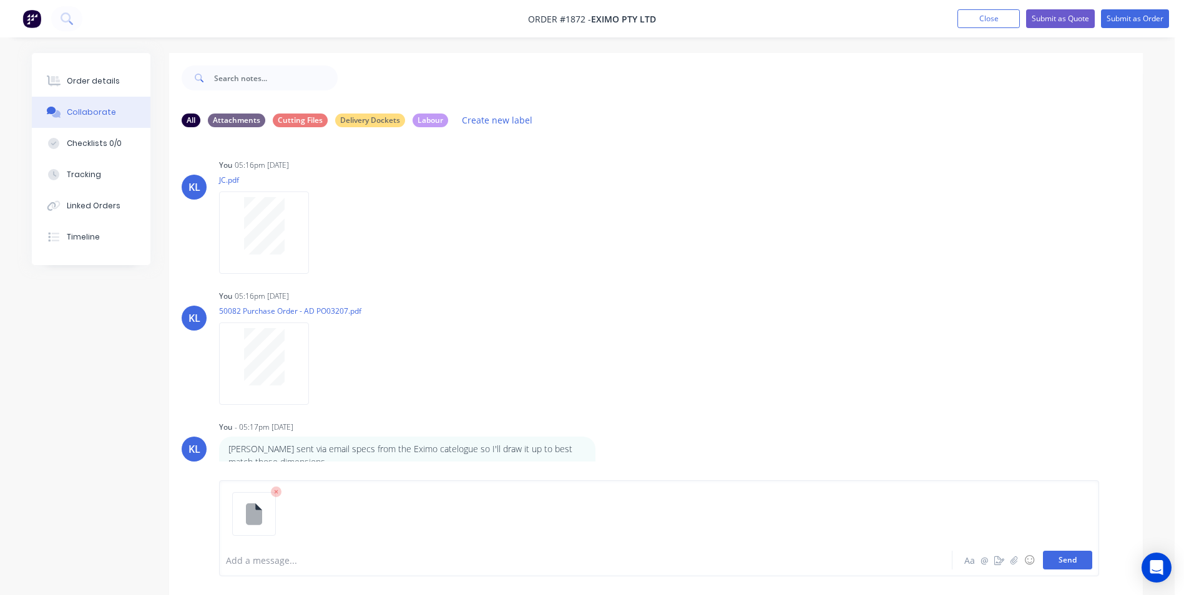
click at [1073, 558] on button "Send" at bounding box center [1067, 560] width 49 height 19
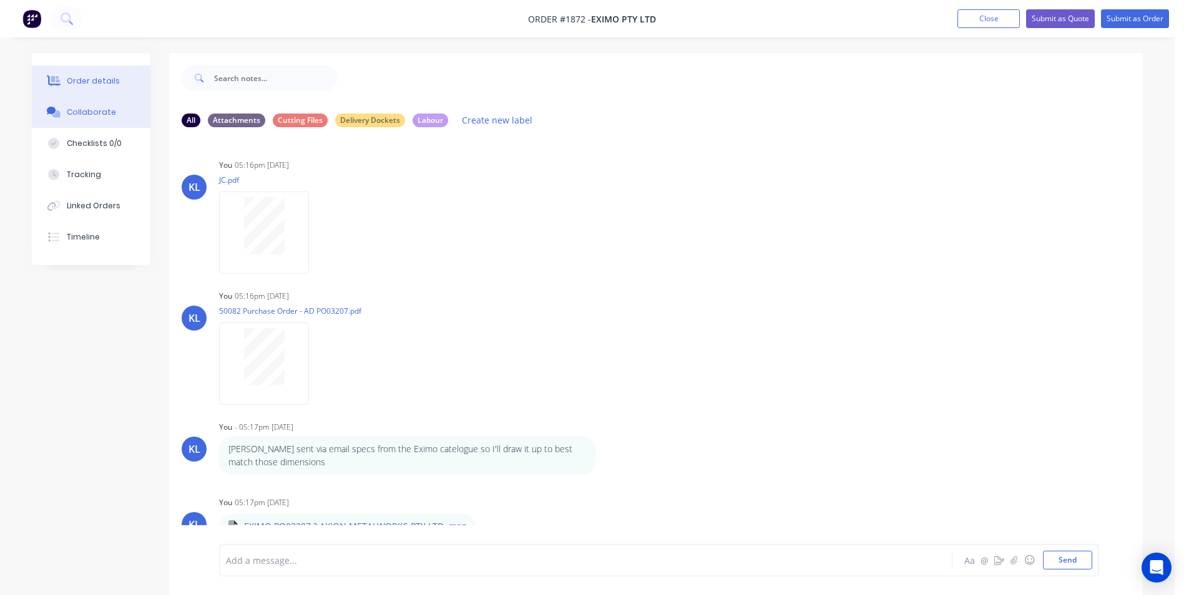
drag, startPoint x: 110, startPoint y: 85, endPoint x: 129, endPoint y: 89, distance: 19.1
click at [110, 85] on div "Order details" at bounding box center [93, 81] width 53 height 11
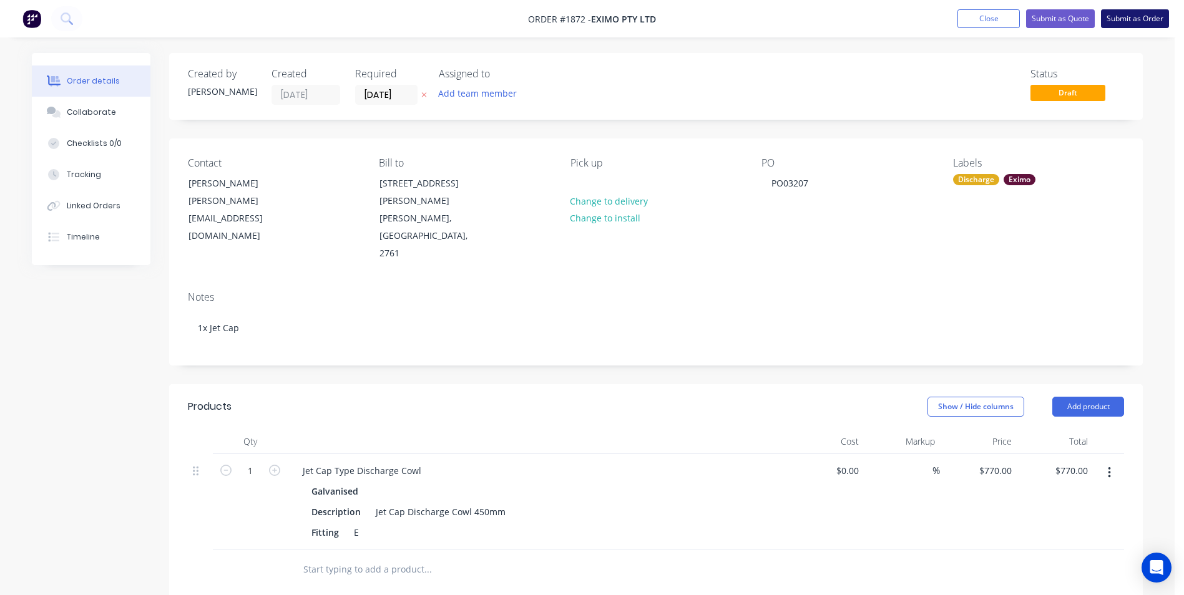
click at [1148, 16] on button "Submit as Order" at bounding box center [1135, 18] width 68 height 19
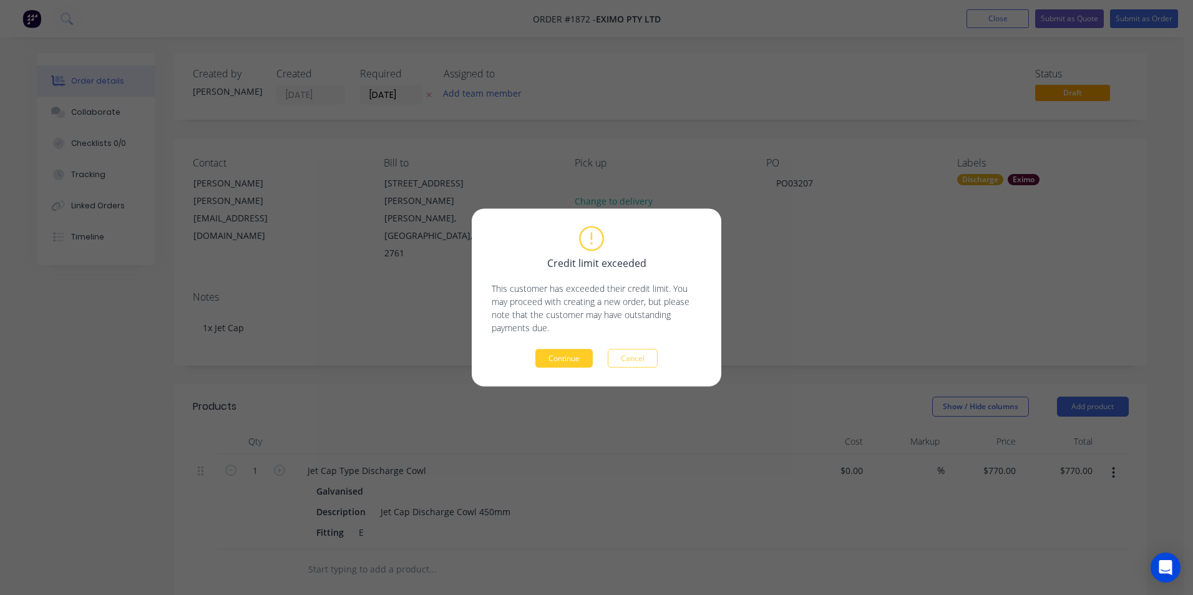
click at [579, 360] on button "Continue" at bounding box center [563, 358] width 57 height 19
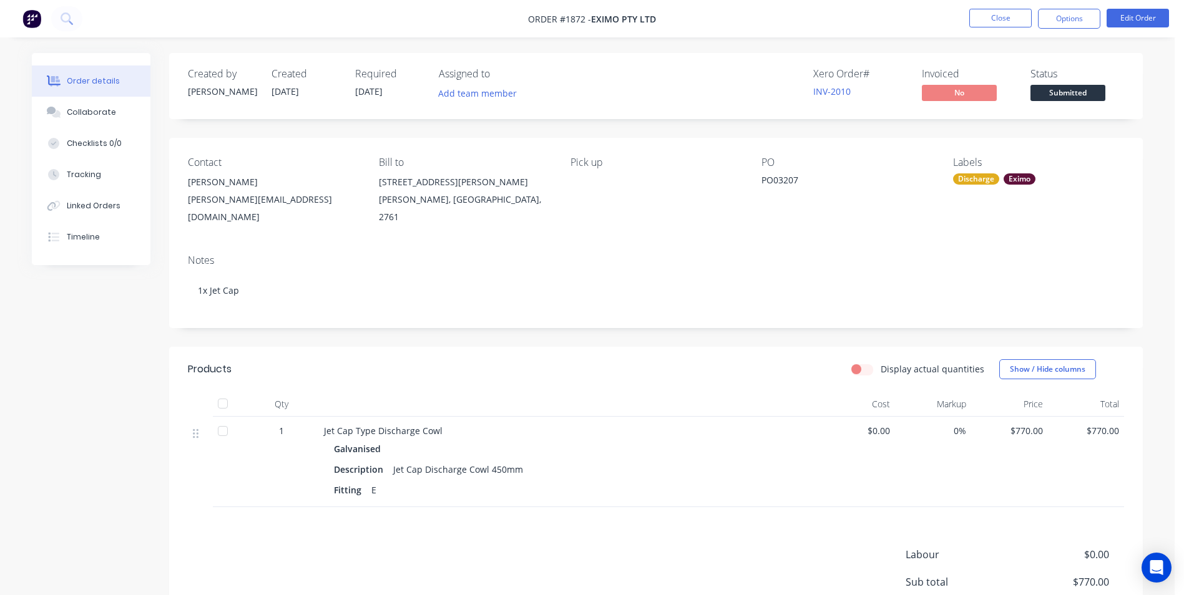
click at [1063, 29] on nav "Order #1872 - Eximo Pty Ltd Close Options Edit Order" at bounding box center [592, 18] width 1184 height 37
click at [1068, 17] on button "Options" at bounding box center [1069, 19] width 62 height 20
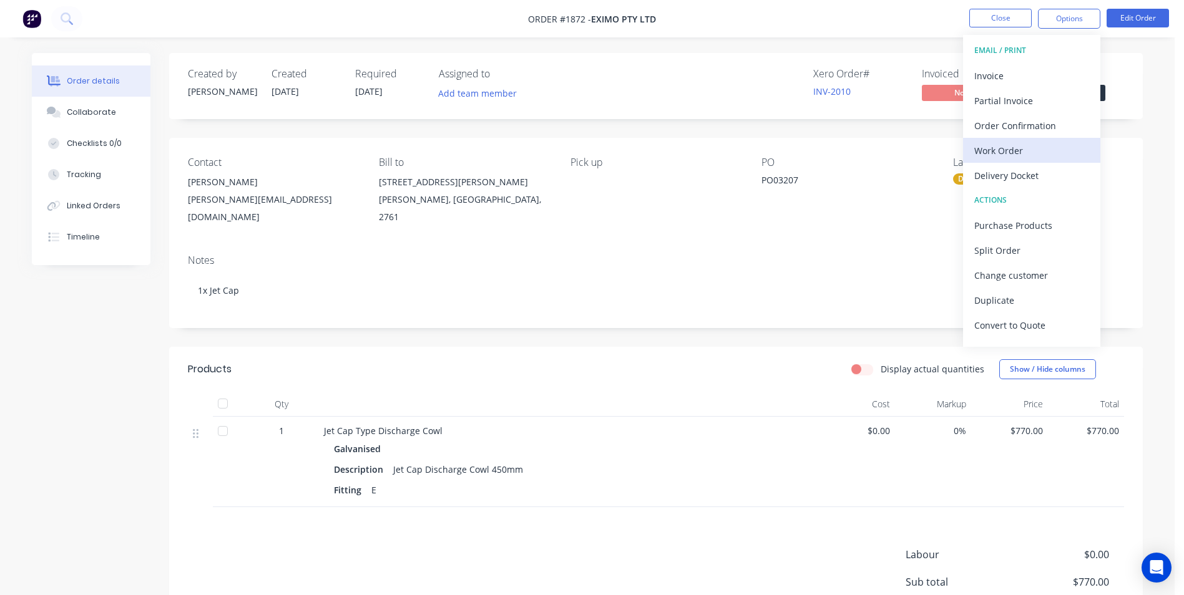
click at [996, 144] on div "Work Order" at bounding box center [1031, 151] width 115 height 18
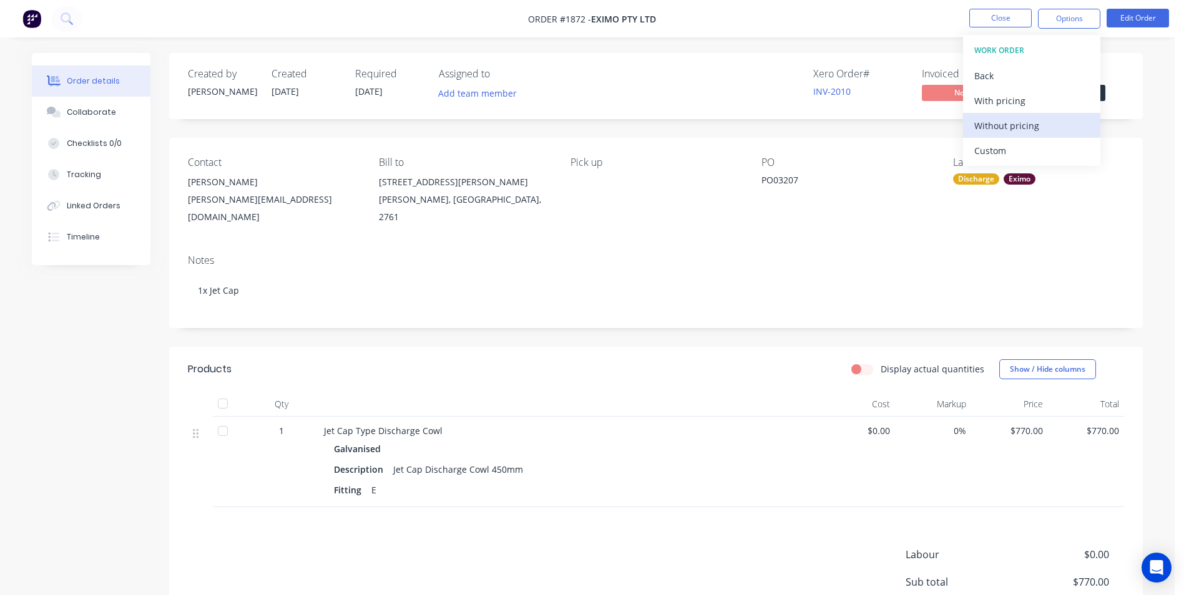
click at [1007, 131] on div "Without pricing" at bounding box center [1031, 126] width 115 height 18
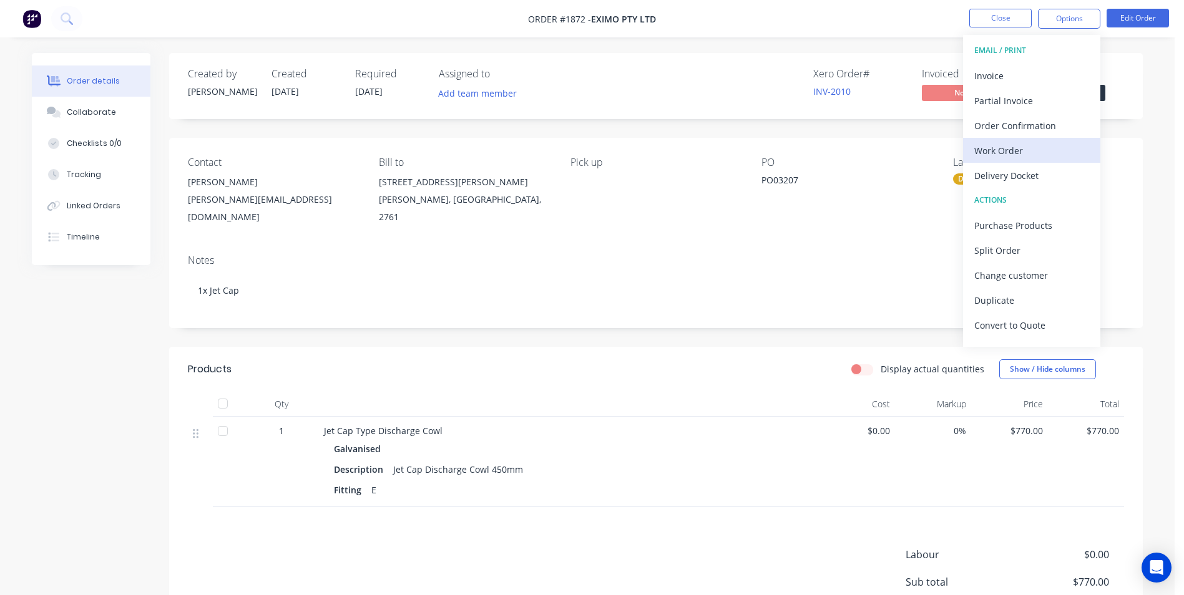
click at [1004, 162] on button "Work Order" at bounding box center [1031, 150] width 137 height 25
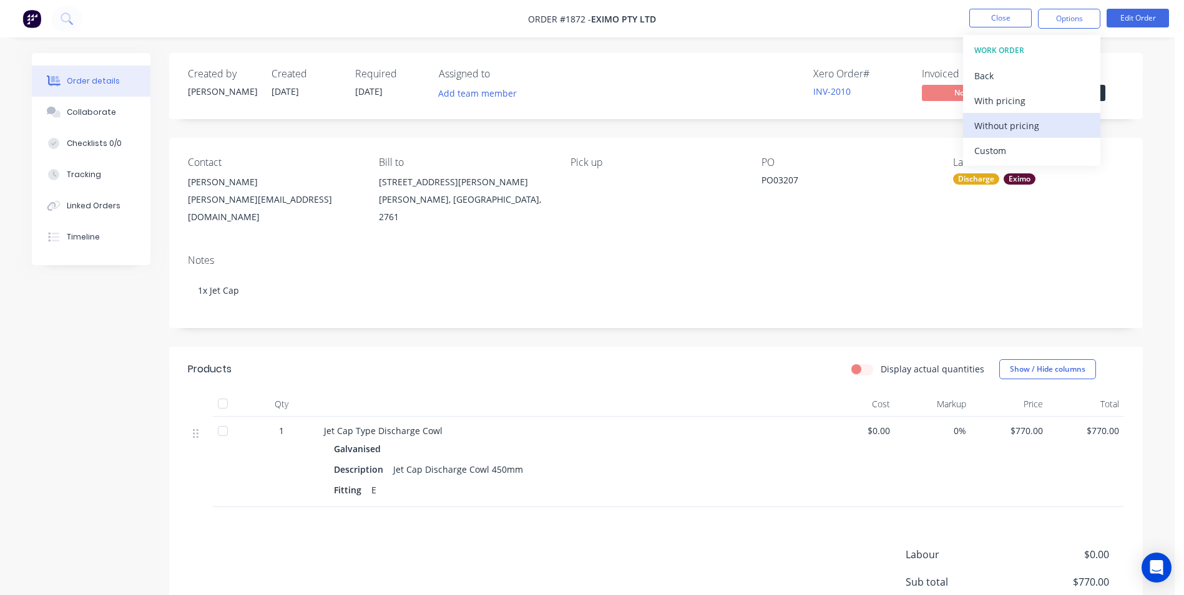
click at [1000, 122] on div "Without pricing" at bounding box center [1031, 126] width 115 height 18
click at [916, 52] on div "Order details Collaborate Checklists 0/0 Tracking Linked Orders Timeline Order …" at bounding box center [587, 365] width 1175 height 730
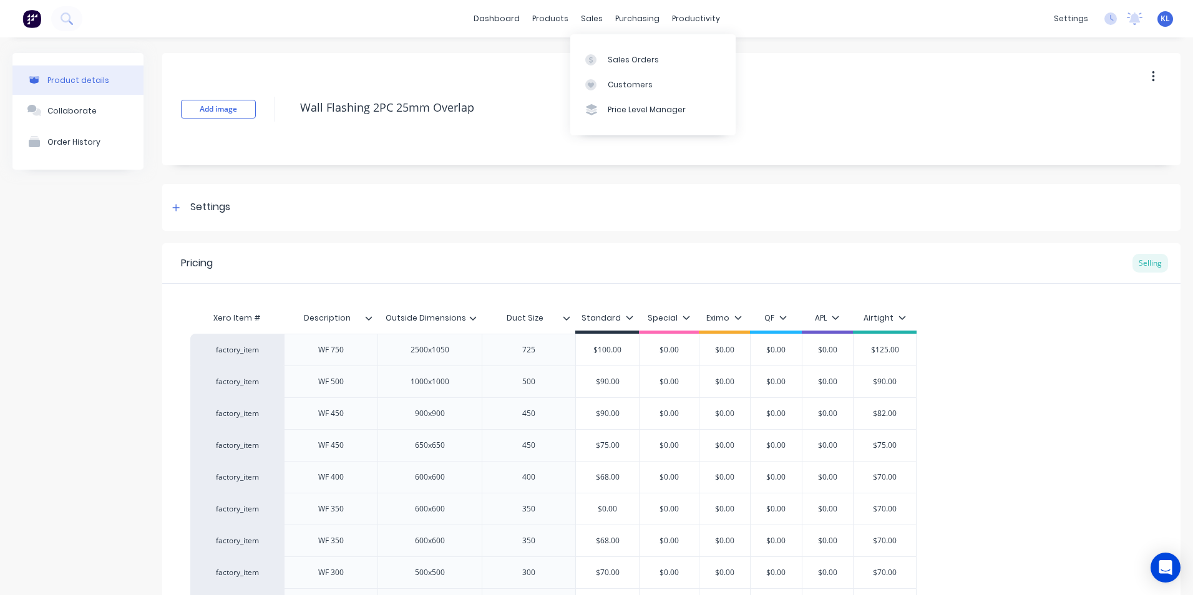
drag, startPoint x: 586, startPoint y: 16, endPoint x: 595, endPoint y: 35, distance: 21.5
click at [586, 16] on div "sales" at bounding box center [592, 18] width 34 height 19
click at [625, 62] on div "Sales Orders" at bounding box center [633, 59] width 51 height 11
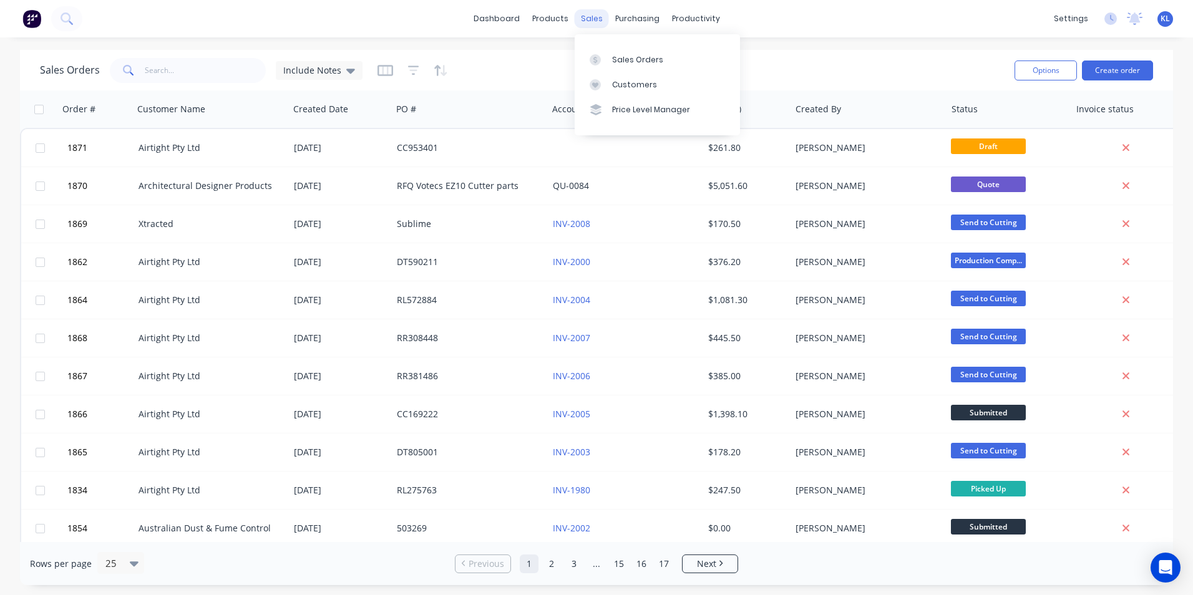
click at [597, 26] on div "sales" at bounding box center [592, 18] width 34 height 19
click at [632, 57] on div "Sales Orders" at bounding box center [637, 59] width 51 height 11
click at [690, 20] on div "productivity" at bounding box center [696, 18] width 61 height 19
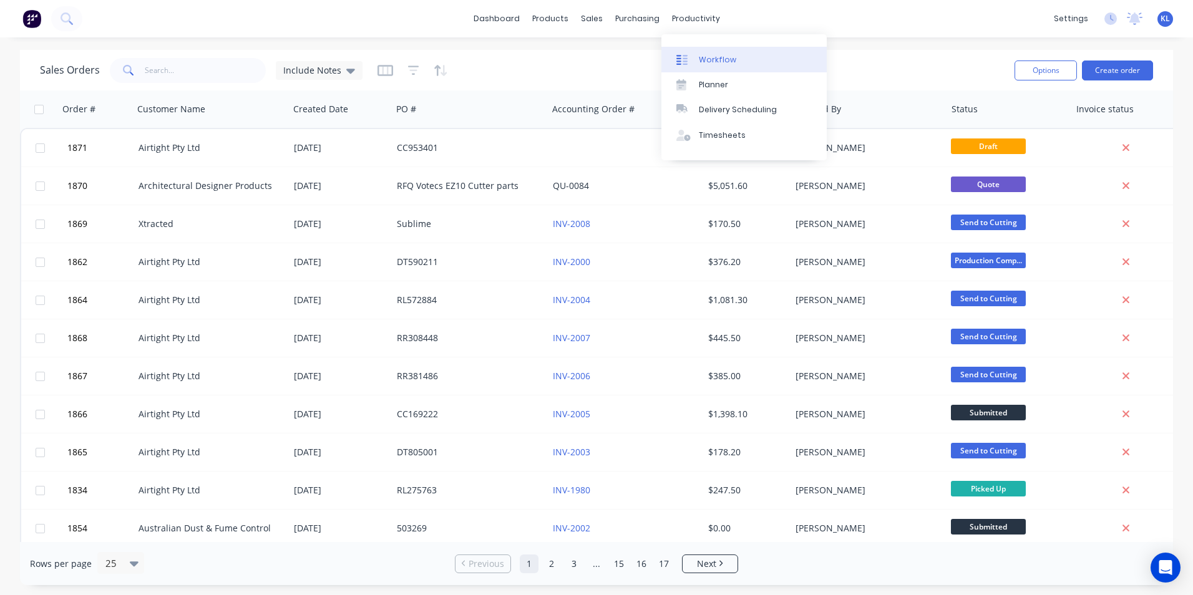
click at [717, 58] on div "Workflow" at bounding box center [717, 59] width 37 height 11
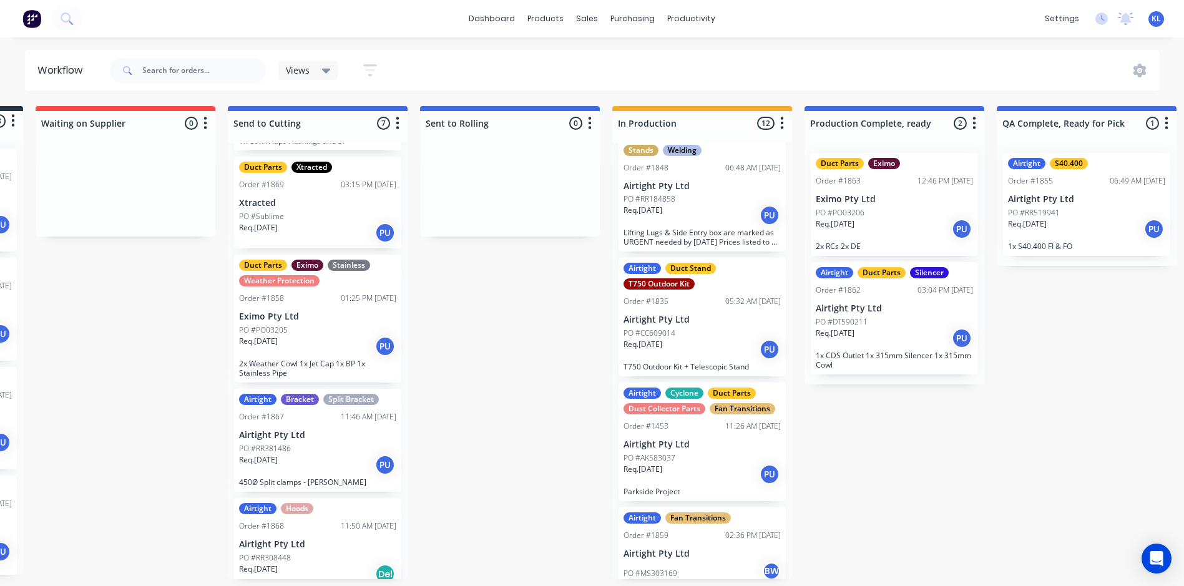
scroll to position [974, 0]
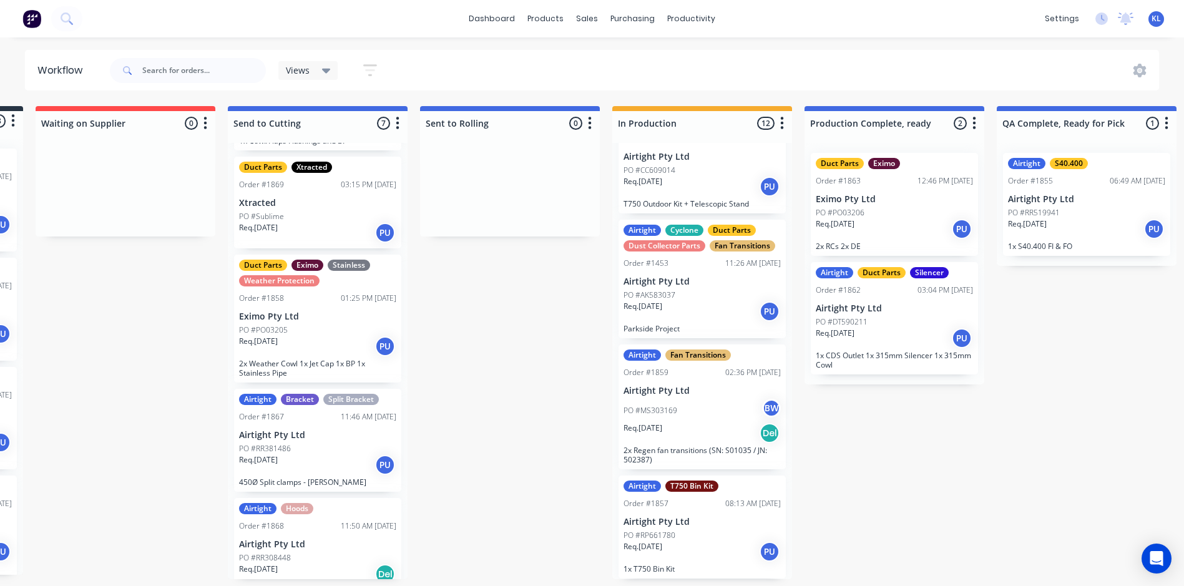
click at [696, 419] on div "PO #MS303169 BW" at bounding box center [701, 411] width 157 height 24
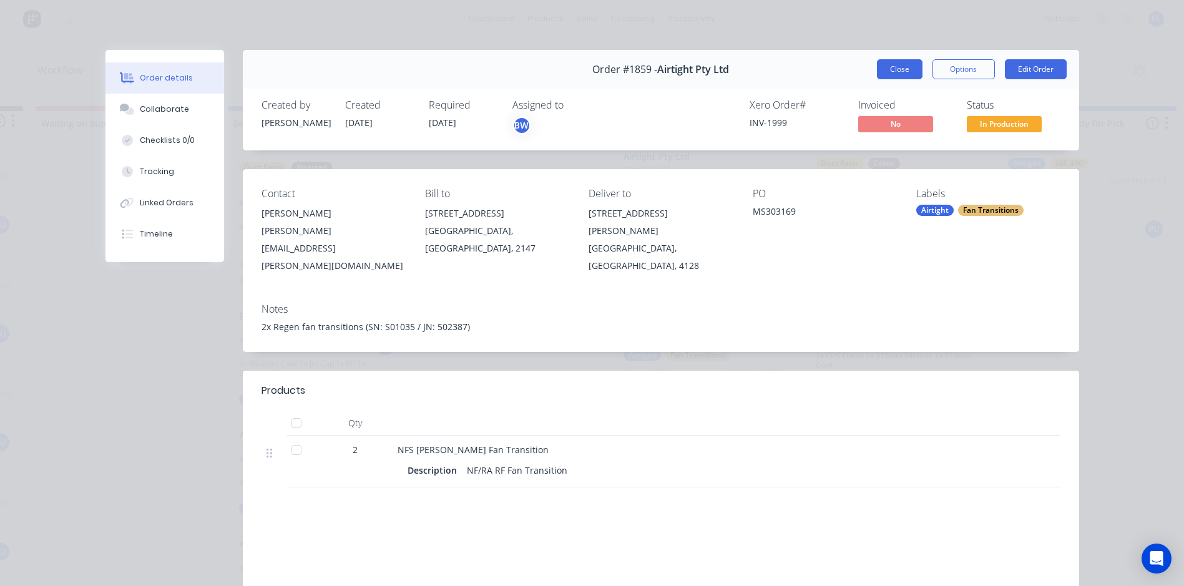
click at [895, 70] on button "Close" at bounding box center [900, 69] width 46 height 20
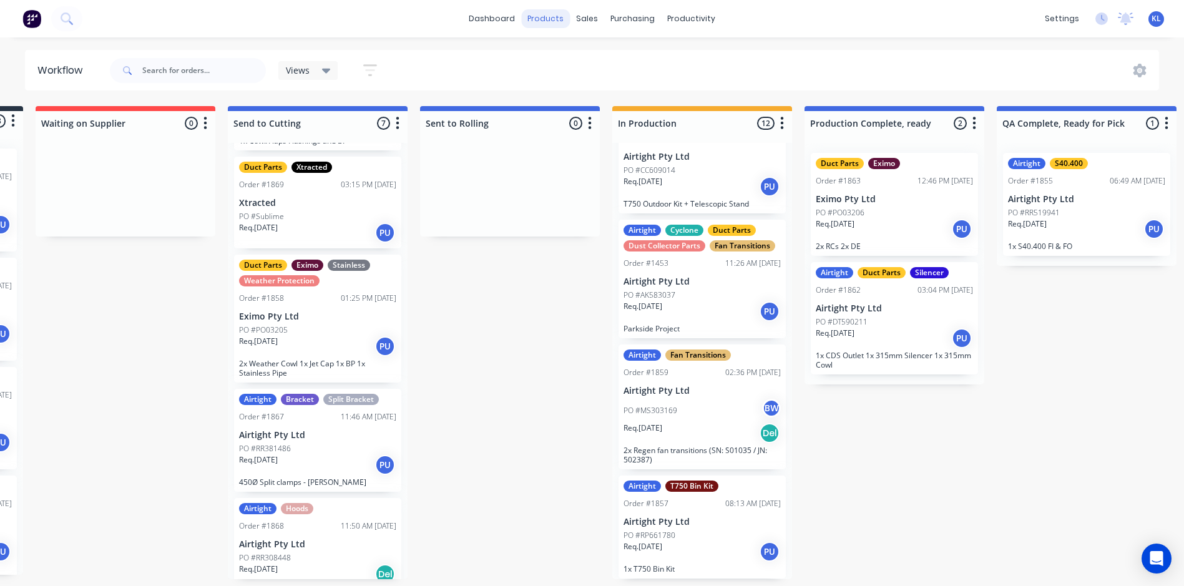
click at [545, 13] on div "products" at bounding box center [545, 18] width 49 height 19
click at [570, 59] on div "Product Catalogue" at bounding box center [600, 62] width 77 height 11
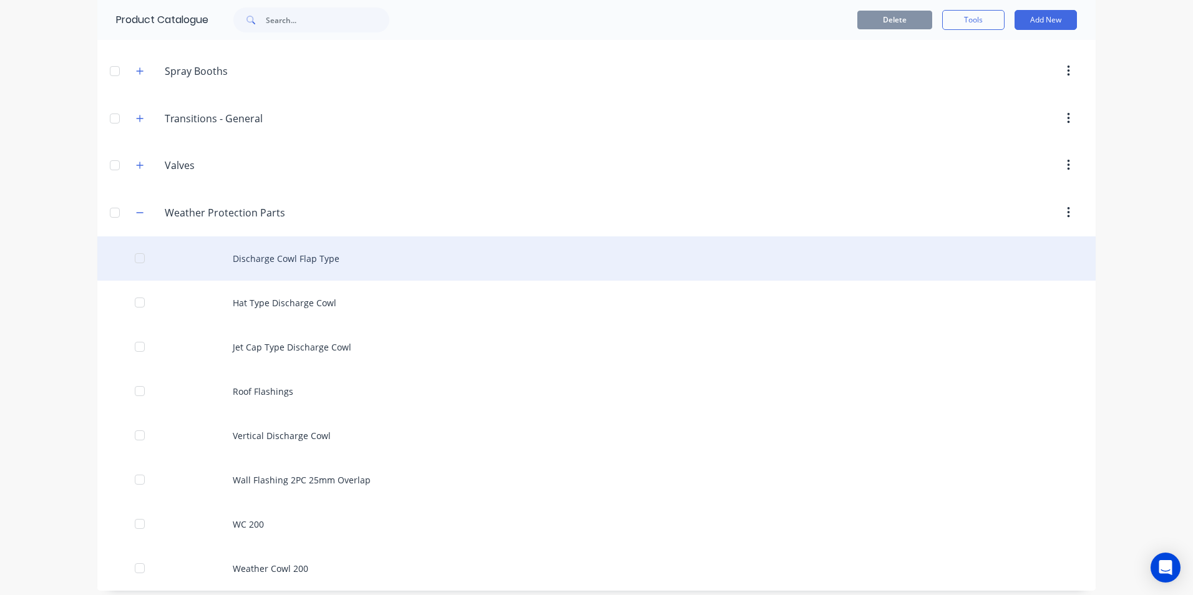
scroll to position [1931, 0]
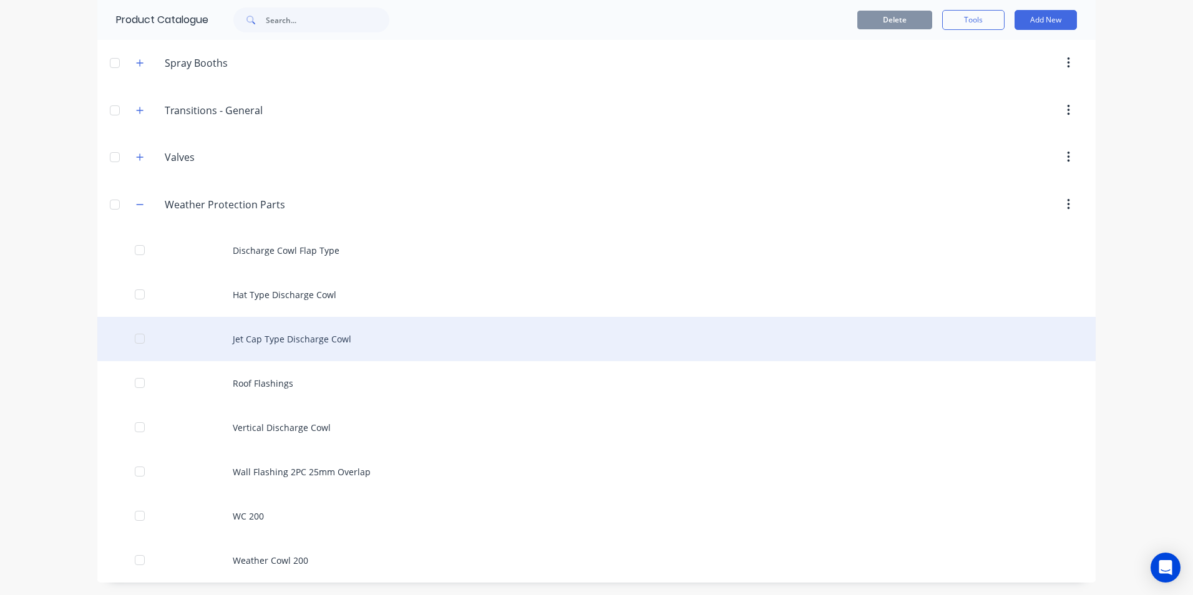
click at [244, 341] on div "Jet Cap Type Discharge Cowl" at bounding box center [596, 339] width 999 height 44
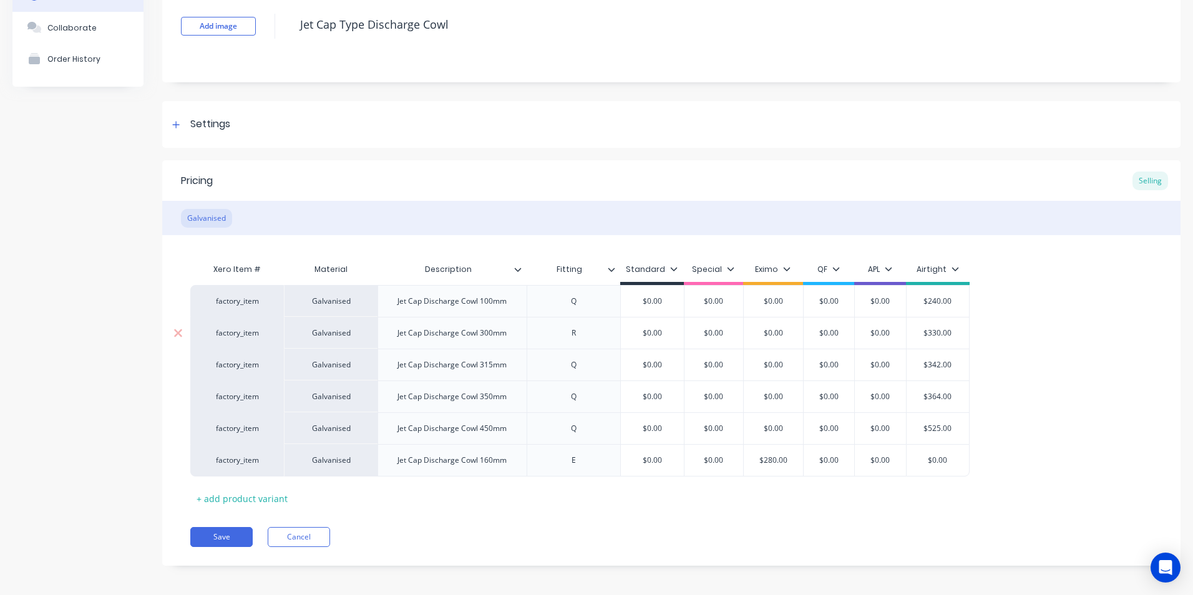
scroll to position [88, 0]
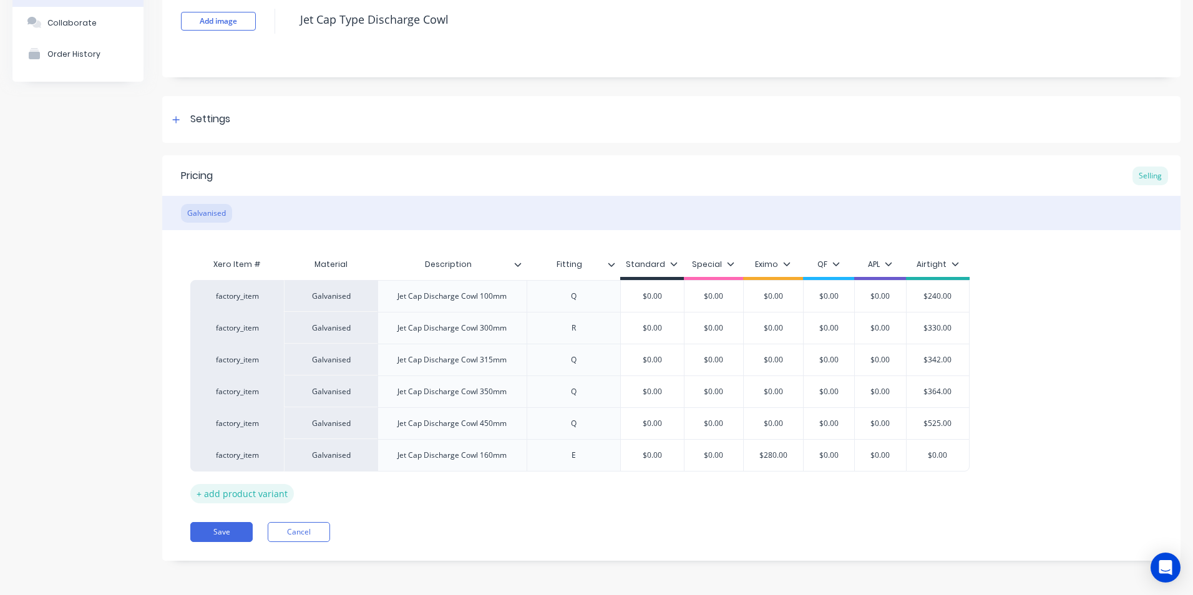
click at [270, 494] on div "+ add product variant" at bounding box center [242, 493] width 104 height 19
type textarea "x"
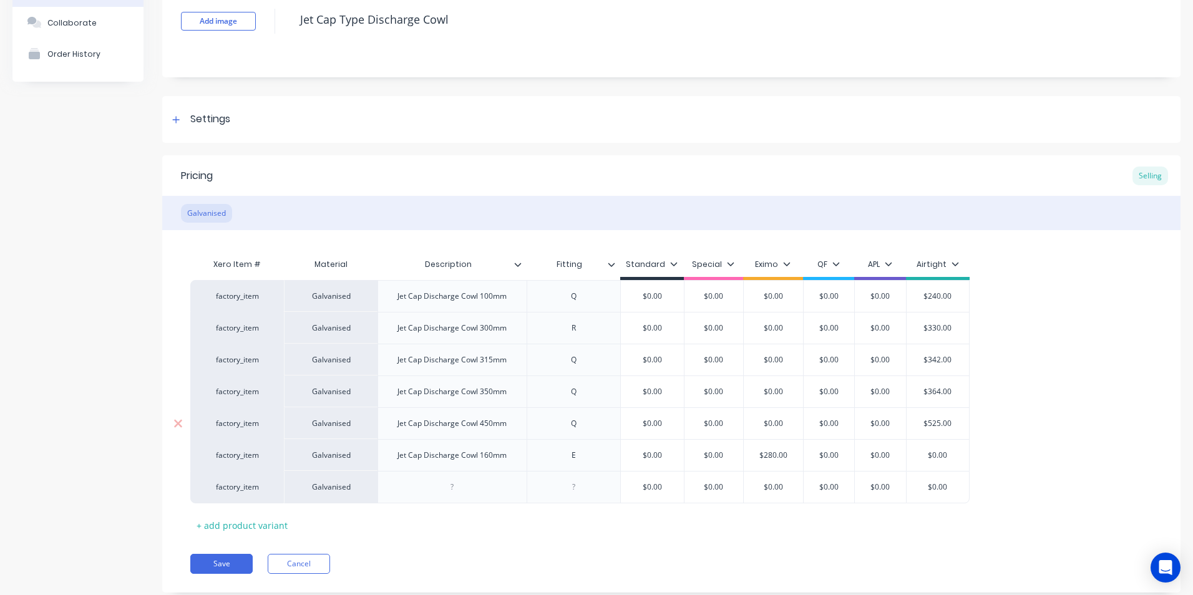
type input "$0.00"
drag, startPoint x: 789, startPoint y: 425, endPoint x: 740, endPoint y: 420, distance: 49.6
click at [740, 420] on div "factory_item Galvanised Jet Cap Discharge Cowl 450mm Q $0.00 $0.00 $0.00 $0.00 …" at bounding box center [579, 424] width 779 height 32
type textarea "x"
type input "7"
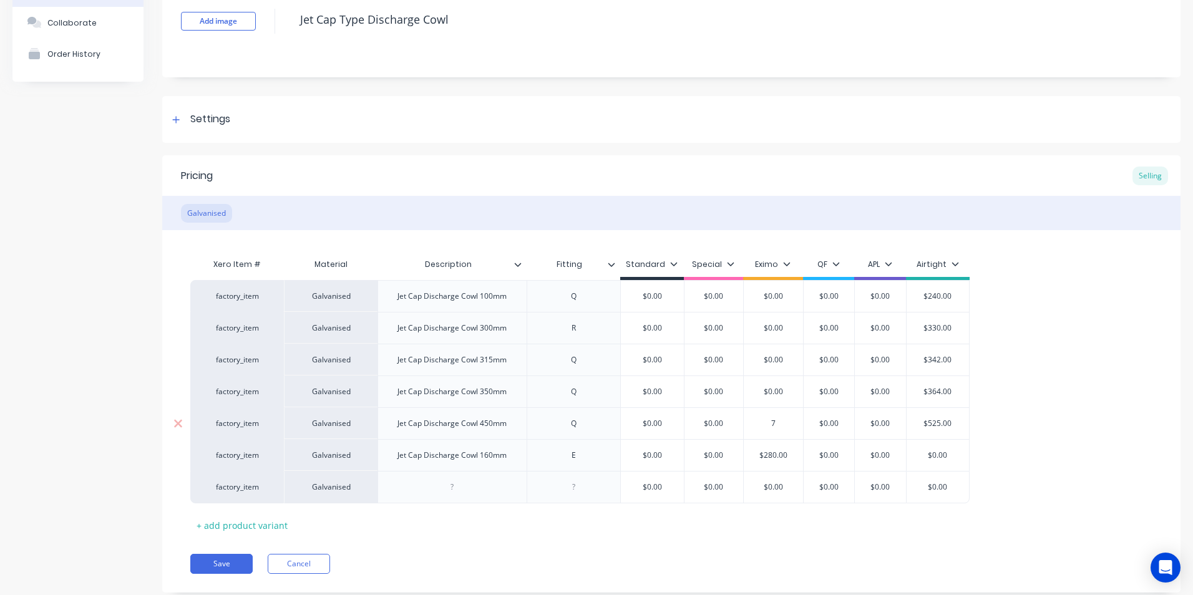
type textarea "x"
type input "77"
type textarea "x"
type input "770"
click at [785, 549] on div "Pricing Selling Galvanised Xero Item # Material Description Fitting Standard Sp…" at bounding box center [671, 373] width 1019 height 437
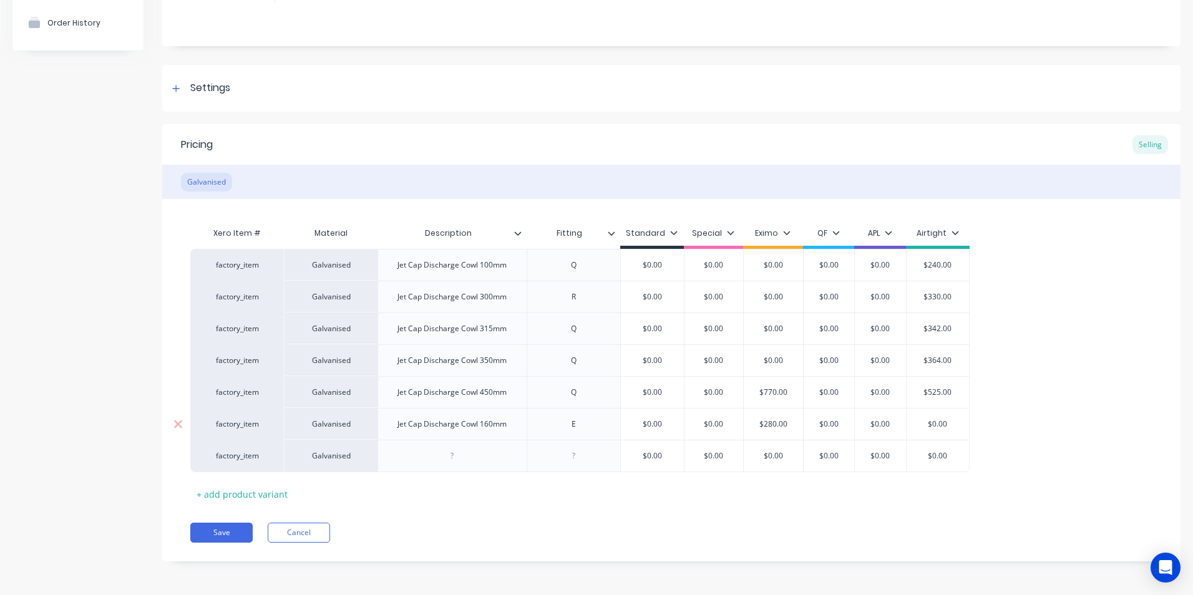
scroll to position [120, 0]
click at [222, 534] on button "Save" at bounding box center [221, 532] width 62 height 20
type textarea "x"
